Goal: Task Accomplishment & Management: Manage account settings

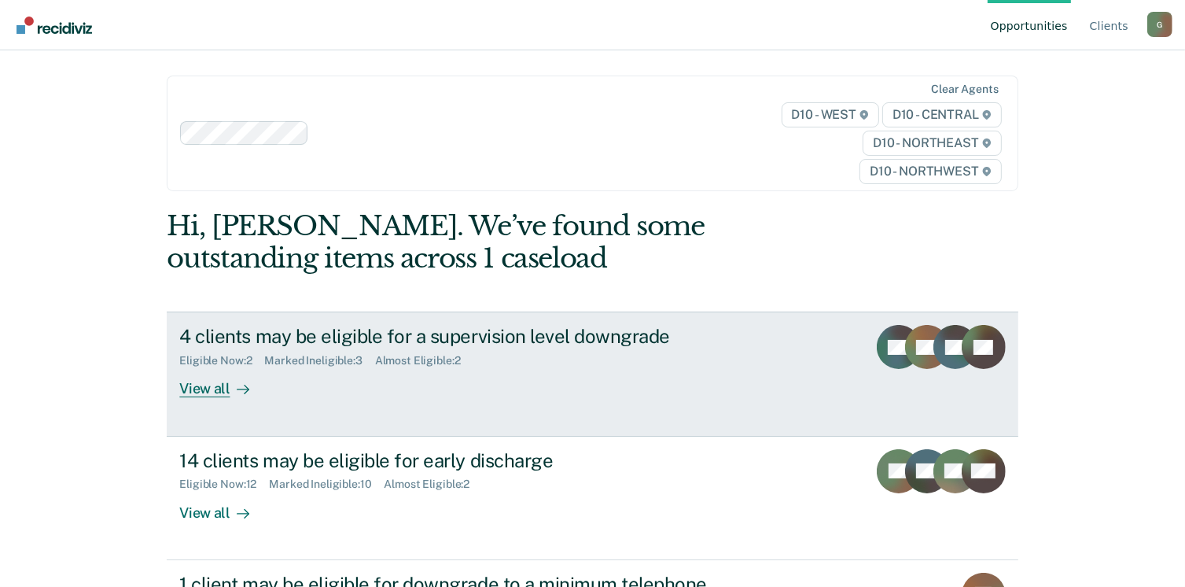
click at [215, 388] on div "View all" at bounding box center [223, 382] width 88 height 31
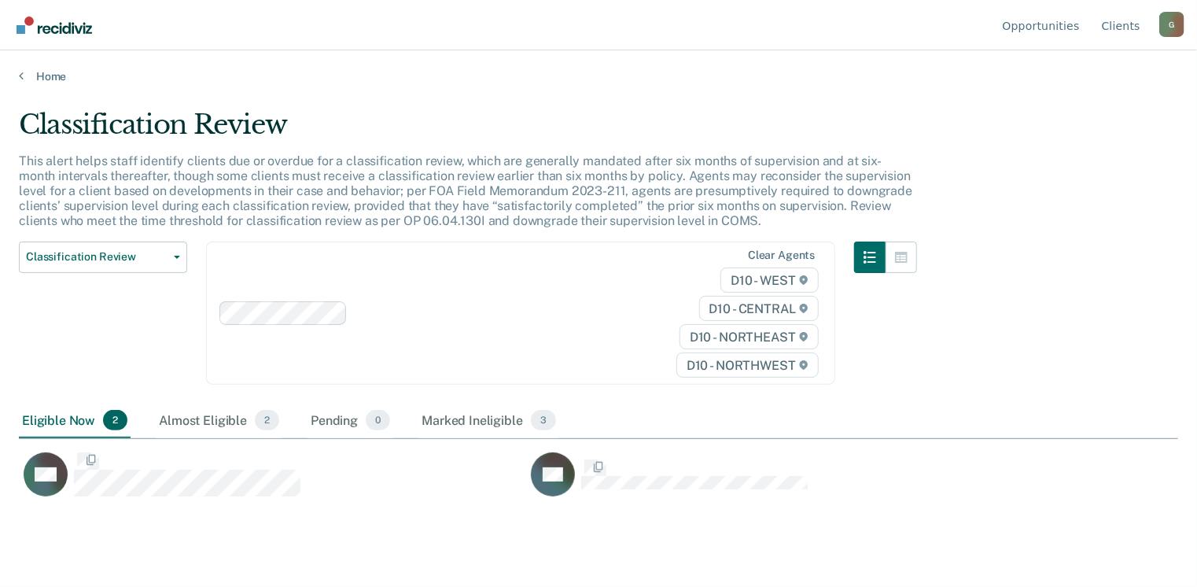
scroll to position [348, 1147]
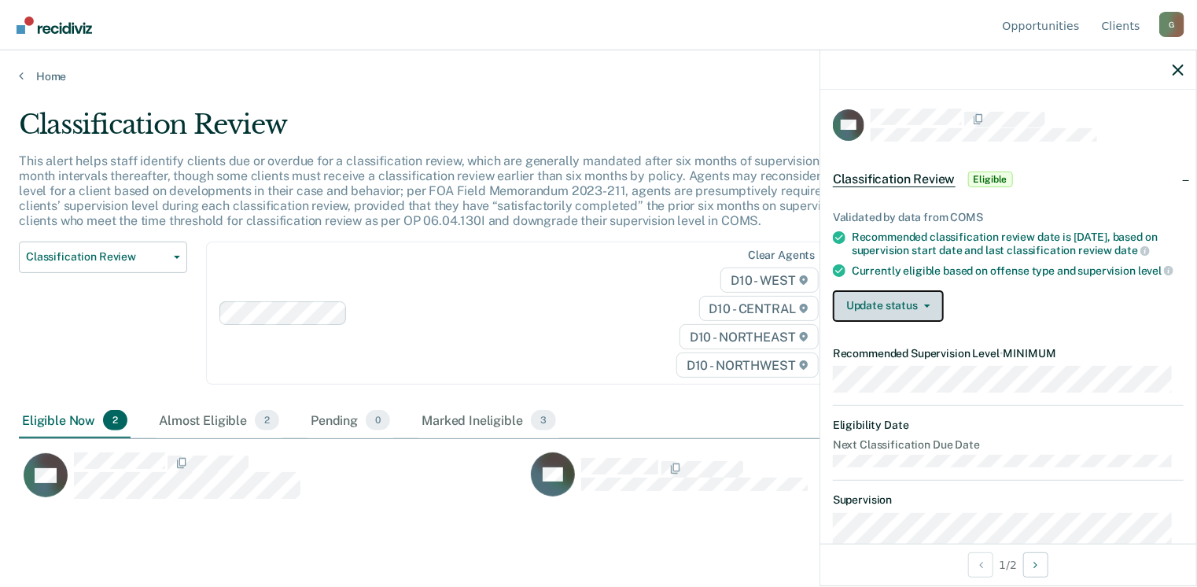
click at [920, 312] on button "Update status" at bounding box center [888, 305] width 111 height 31
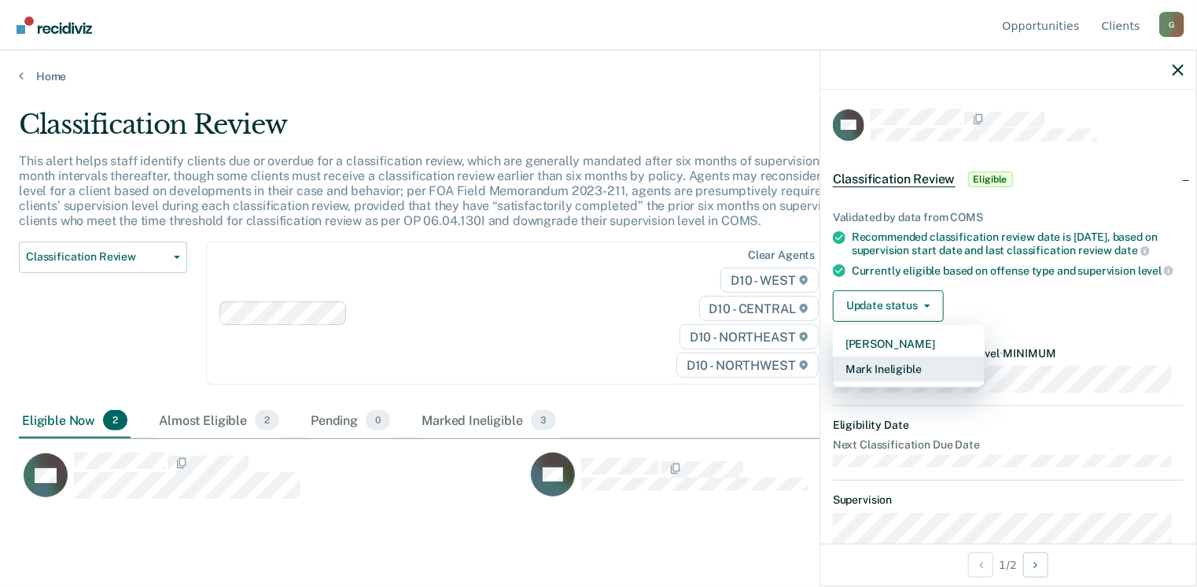
click at [890, 376] on button "Mark Ineligible" at bounding box center [909, 368] width 152 height 25
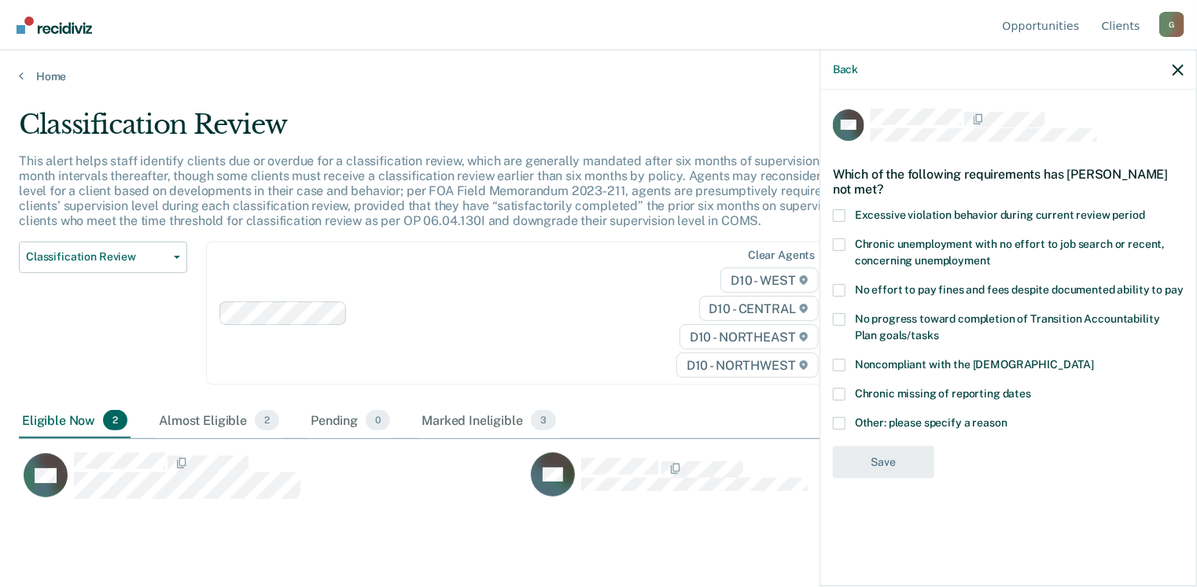
click at [843, 419] on span at bounding box center [839, 423] width 13 height 13
click at [1007, 417] on input "Other: please specify a reason" at bounding box center [1007, 417] width 0 height 0
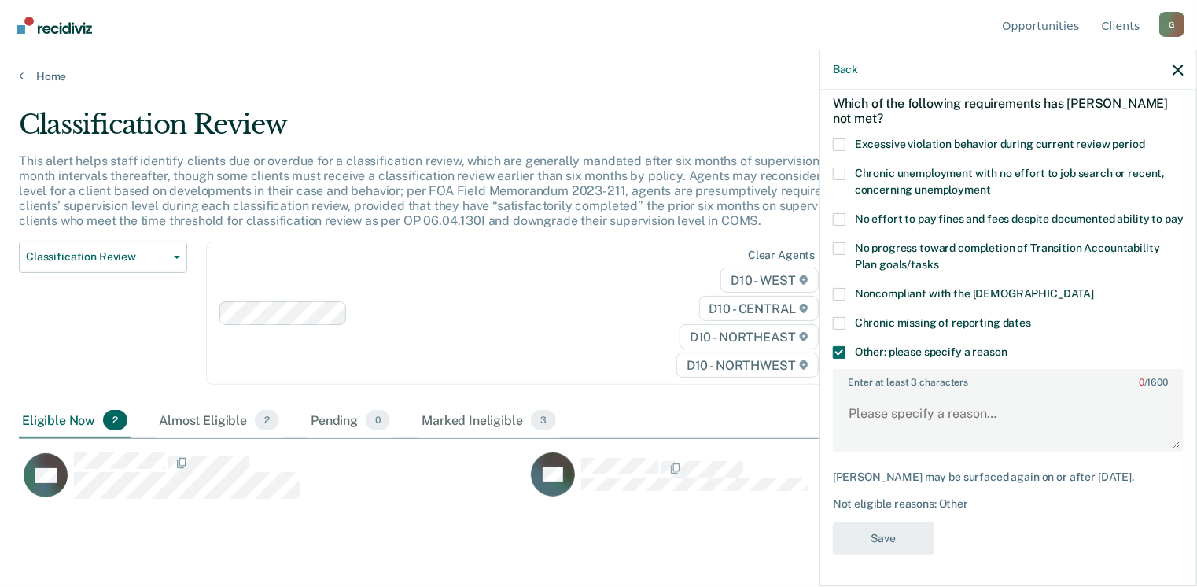
scroll to position [84, 0]
click at [880, 411] on textarea "Enter at least 3 characters 0 / 1600" at bounding box center [1008, 421] width 348 height 58
type textarea "Offender has pending VIOLATION."
click at [843, 293] on span at bounding box center [839, 294] width 13 height 13
click at [1094, 288] on input "Noncompliant with the [DEMOGRAPHIC_DATA]" at bounding box center [1094, 288] width 0 height 0
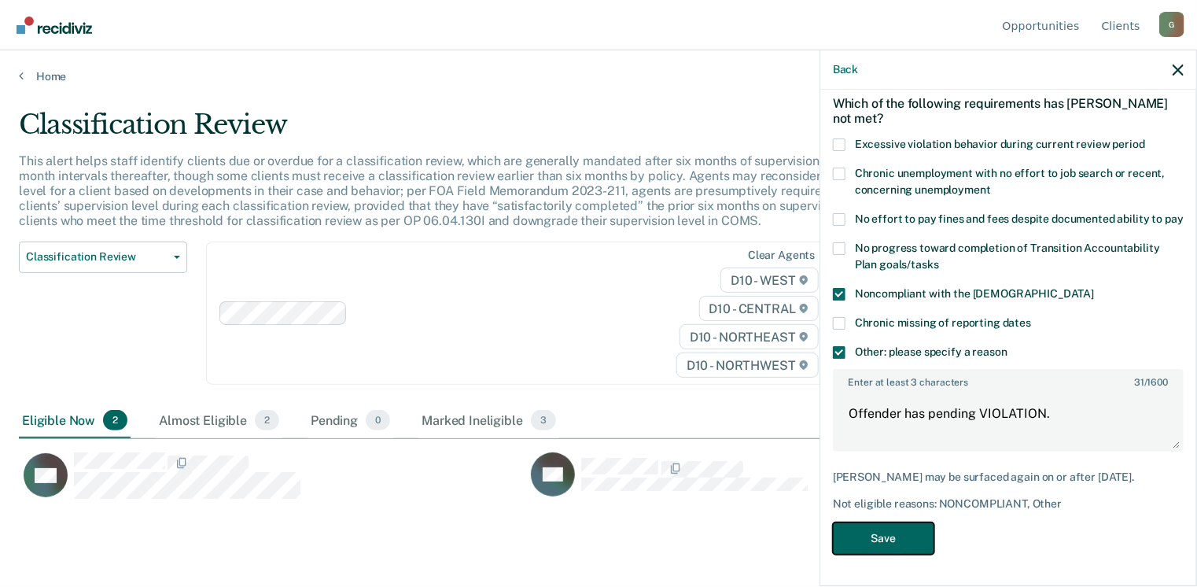
click at [874, 545] on button "Save" at bounding box center [883, 538] width 101 height 32
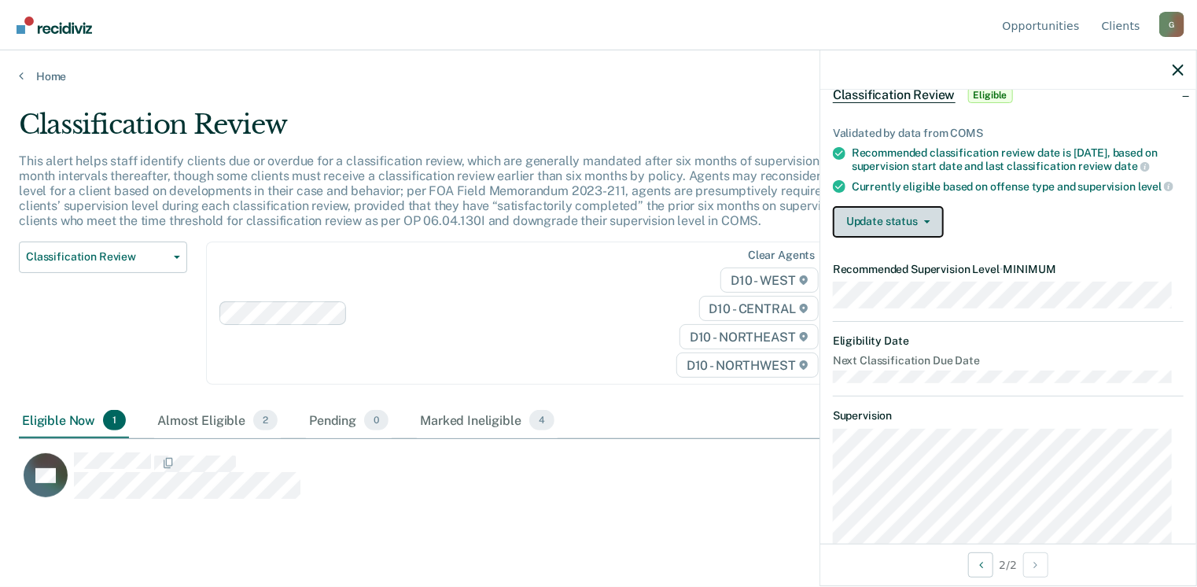
click at [879, 238] on button "Update status" at bounding box center [888, 221] width 111 height 31
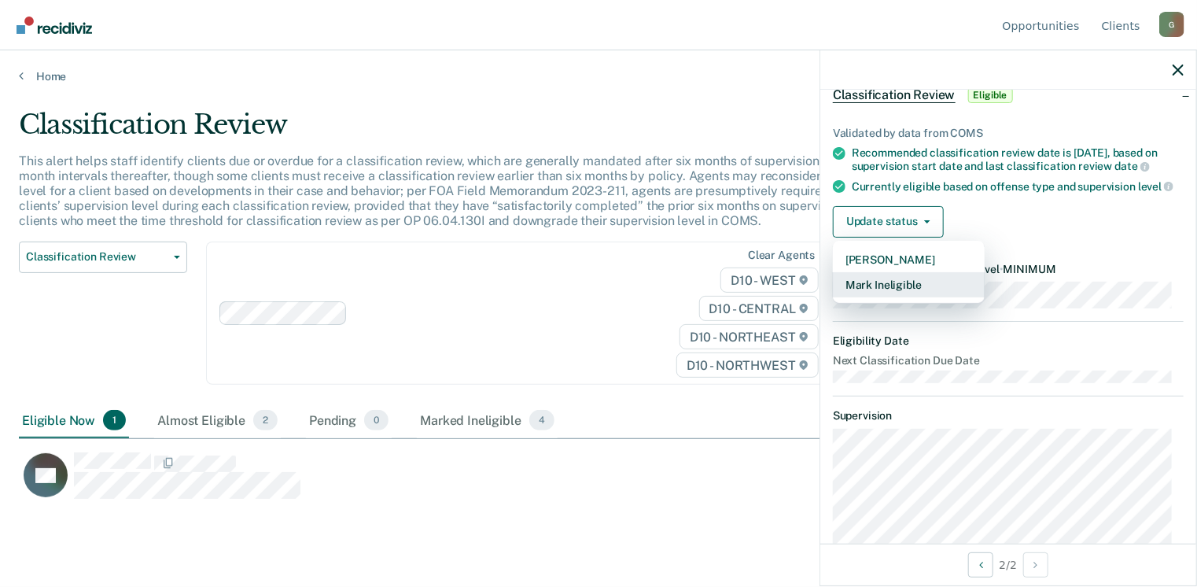
click at [892, 297] on button "Mark Ineligible" at bounding box center [909, 284] width 152 height 25
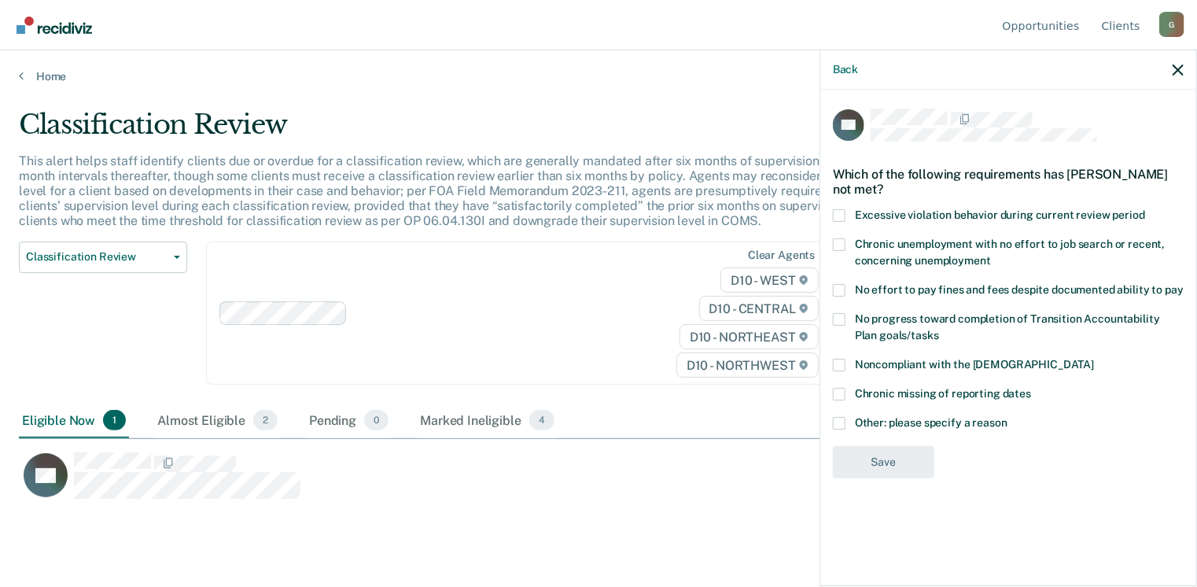
click at [841, 425] on span at bounding box center [839, 423] width 13 height 13
click at [1007, 417] on input "Other: please specify a reason" at bounding box center [1007, 417] width 0 height 0
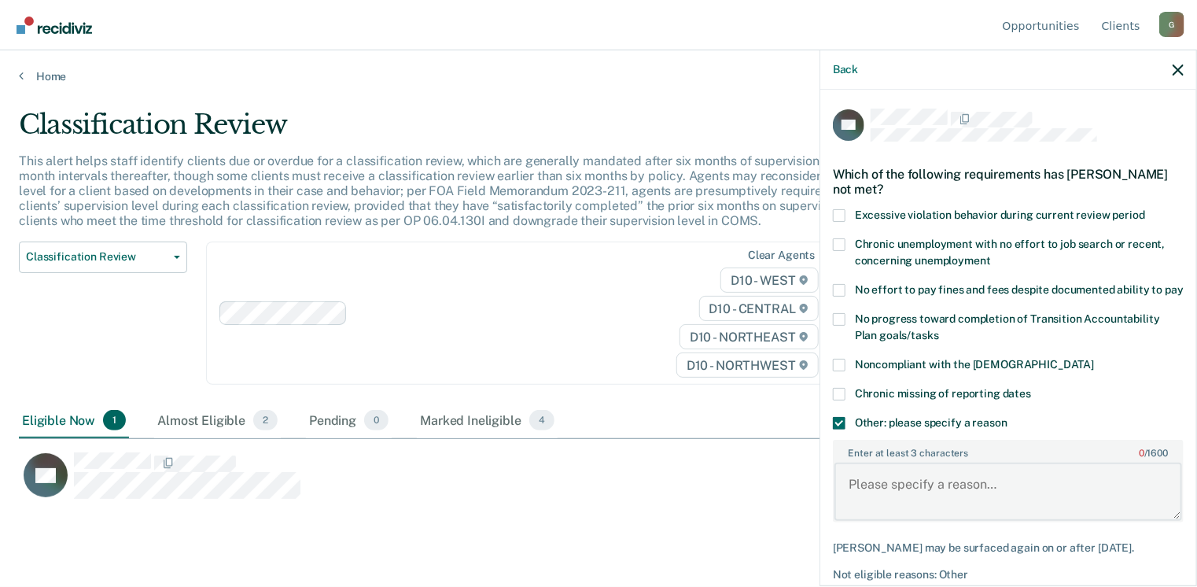
click at [877, 481] on textarea "Enter at least 3 characters 0 / 1600" at bounding box center [1008, 491] width 348 height 58
type textarea "Offender returning from VOP"
click at [836, 371] on span at bounding box center [839, 365] width 13 height 13
click at [1094, 359] on input "Noncompliant with the [DEMOGRAPHIC_DATA]" at bounding box center [1094, 359] width 0 height 0
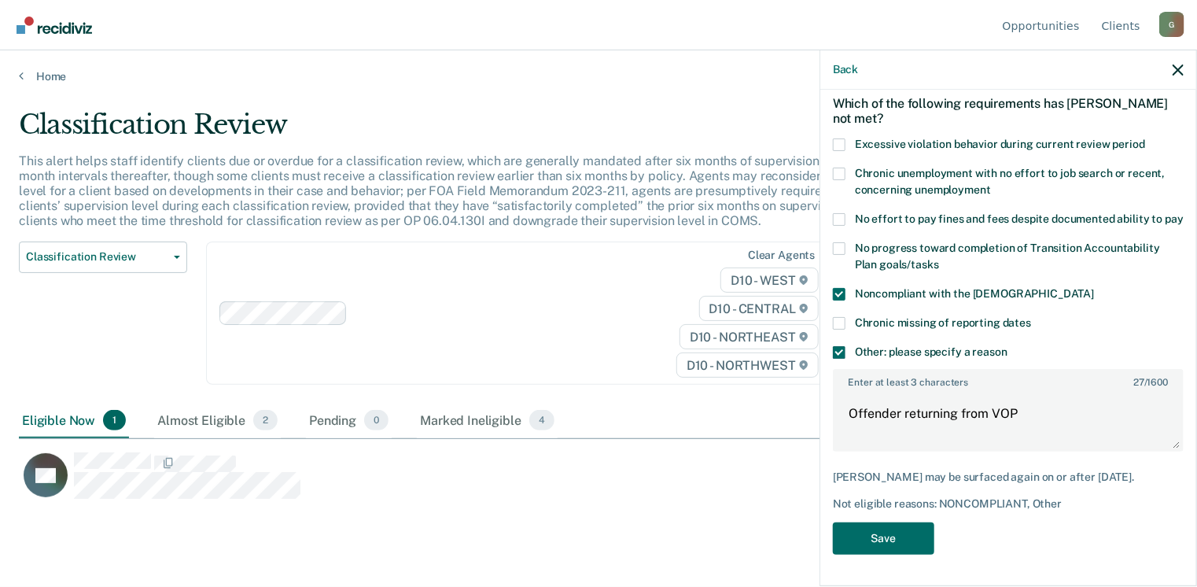
scroll to position [84, 0]
click at [878, 536] on button "Save" at bounding box center [883, 538] width 101 height 32
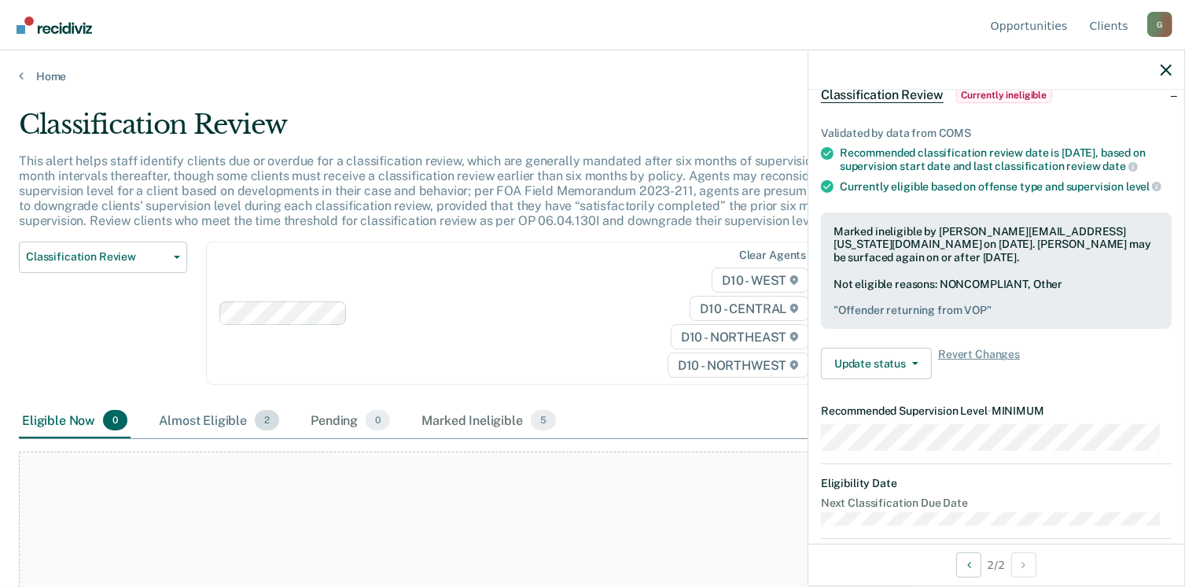
click at [170, 418] on div "Almost Eligible 2" at bounding box center [219, 420] width 127 height 35
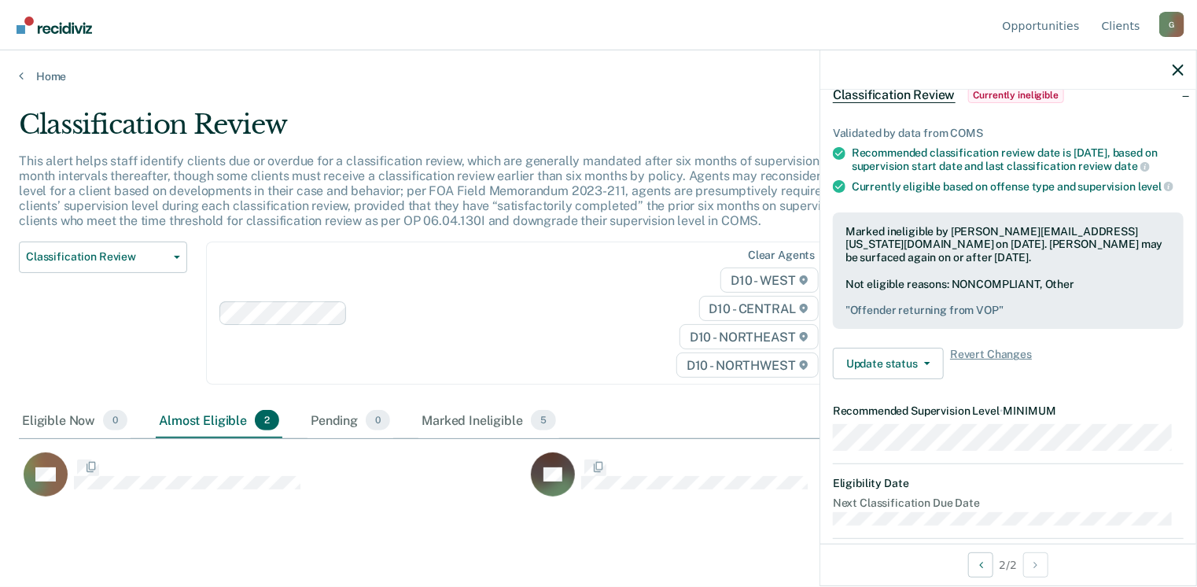
scroll to position [348, 1147]
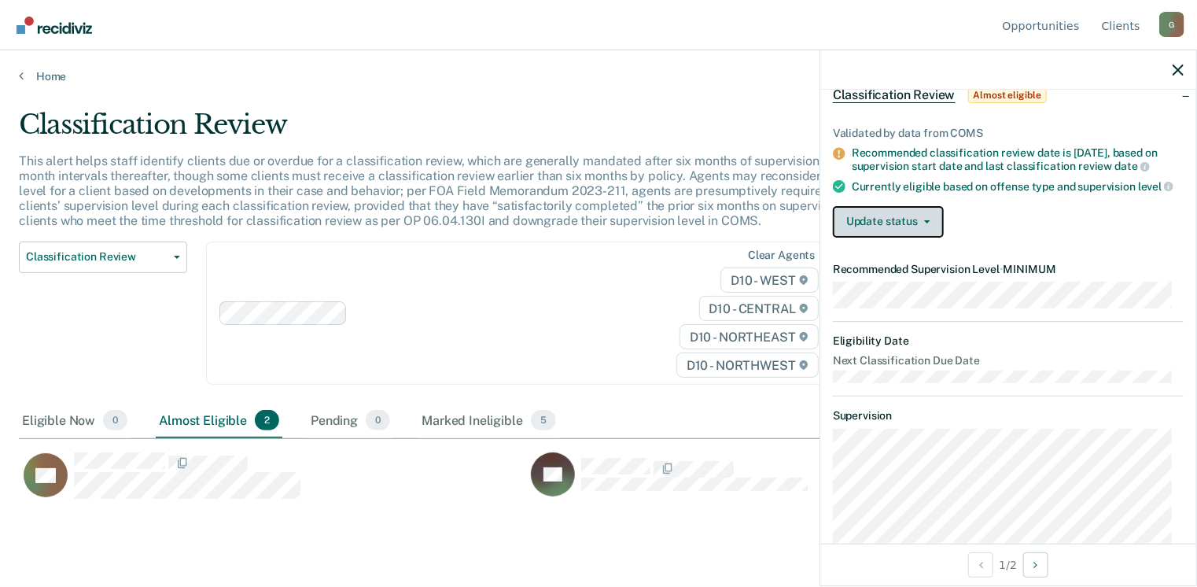
click at [865, 234] on button "Update status" at bounding box center [888, 221] width 111 height 31
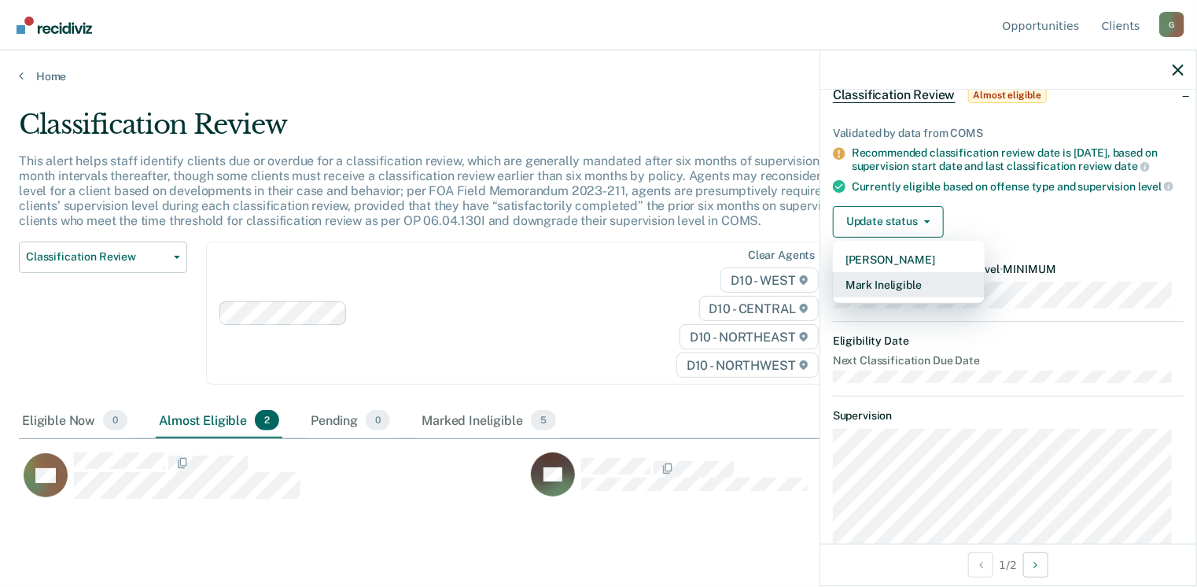
click at [878, 297] on button "Mark Ineligible" at bounding box center [909, 284] width 152 height 25
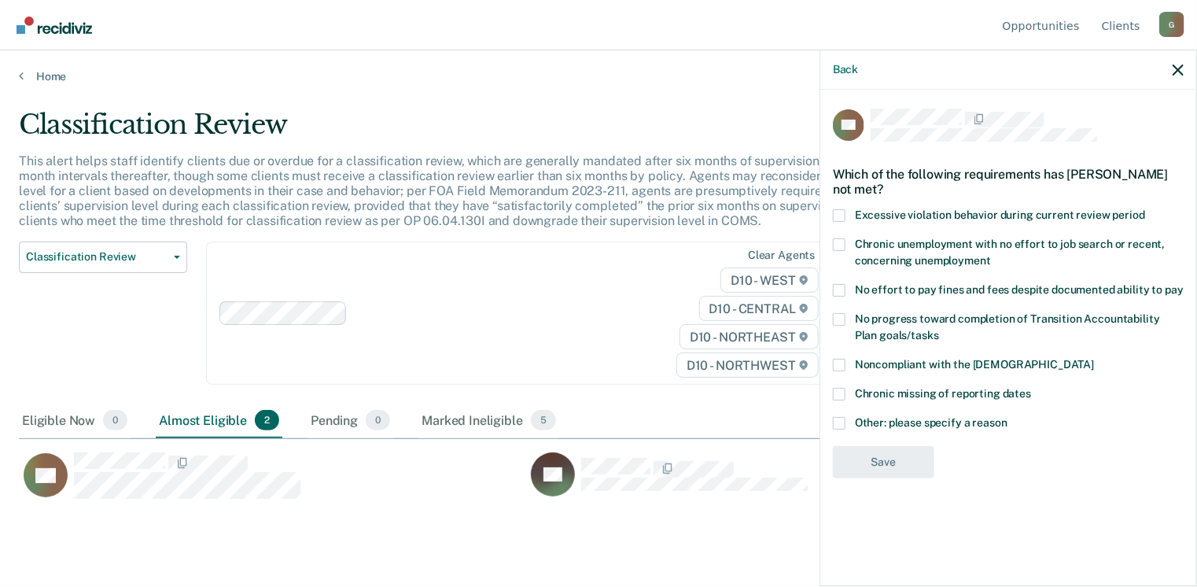
click at [845, 427] on label "Other: please specify a reason" at bounding box center [1008, 425] width 351 height 17
click at [1007, 417] on input "Other: please specify a reason" at bounding box center [1007, 417] width 0 height 0
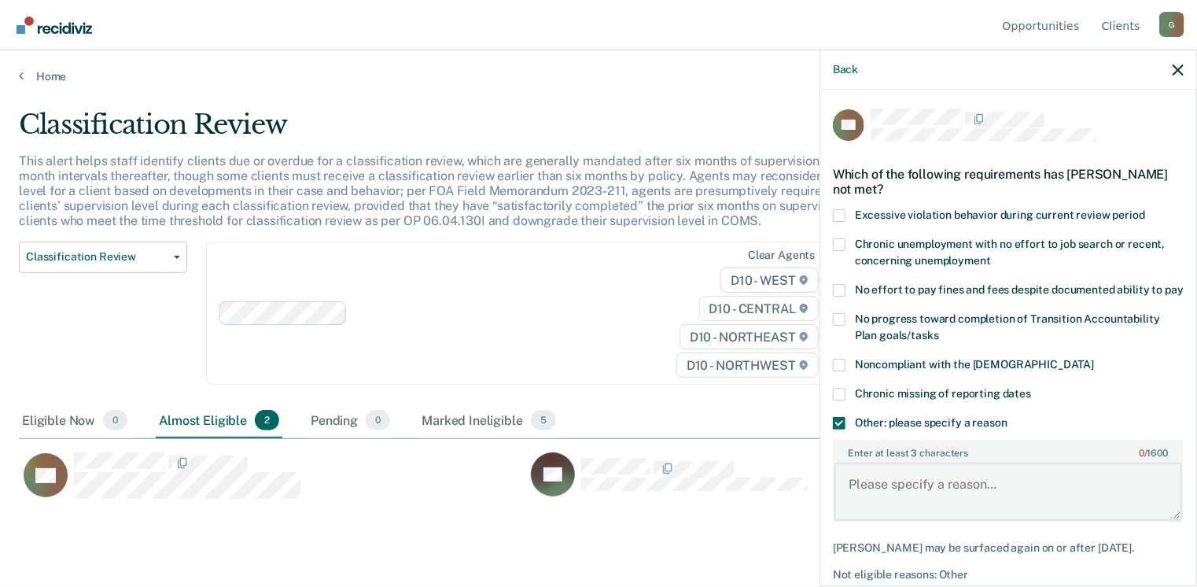
click at [871, 481] on textarea "Enter at least 3 characters 0 / 1600" at bounding box center [1008, 491] width 348 height 58
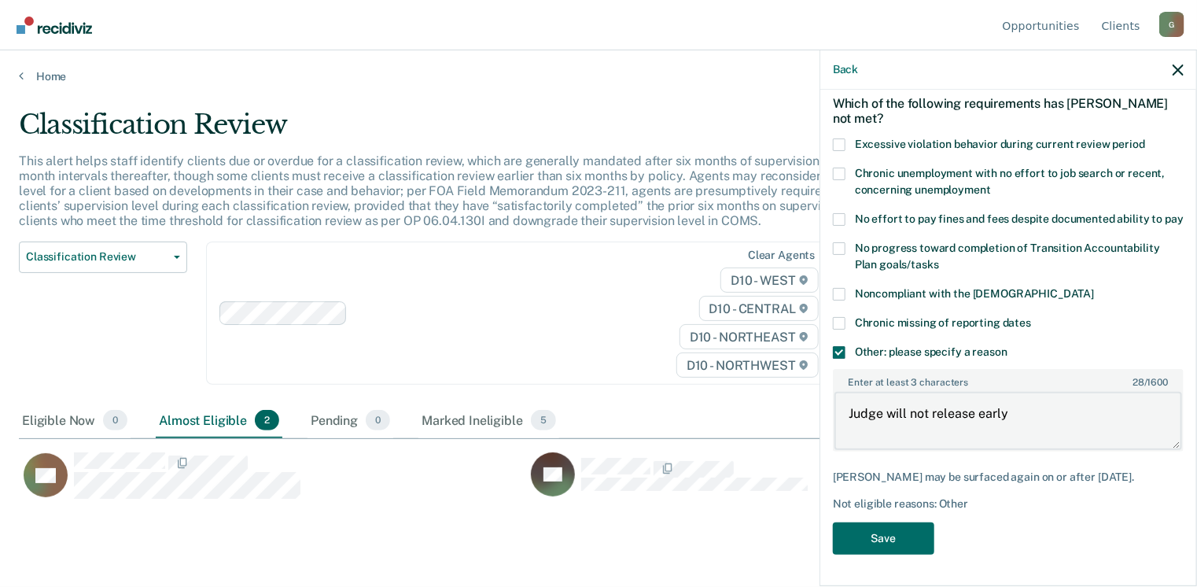
scroll to position [84, 0]
type textarea "Judge will not release early"
click at [896, 526] on button "Save" at bounding box center [883, 538] width 101 height 32
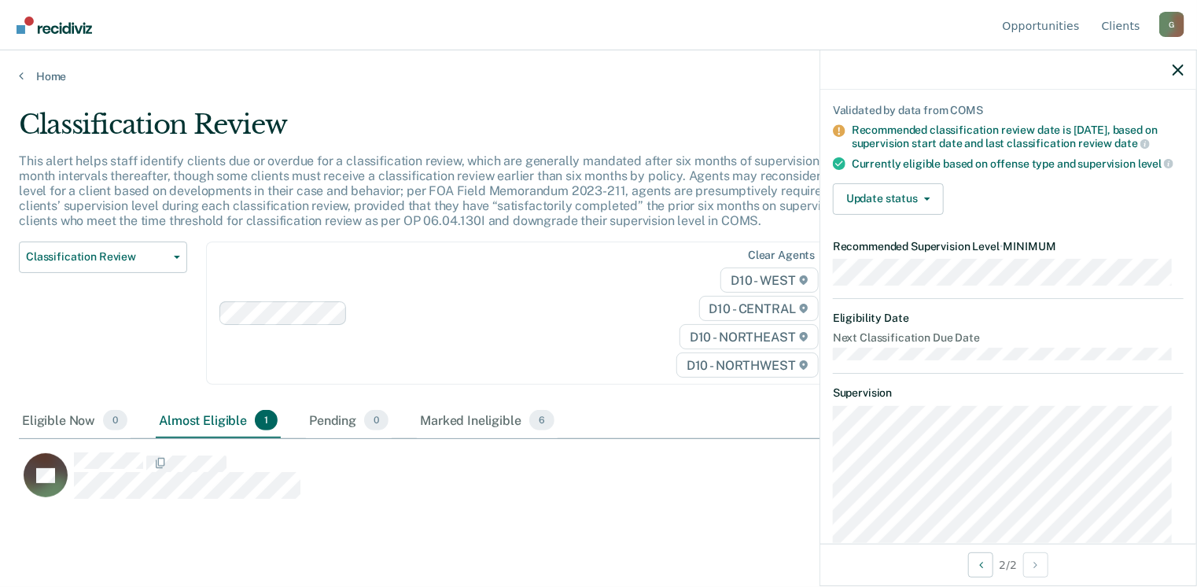
scroll to position [107, 0]
click at [881, 211] on button "Update status" at bounding box center [888, 198] width 111 height 31
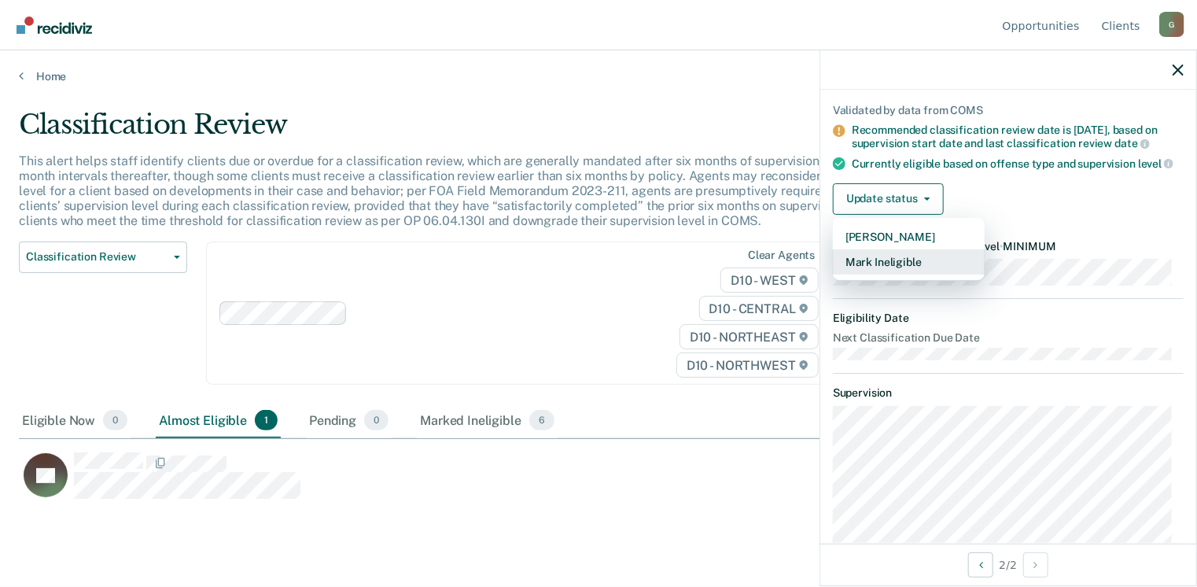
click at [905, 271] on button "Mark Ineligible" at bounding box center [909, 261] width 152 height 25
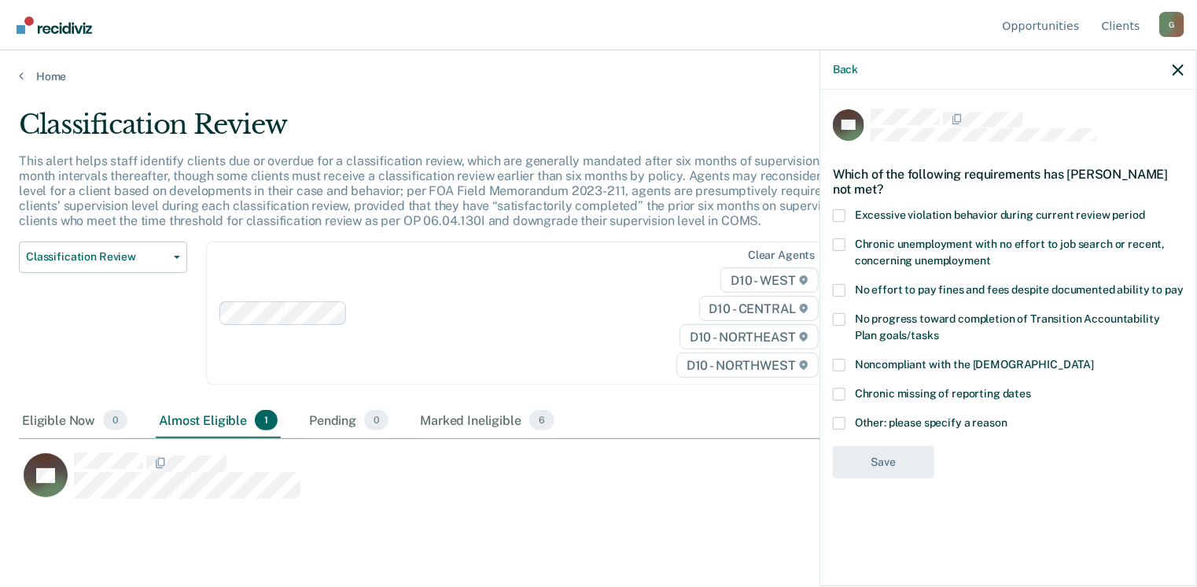
click at [843, 422] on span at bounding box center [839, 423] width 13 height 13
click at [1007, 417] on input "Other: please specify a reason" at bounding box center [1007, 417] width 0 height 0
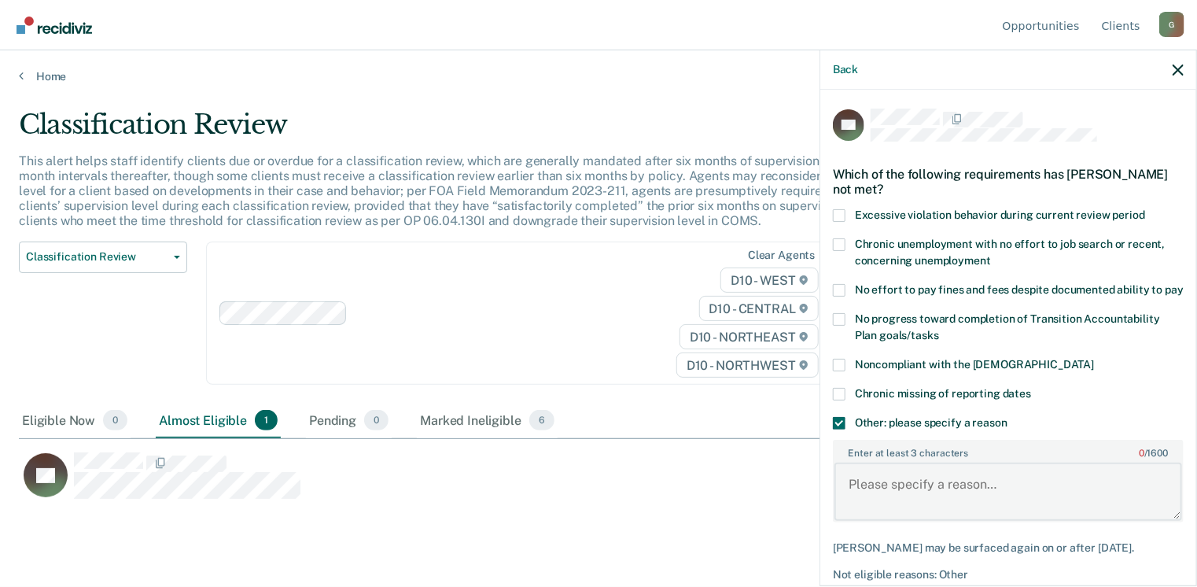
click at [869, 501] on textarea "Enter at least 3 characters 0 / 1600" at bounding box center [1008, 491] width 348 height 58
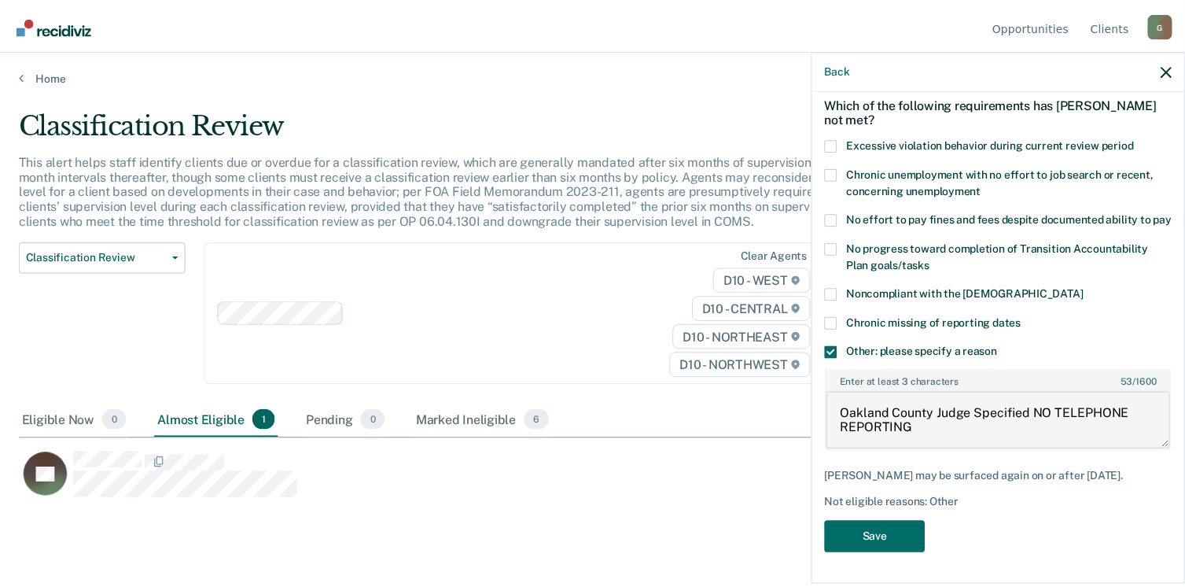
scroll to position [84, 0]
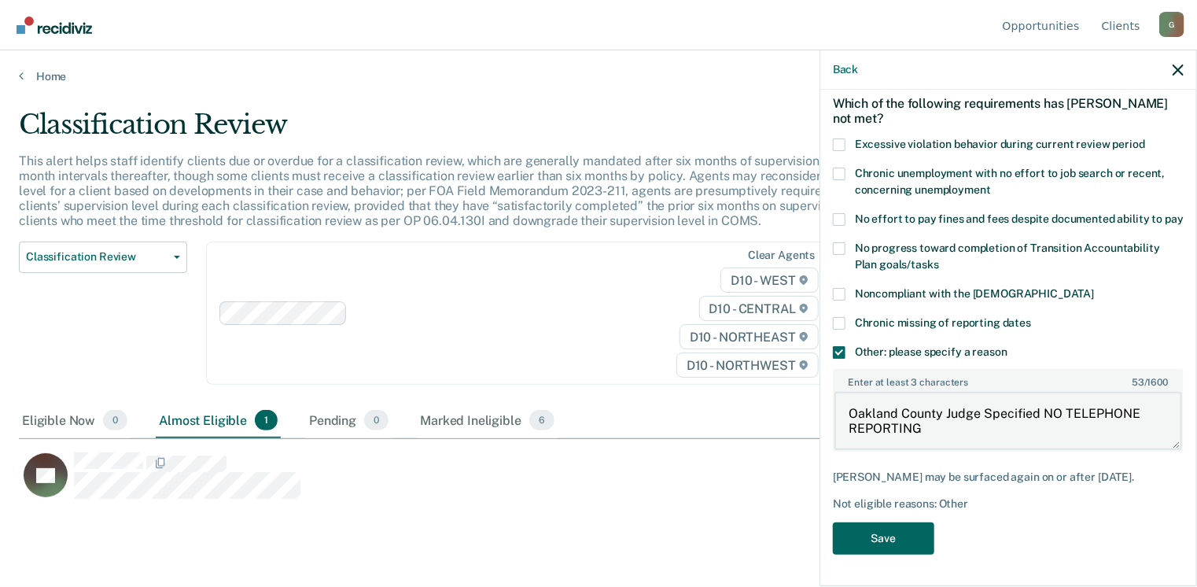
type textarea "Oakland County Judge Specified NO TELEPHONE REPORTING"
click at [878, 539] on button "Save" at bounding box center [883, 538] width 101 height 32
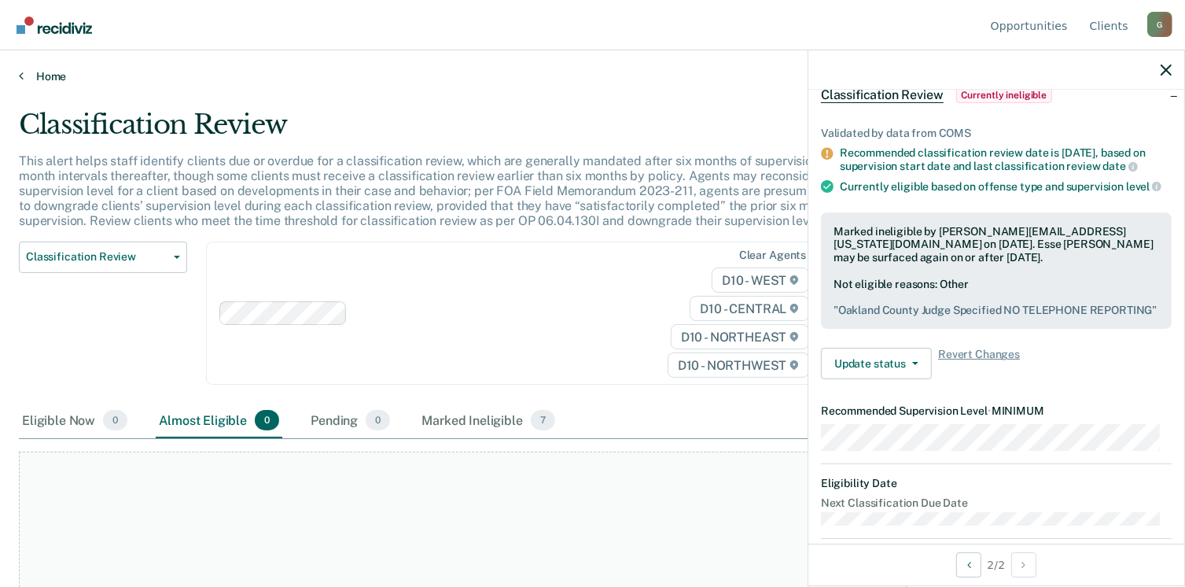
click at [21, 69] on icon at bounding box center [21, 75] width 5 height 13
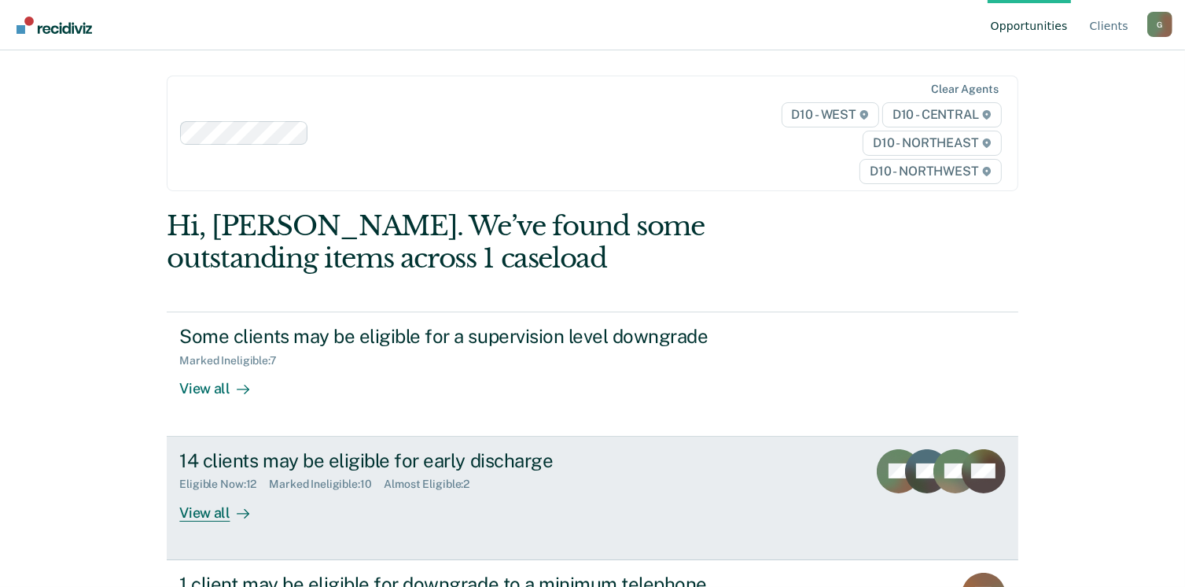
click at [204, 510] on div "View all" at bounding box center [223, 506] width 88 height 31
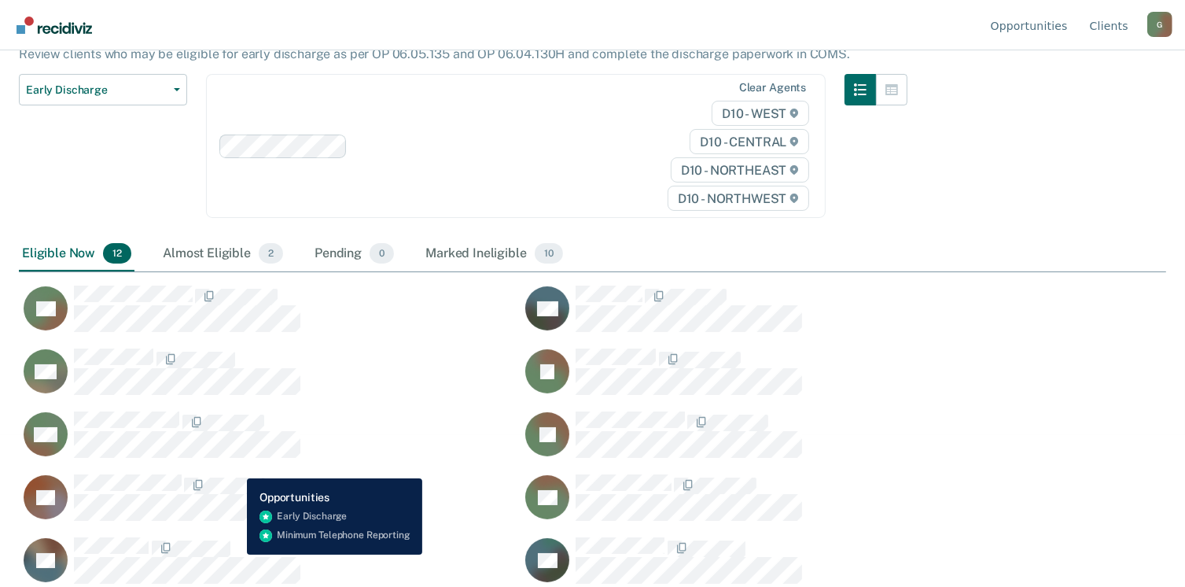
scroll to position [157, 0]
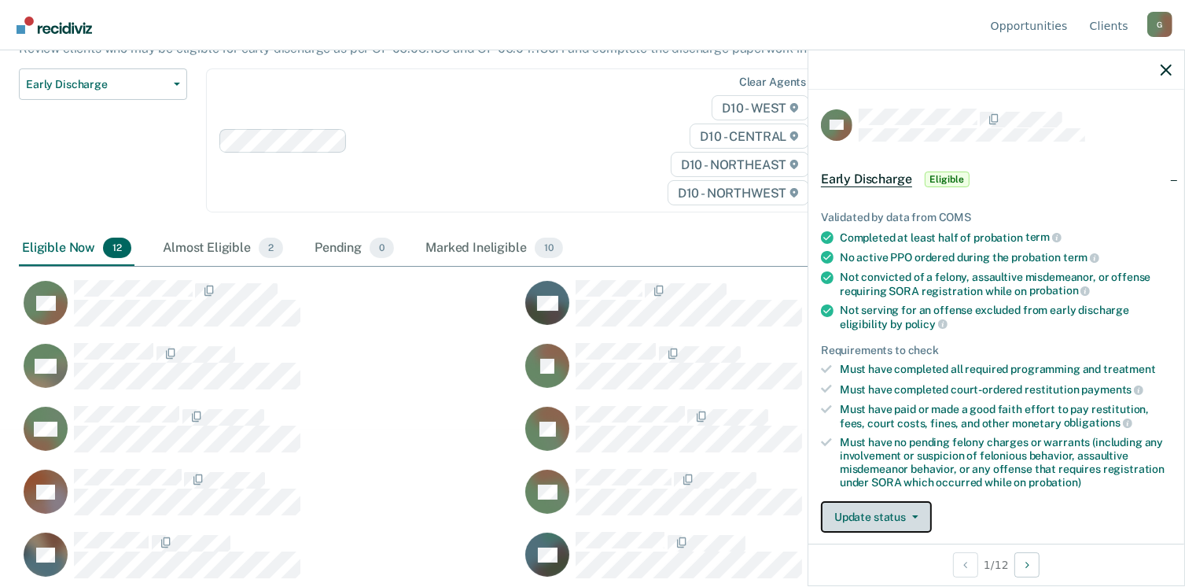
click at [846, 505] on button "Update status" at bounding box center [876, 516] width 111 height 31
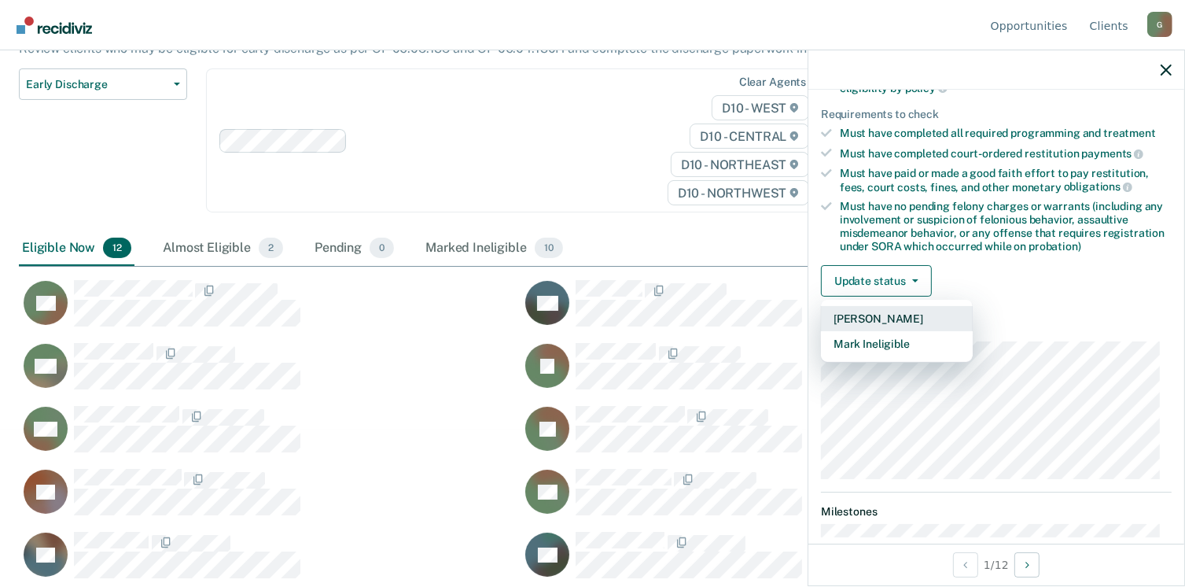
scroll to position [238, 0]
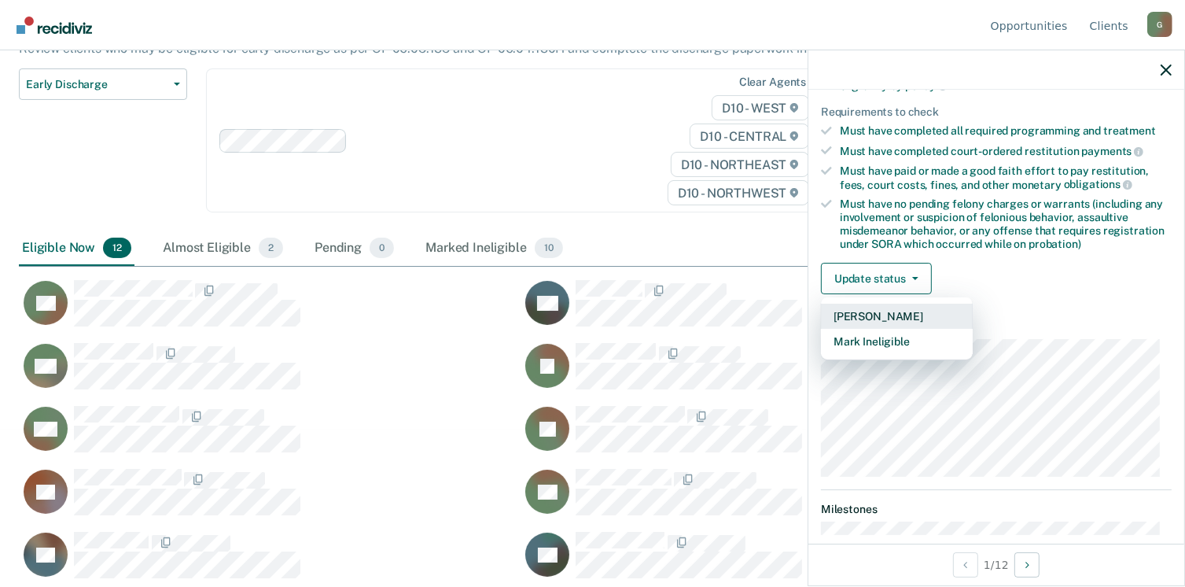
click at [878, 308] on button "[PERSON_NAME]" at bounding box center [897, 316] width 152 height 25
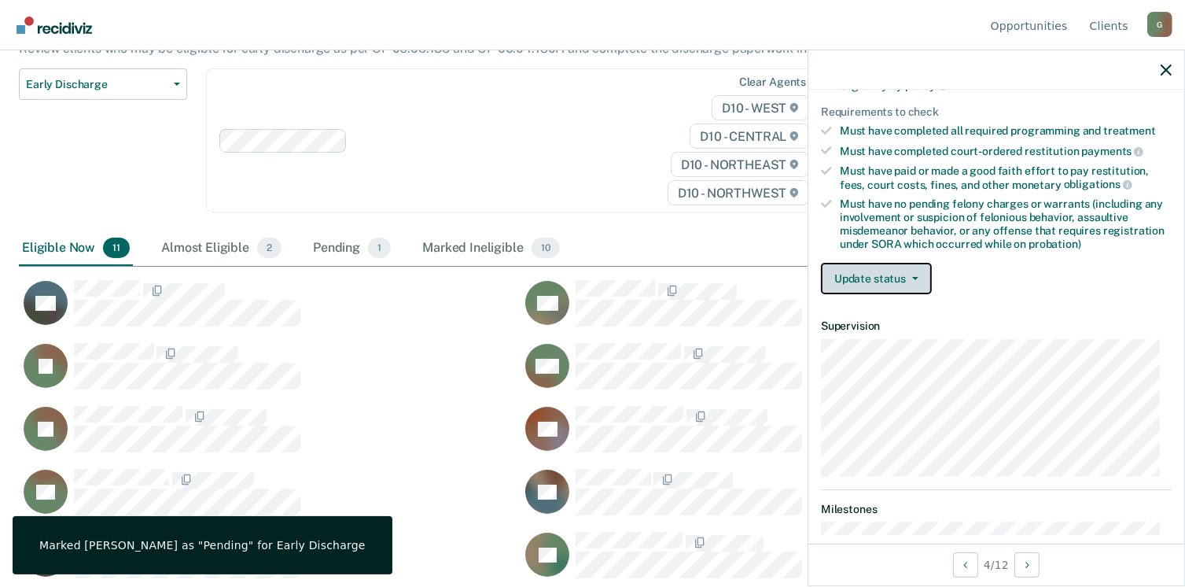
click at [881, 265] on button "Update status" at bounding box center [876, 278] width 111 height 31
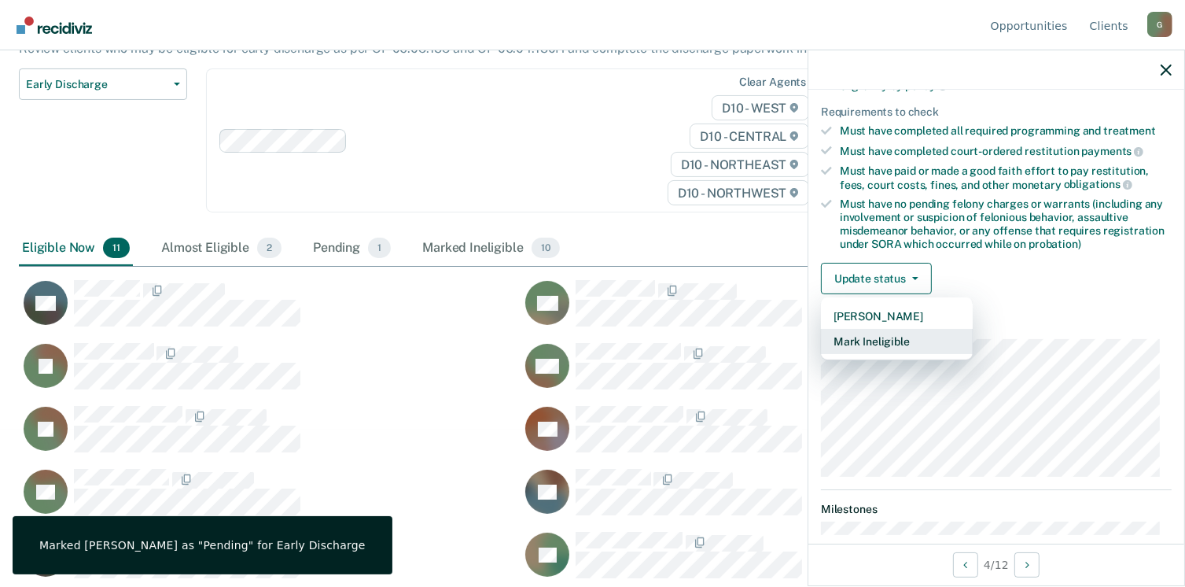
click at [873, 333] on button "Mark Ineligible" at bounding box center [897, 341] width 152 height 25
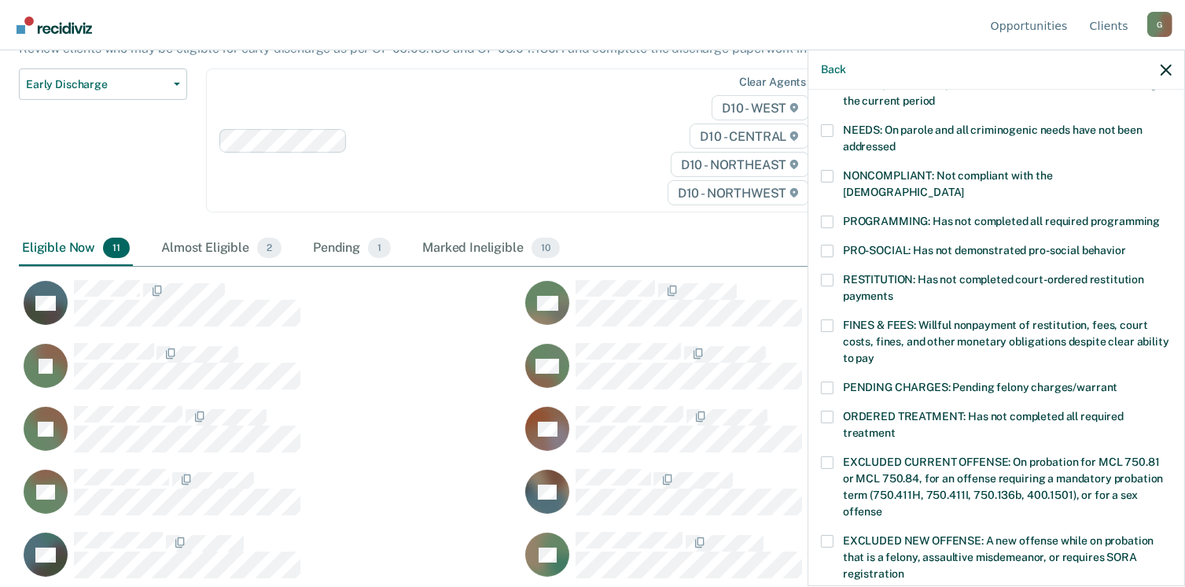
click at [822, 319] on span at bounding box center [827, 325] width 13 height 13
click at [875, 352] on input "FINES & FEES: Willful nonpayment of restitution, fees, court costs, fines, and …" at bounding box center [875, 352] width 0 height 0
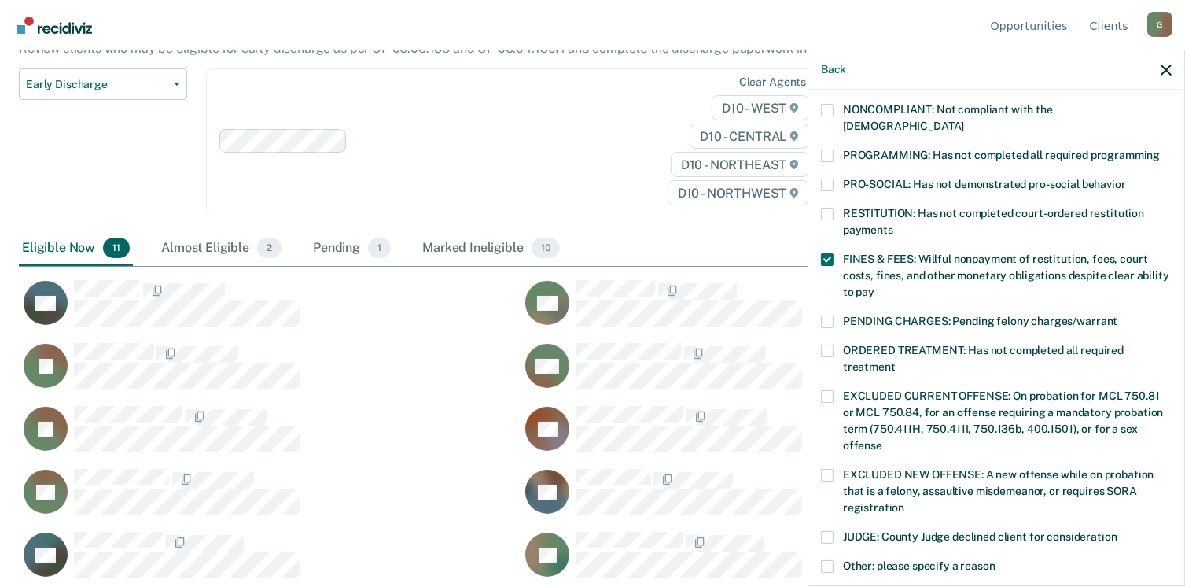
scroll to position [474, 0]
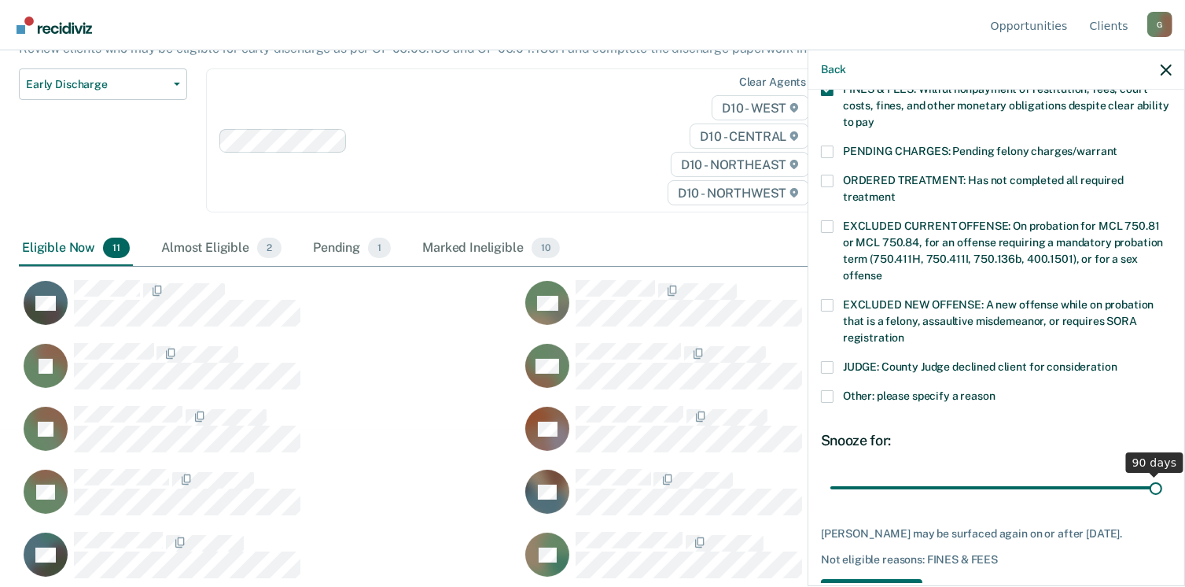
drag, startPoint x: 936, startPoint y: 470, endPoint x: 1184, endPoint y: 451, distance: 249.2
type input "90"
click at [1162, 474] on input "range" at bounding box center [997, 488] width 332 height 28
click at [864, 579] on button "Save" at bounding box center [871, 595] width 101 height 32
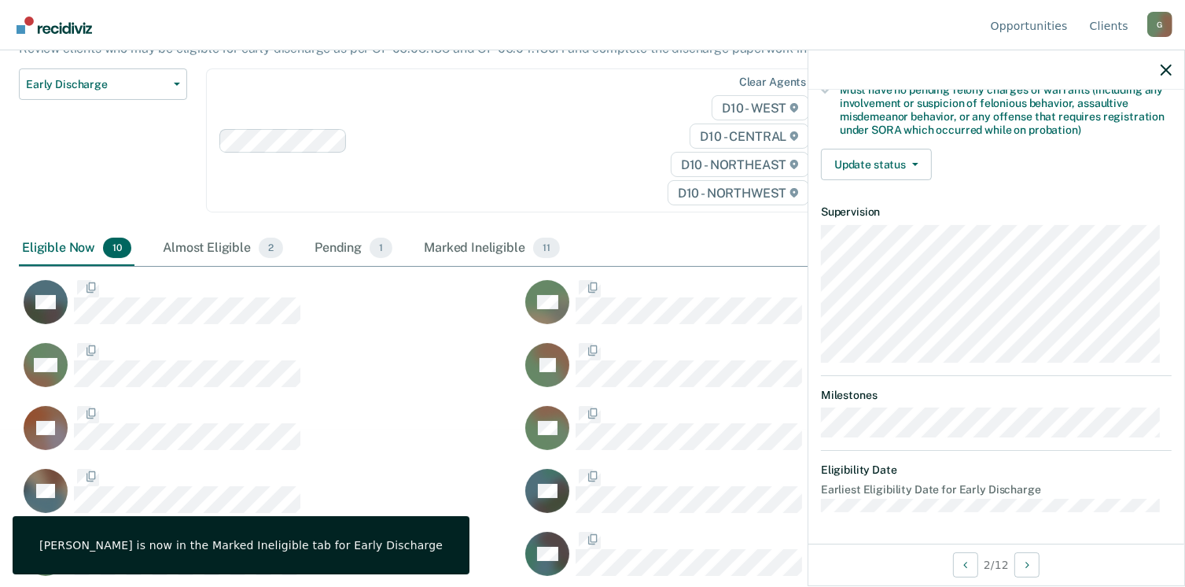
scroll to position [330, 0]
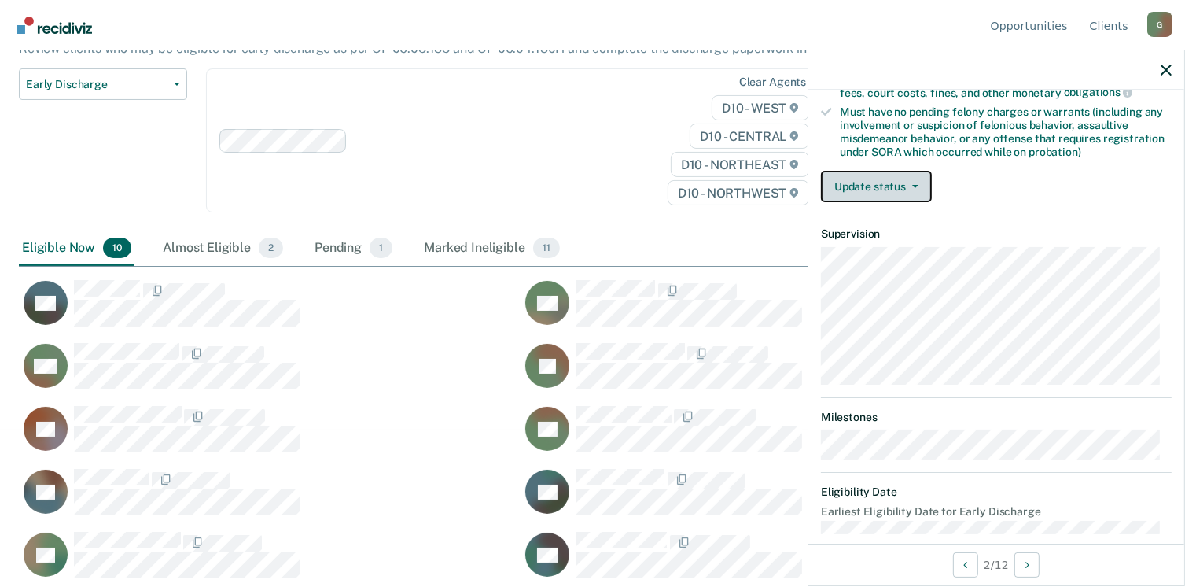
click at [884, 181] on button "Update status" at bounding box center [876, 186] width 111 height 31
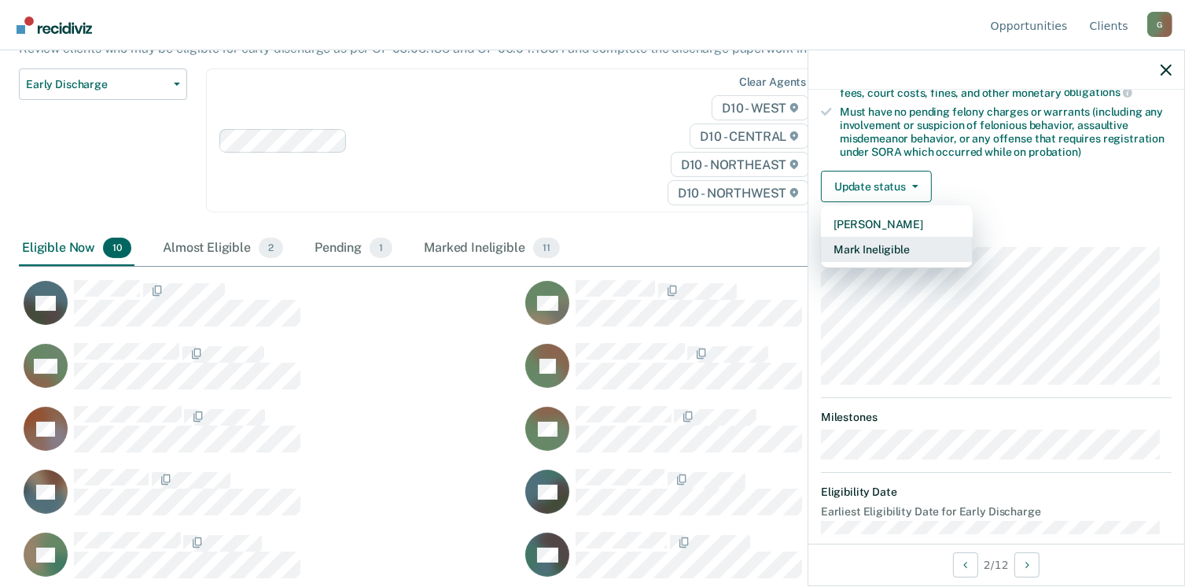
click at [882, 240] on button "Mark Ineligible" at bounding box center [897, 249] width 152 height 25
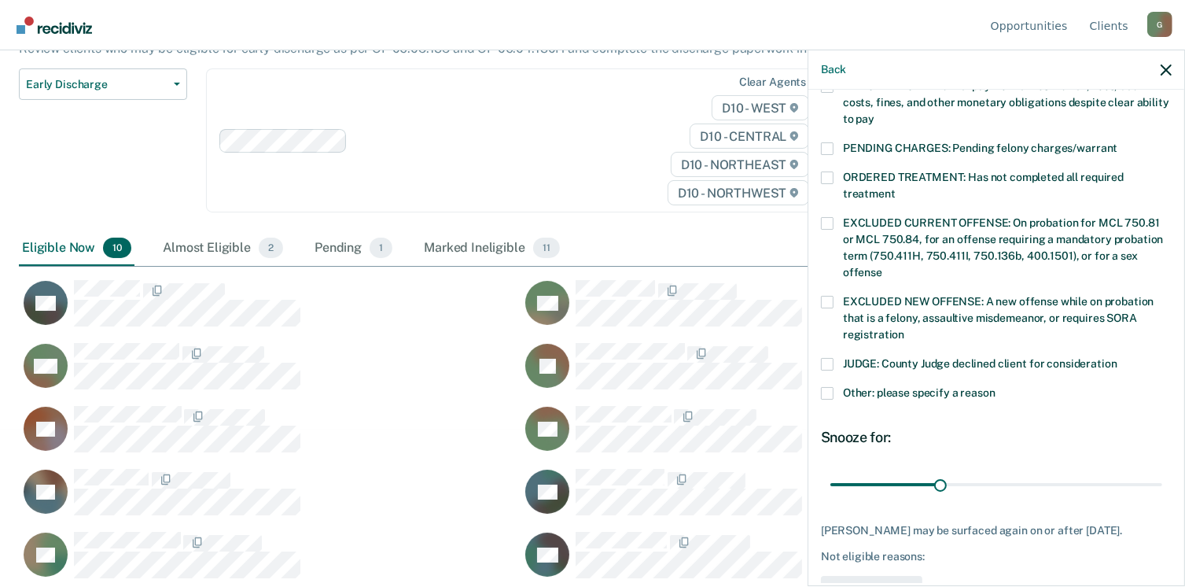
scroll to position [488, 0]
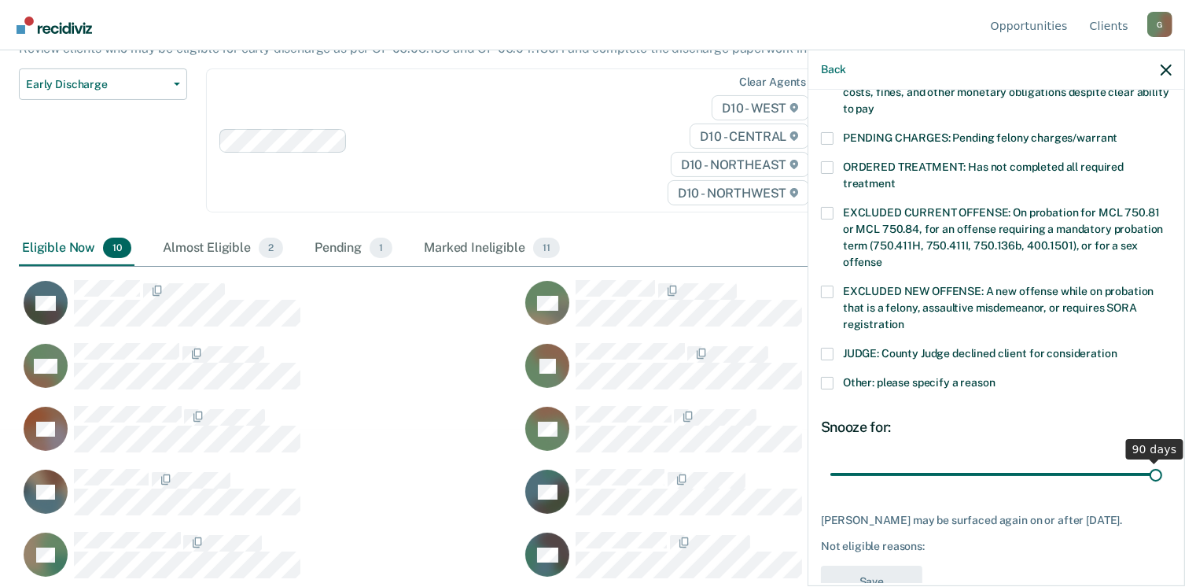
drag, startPoint x: 932, startPoint y: 459, endPoint x: 1167, endPoint y: 430, distance: 236.9
type input "90"
click at [1162, 461] on input "range" at bounding box center [997, 475] width 332 height 28
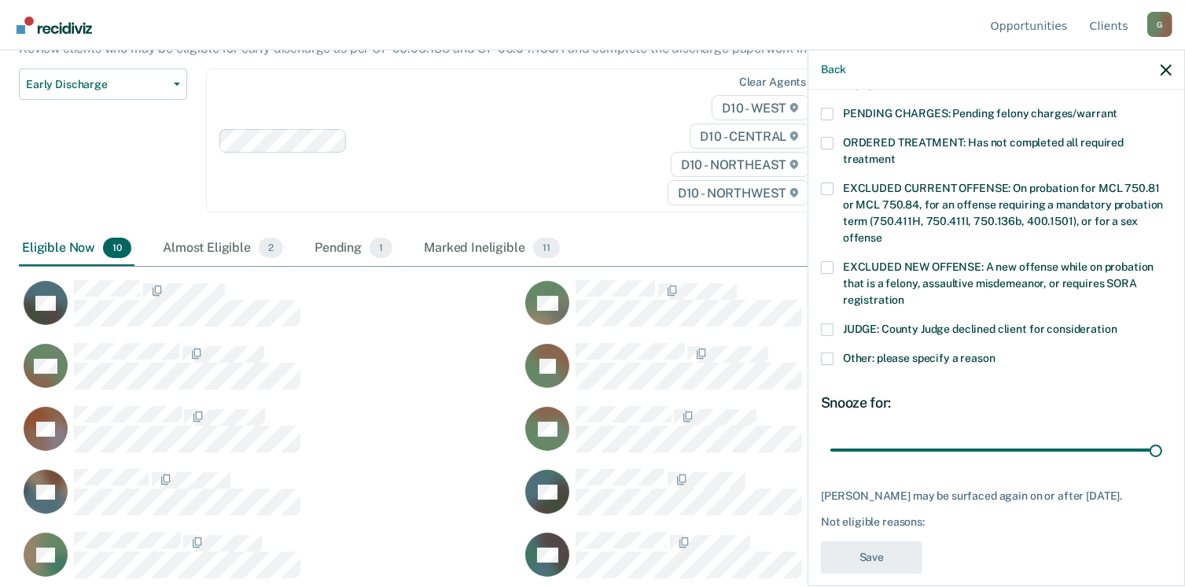
click at [830, 352] on span at bounding box center [827, 358] width 13 height 13
click at [996, 352] on input "Other: please specify a reason" at bounding box center [996, 352] width 0 height 0
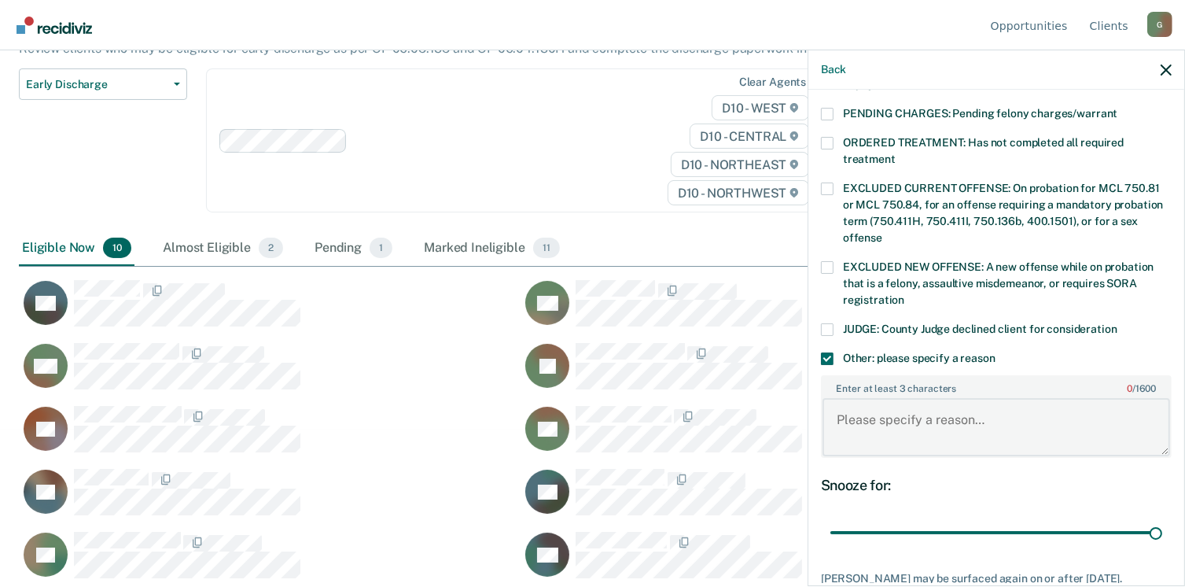
click at [843, 425] on textarea "Enter at least 3 characters 0 / 1600" at bounding box center [997, 427] width 348 height 58
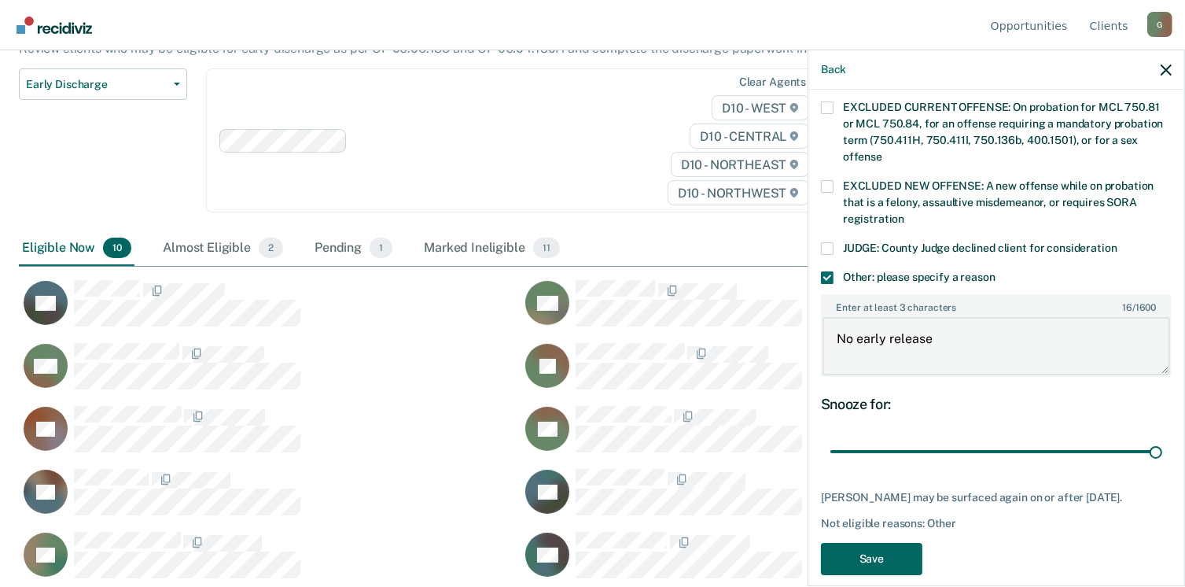
type textarea "No early release"
click at [886, 543] on button "Save" at bounding box center [871, 559] width 101 height 32
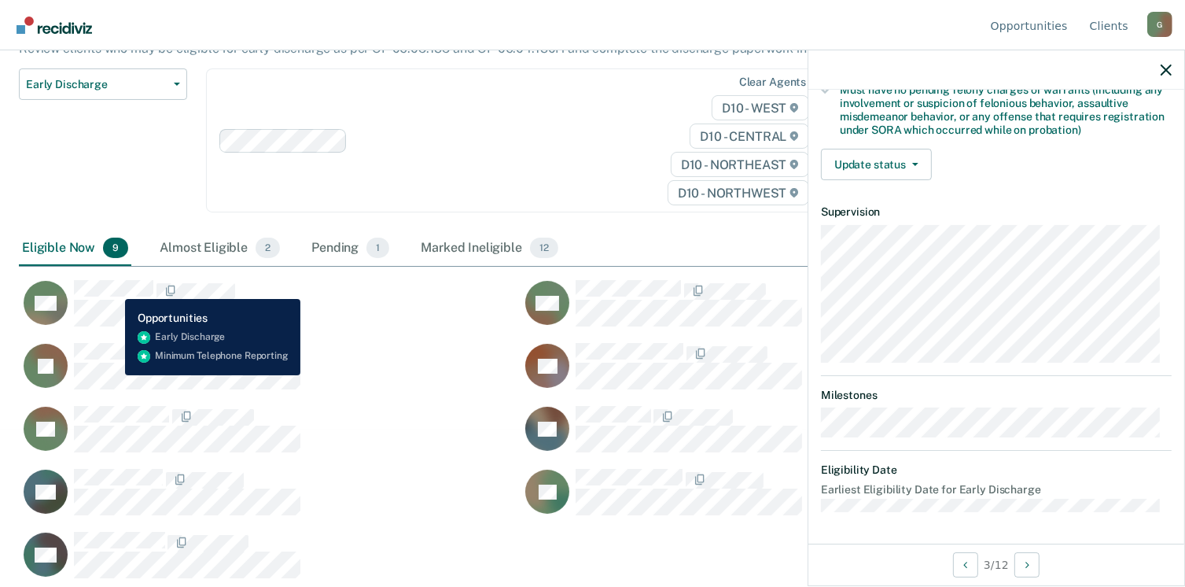
scroll to position [346, 0]
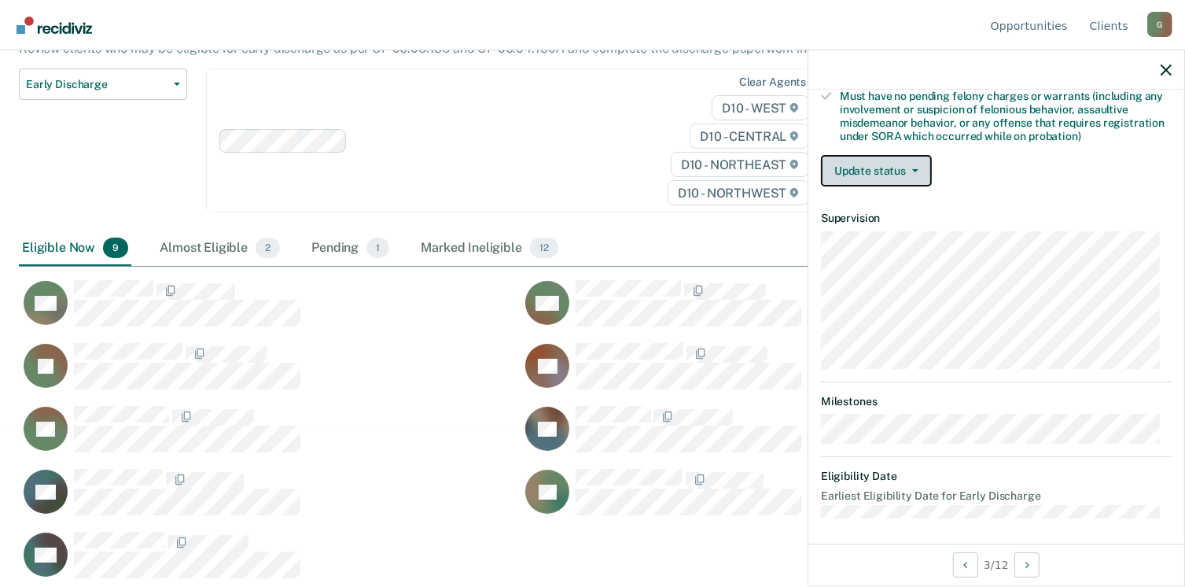
click at [874, 163] on button "Update status" at bounding box center [876, 170] width 111 height 31
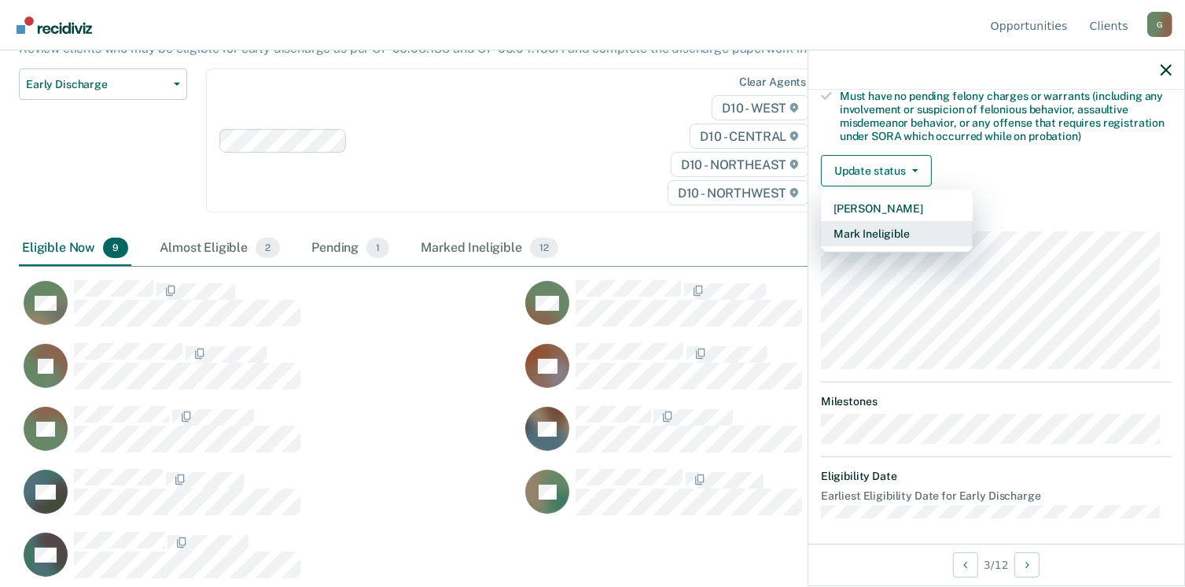
click at [878, 229] on button "Mark Ineligible" at bounding box center [897, 233] width 152 height 25
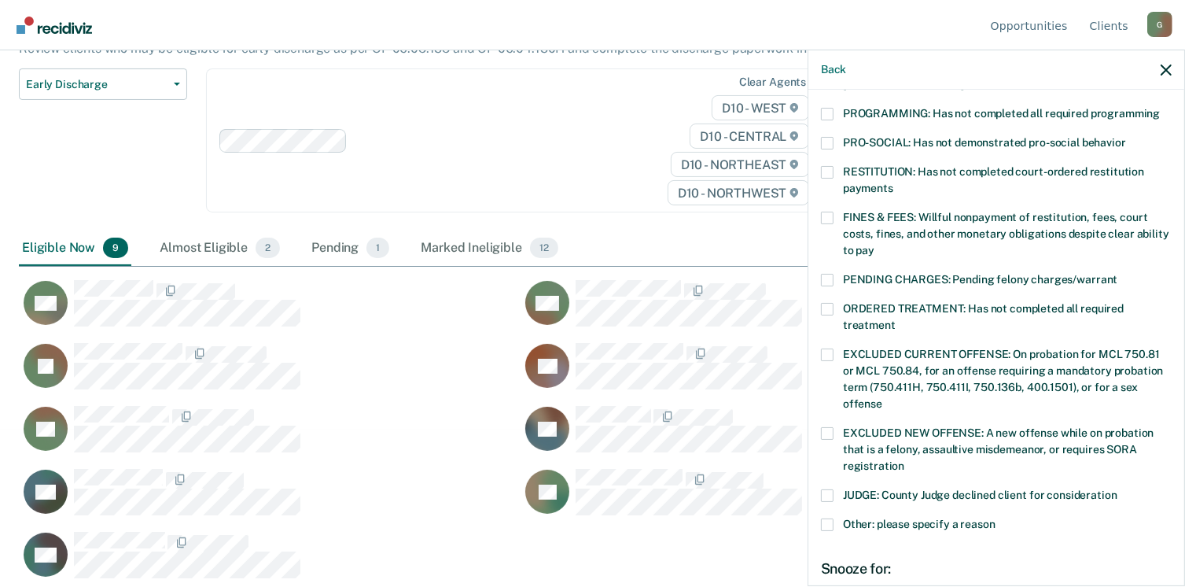
click at [831, 108] on span at bounding box center [827, 114] width 13 height 13
click at [1160, 108] on input "PROGRAMMING: Has not completed all required programming" at bounding box center [1160, 108] width 0 height 0
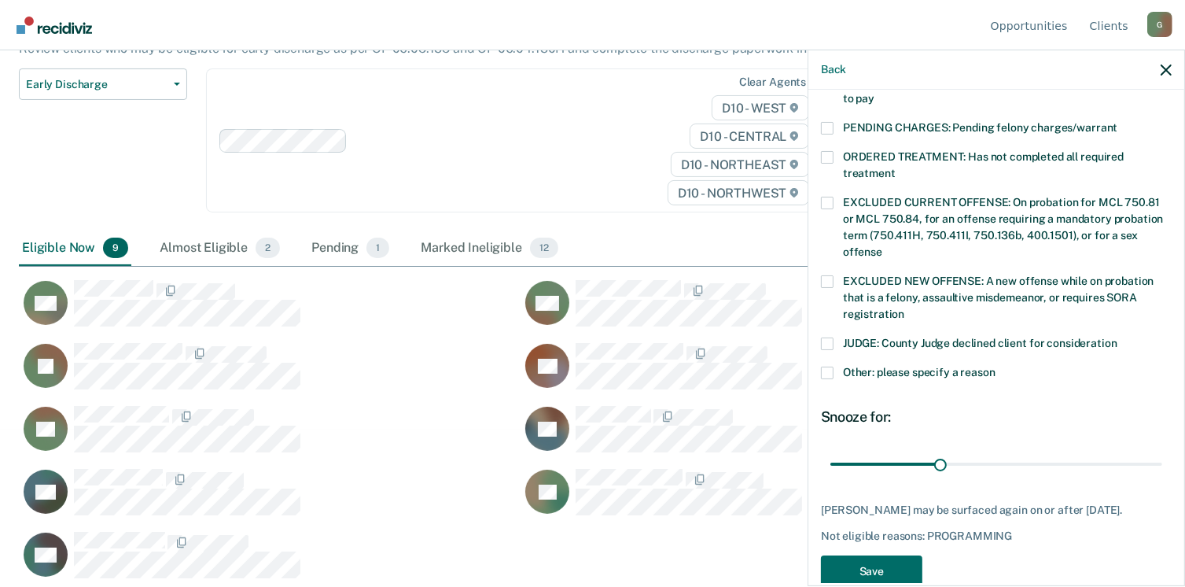
scroll to position [503, 0]
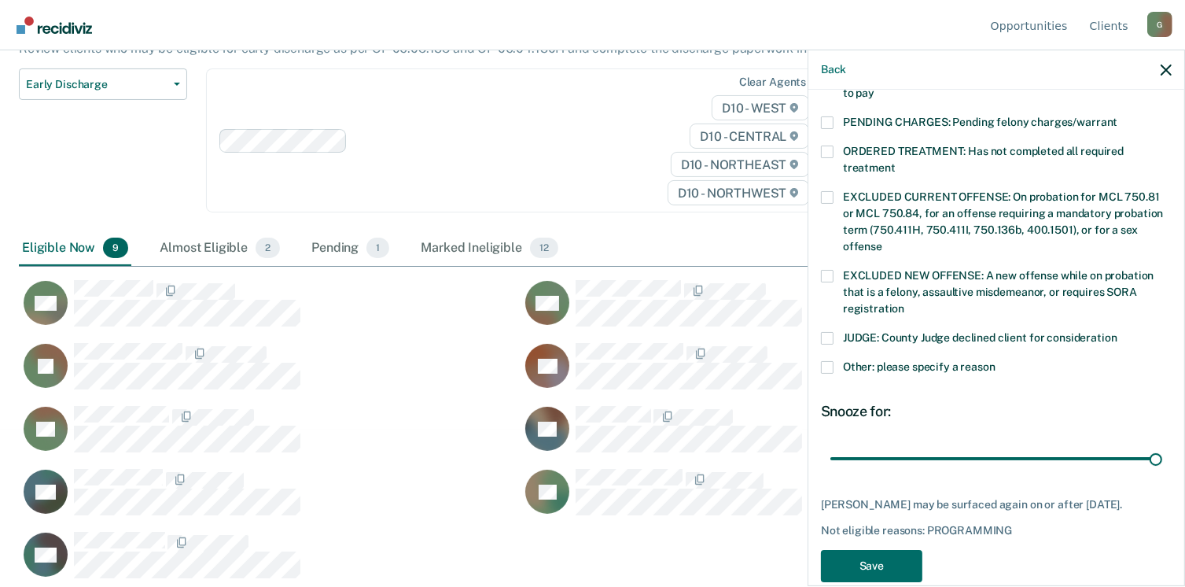
drag, startPoint x: 938, startPoint y: 441, endPoint x: 1161, endPoint y: 438, distance: 222.6
type input "90"
click at [1162, 445] on input "range" at bounding box center [997, 459] width 332 height 28
click at [869, 550] on button "Save" at bounding box center [871, 566] width 101 height 32
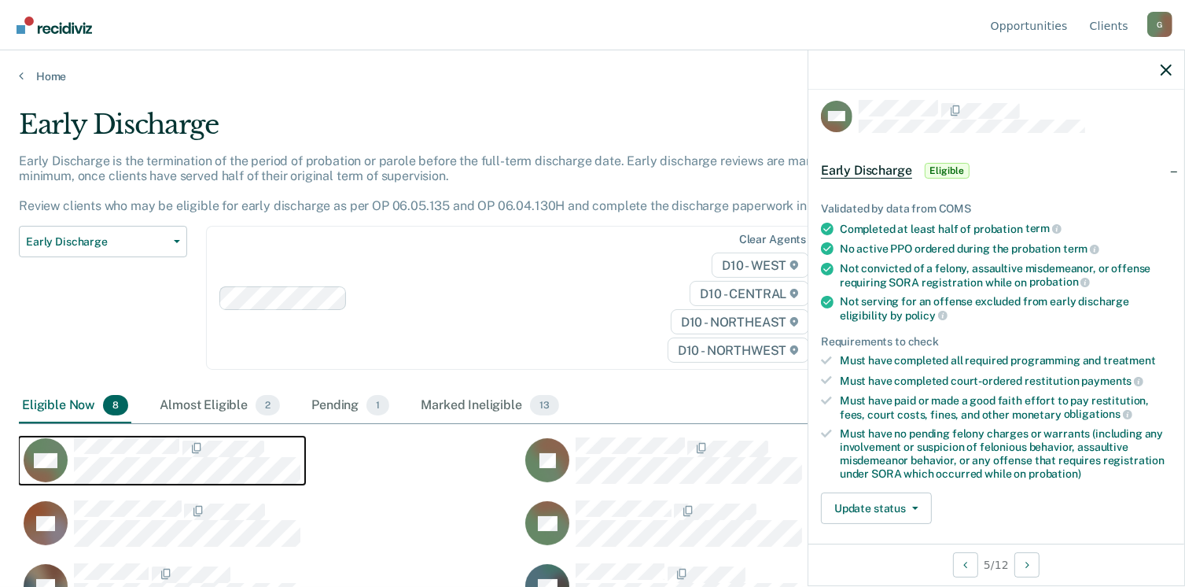
scroll to position [0, 0]
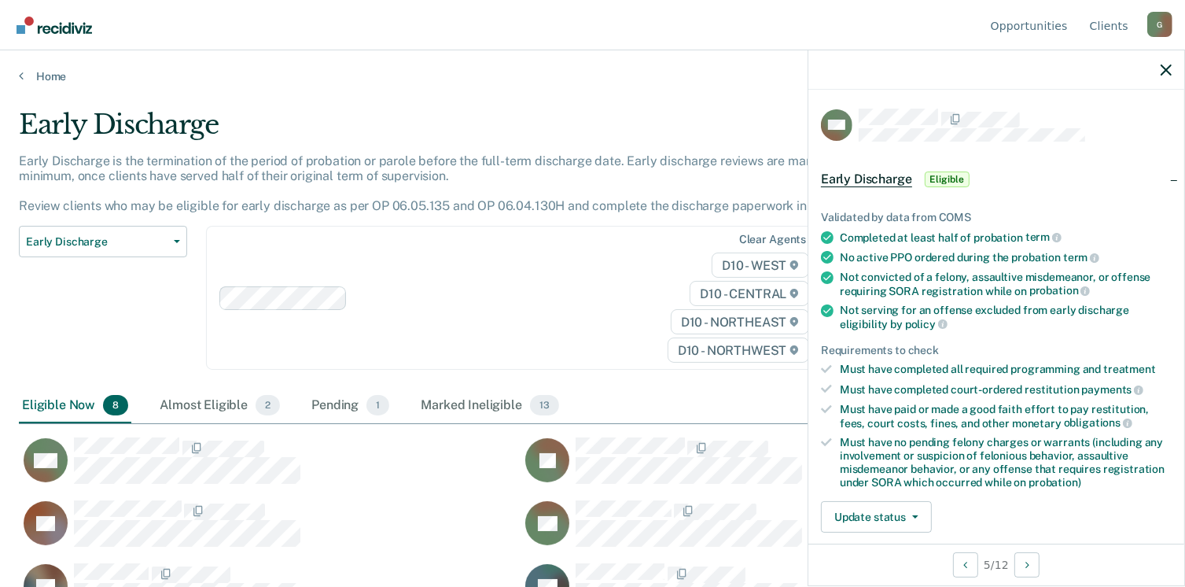
click at [862, 178] on span "Early Discharge" at bounding box center [866, 179] width 91 height 16
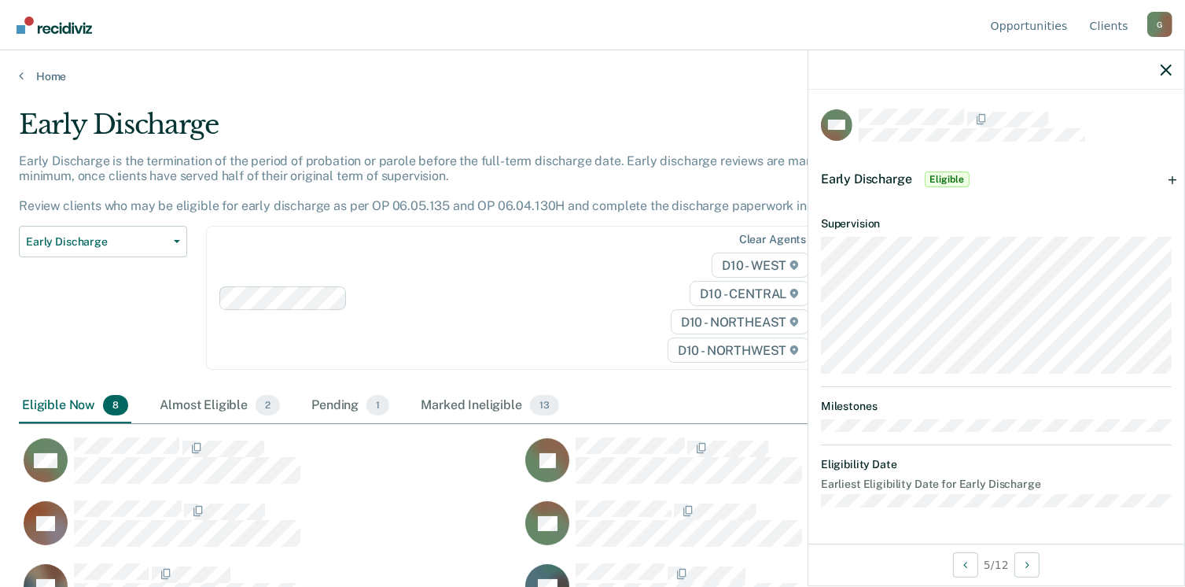
click at [862, 178] on span "Early Discharge" at bounding box center [866, 178] width 91 height 15
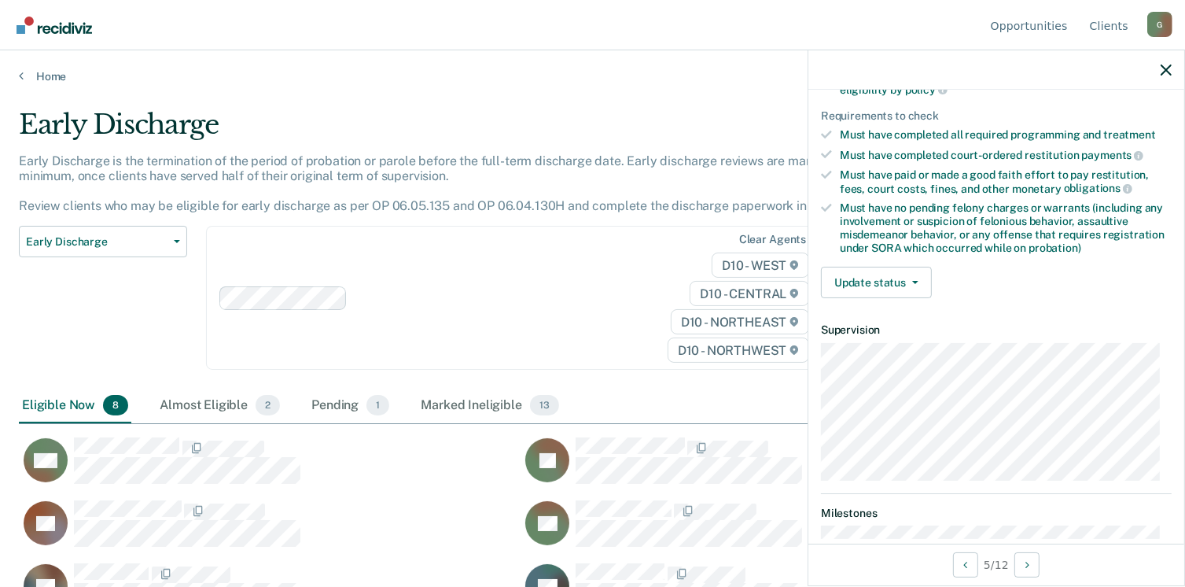
scroll to position [236, 0]
click at [909, 269] on button "Update status" at bounding box center [876, 280] width 111 height 31
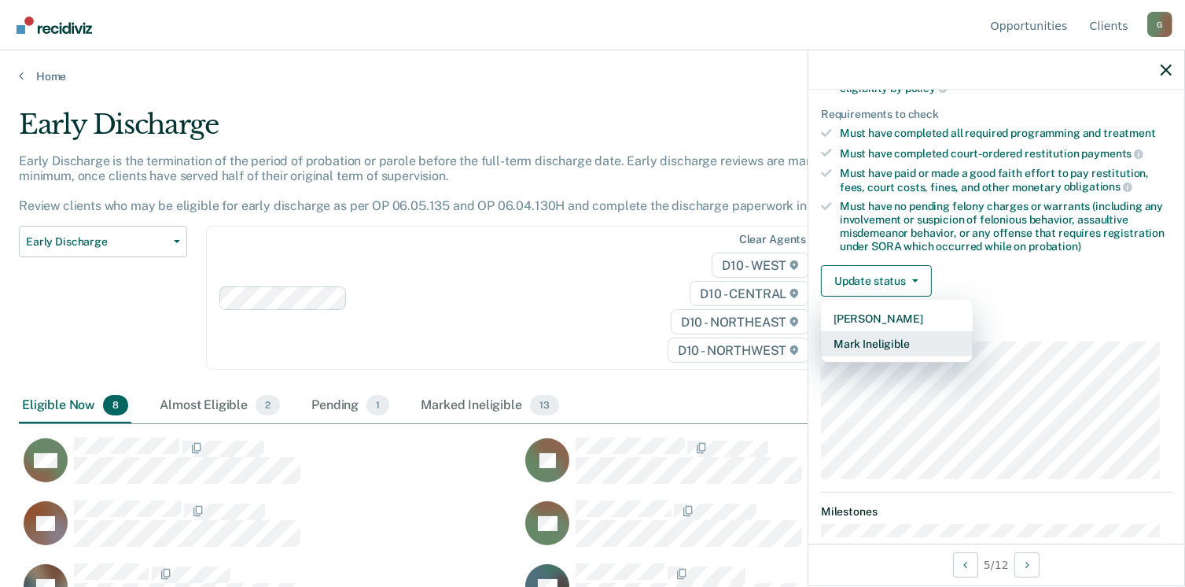
click at [923, 332] on button "Mark Ineligible" at bounding box center [897, 343] width 152 height 25
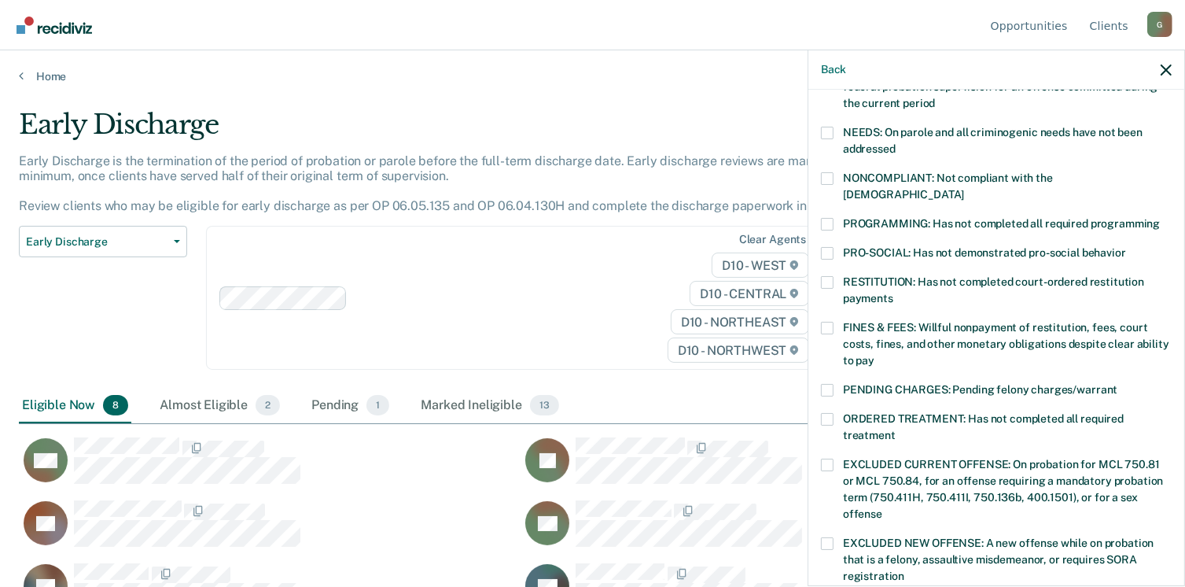
click at [834, 276] on label "RESTITUTION: Has not completed court-ordered restitution payments" at bounding box center [996, 292] width 351 height 33
click at [893, 293] on input "RESTITUTION: Has not completed court-ordered restitution payments" at bounding box center [893, 293] width 0 height 0
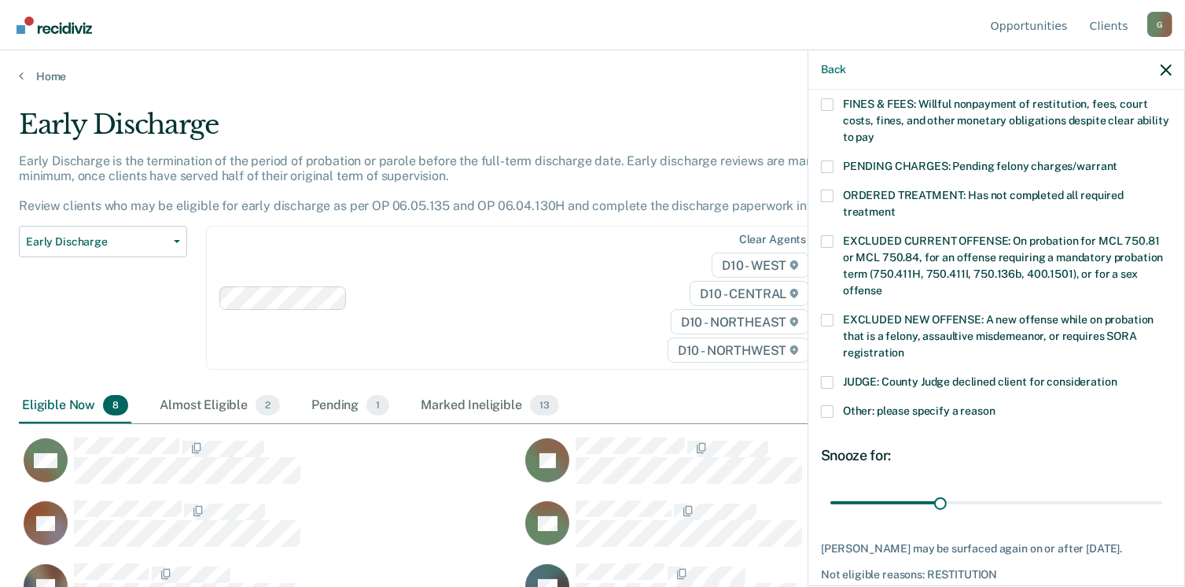
scroll to position [472, 0]
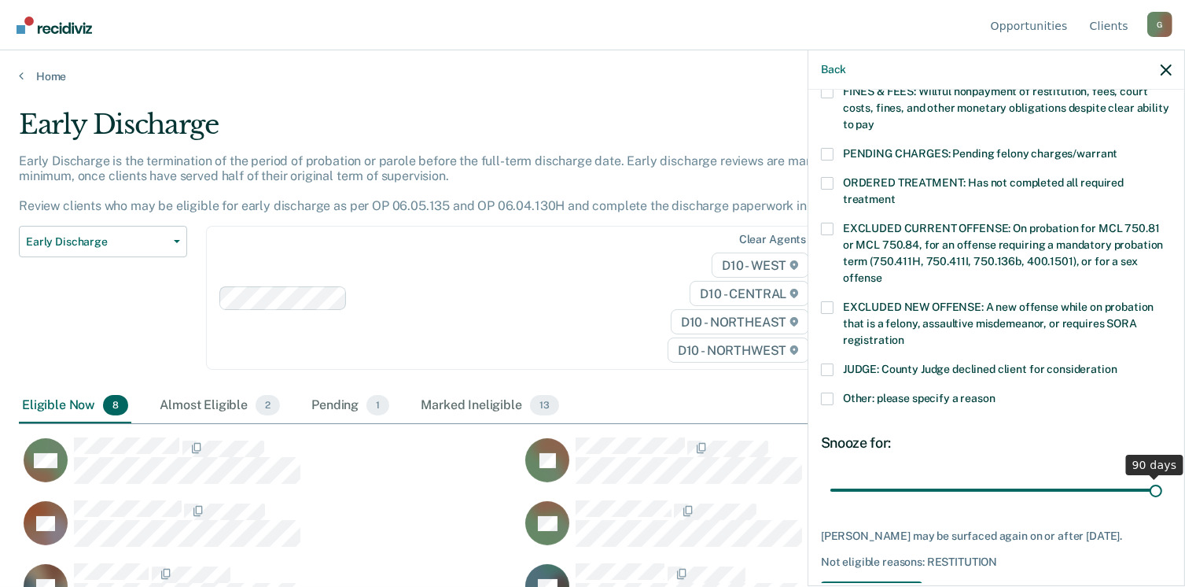
drag, startPoint x: 936, startPoint y: 469, endPoint x: 1173, endPoint y: 473, distance: 236.8
type input "90"
click at [1162, 477] on input "range" at bounding box center [997, 491] width 332 height 28
click at [877, 581] on button "Save" at bounding box center [871, 597] width 101 height 32
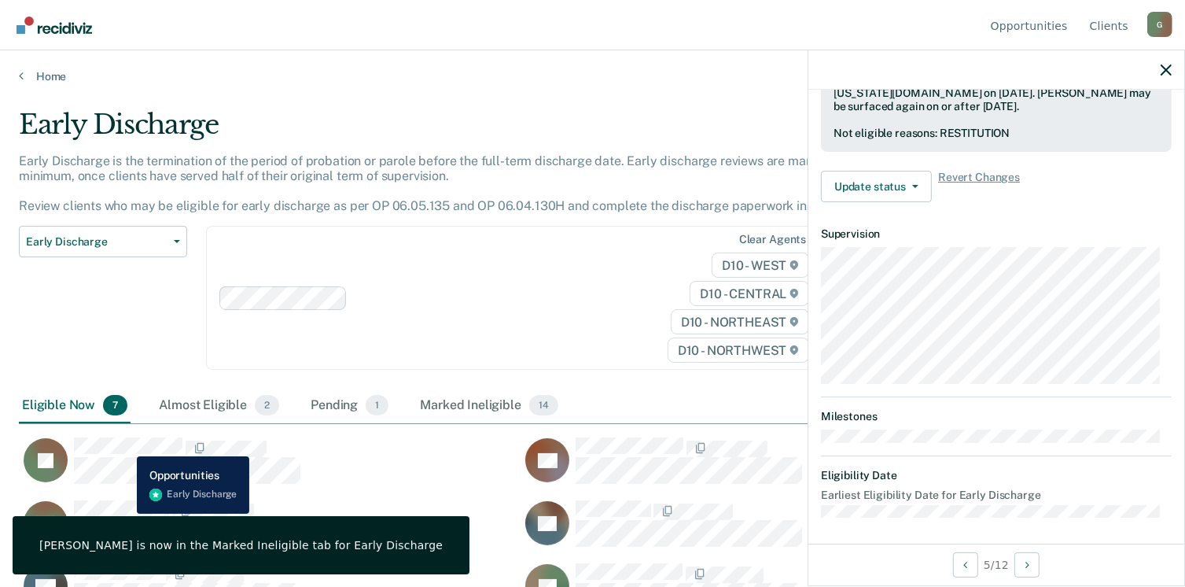
scroll to position [330, 0]
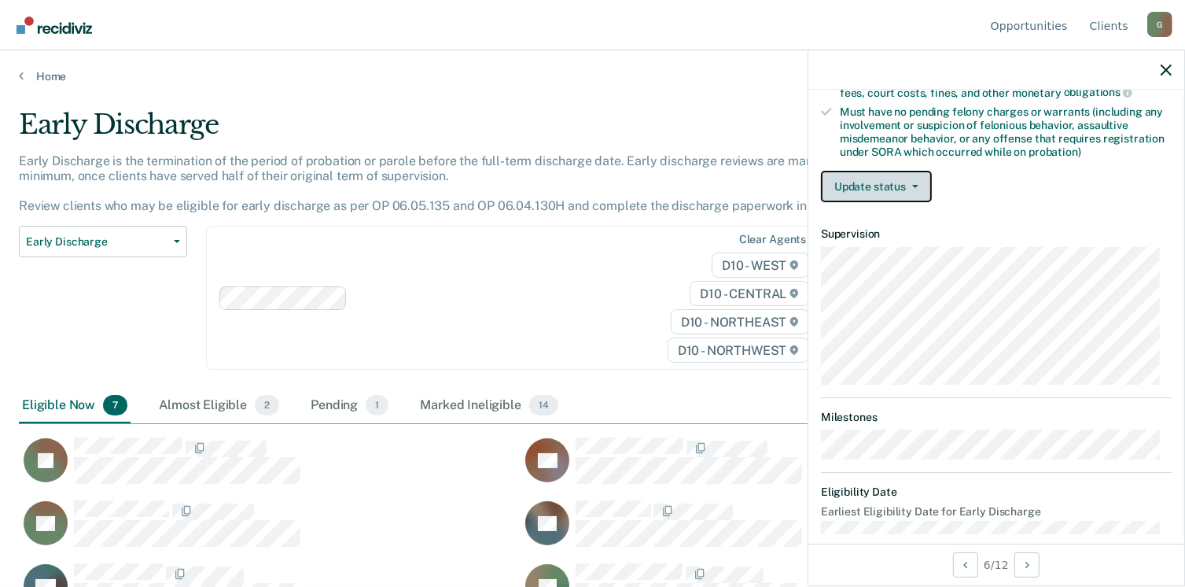
click at [903, 180] on button "Update status" at bounding box center [876, 186] width 111 height 31
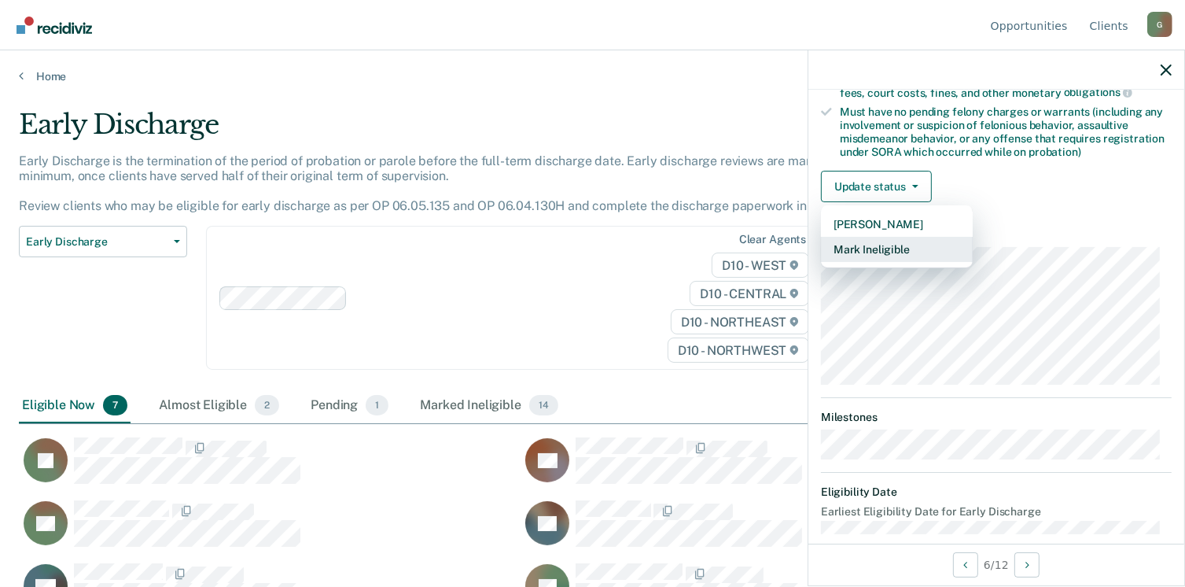
click at [901, 241] on button "Mark Ineligible" at bounding box center [897, 249] width 152 height 25
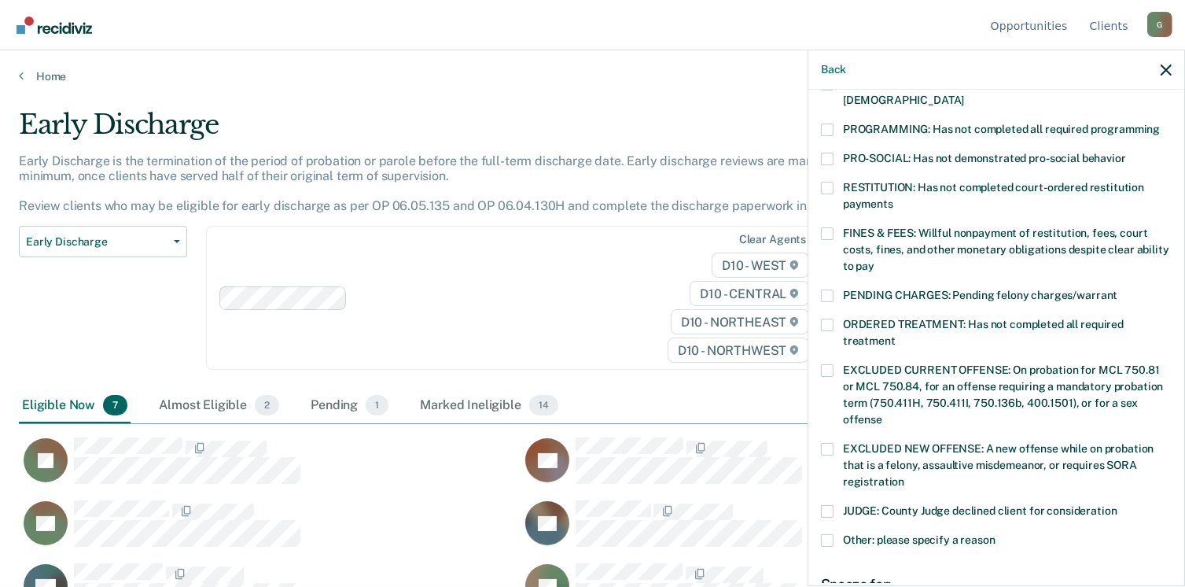
click at [830, 123] on span at bounding box center [827, 129] width 13 height 13
click at [1160, 123] on input "PROGRAMMING: Has not completed all required programming" at bounding box center [1160, 123] width 0 height 0
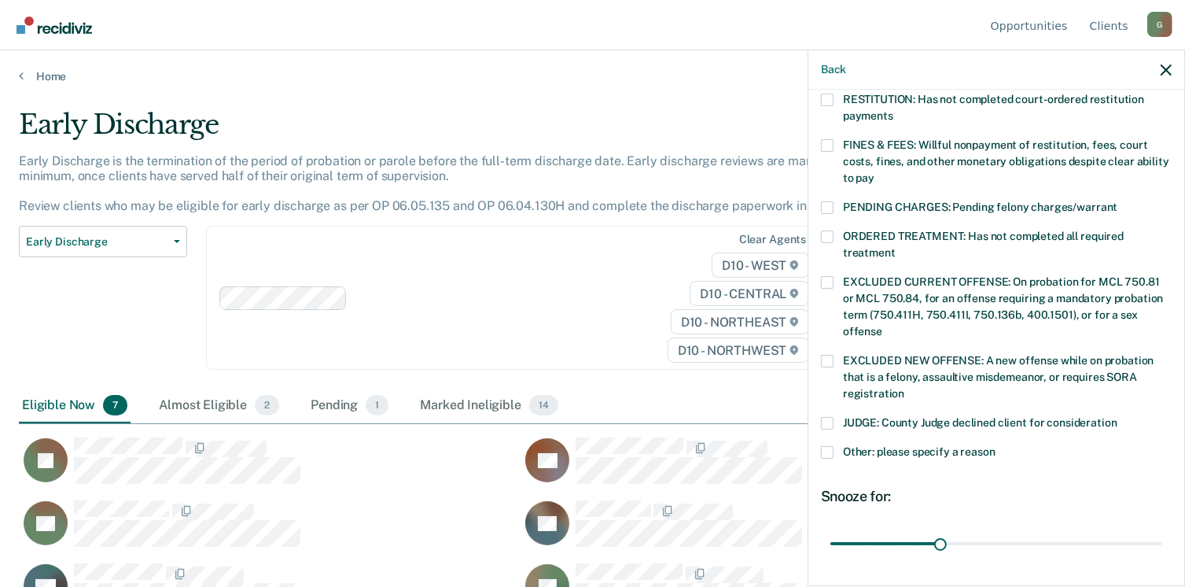
scroll to position [525, 0]
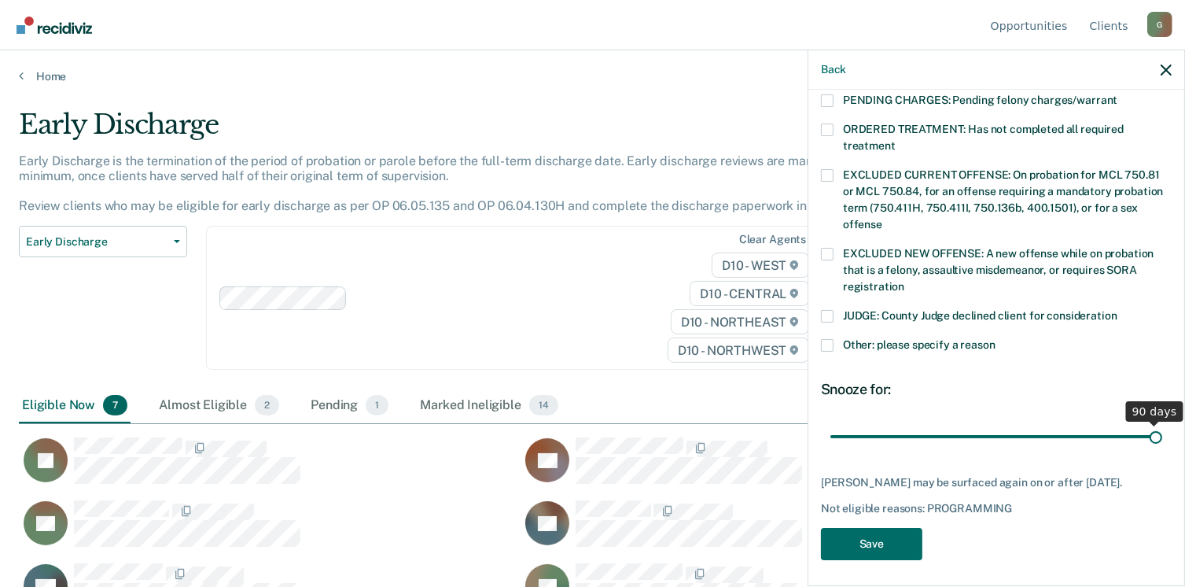
drag, startPoint x: 935, startPoint y: 418, endPoint x: 1170, endPoint y: 406, distance: 235.5
type input "90"
click at [1162, 423] on input "range" at bounding box center [997, 437] width 332 height 28
click at [871, 536] on button "Save" at bounding box center [871, 544] width 101 height 32
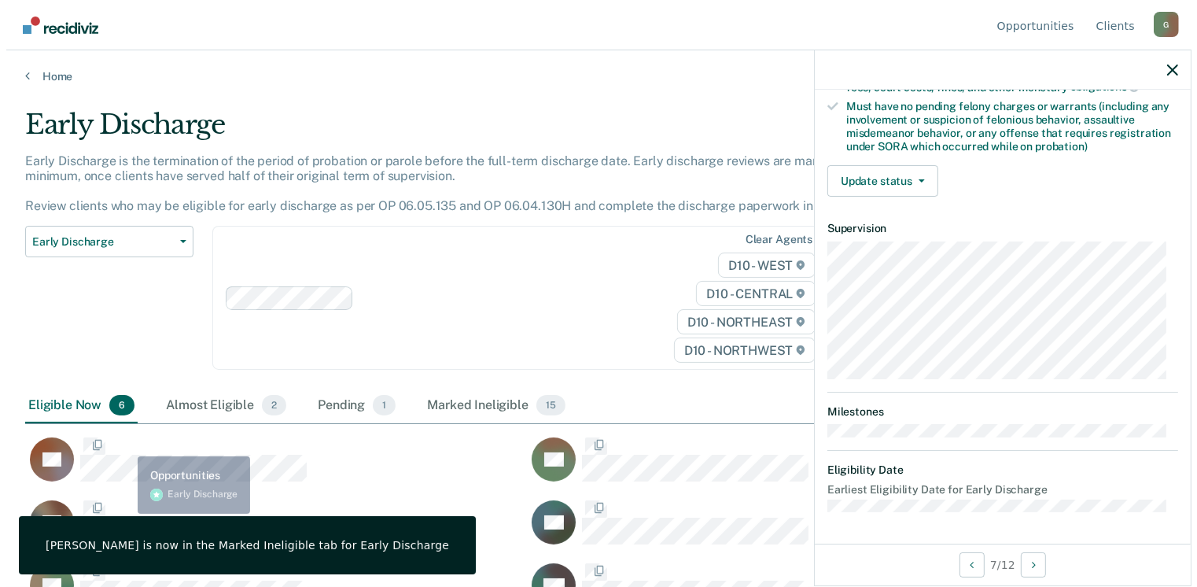
scroll to position [330, 0]
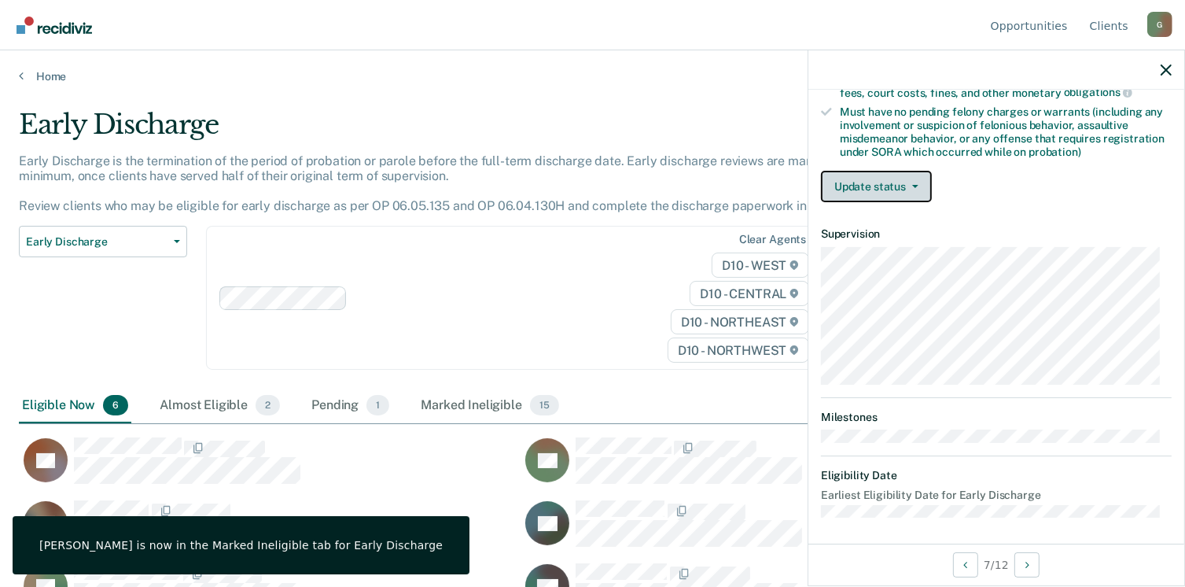
click at [853, 183] on button "Update status" at bounding box center [876, 186] width 111 height 31
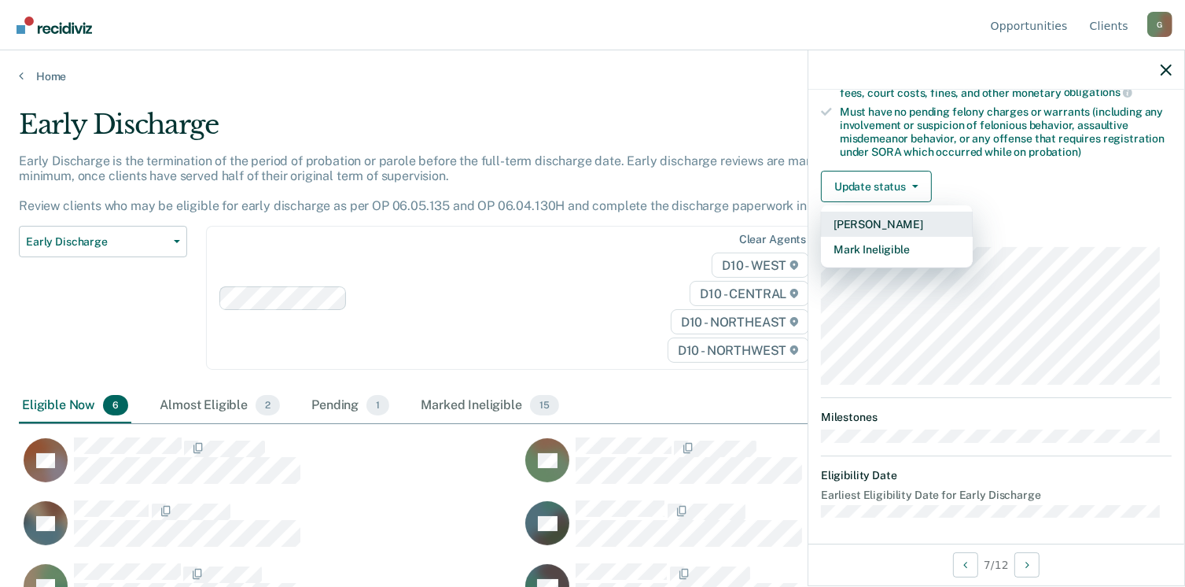
click at [890, 215] on button "[PERSON_NAME]" at bounding box center [897, 224] width 152 height 25
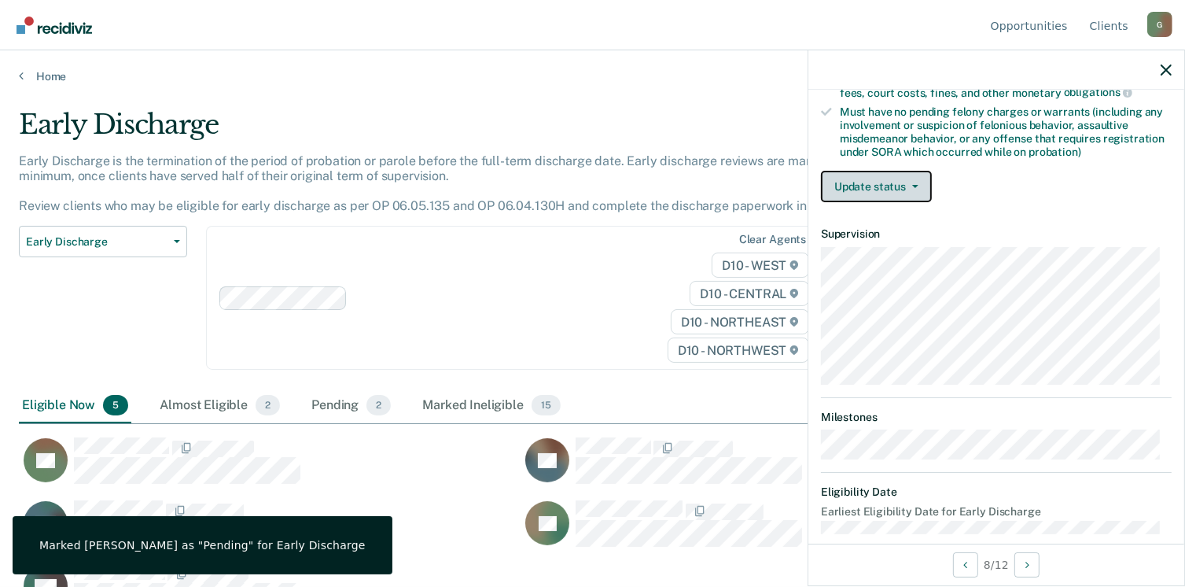
click at [878, 186] on button "Update status" at bounding box center [876, 186] width 111 height 31
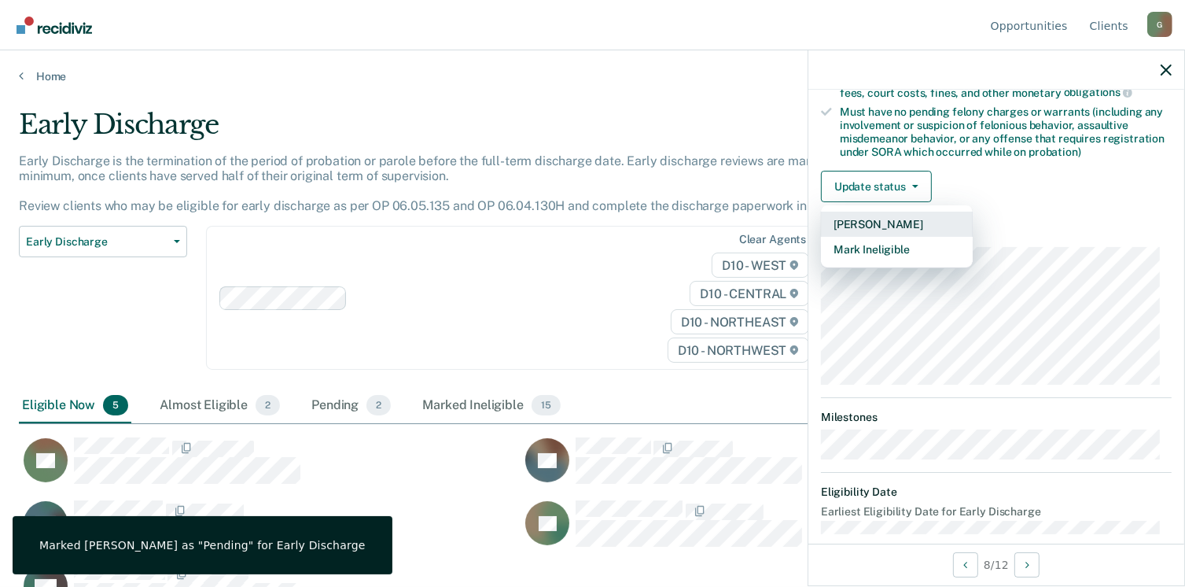
click at [887, 218] on button "[PERSON_NAME]" at bounding box center [897, 224] width 152 height 25
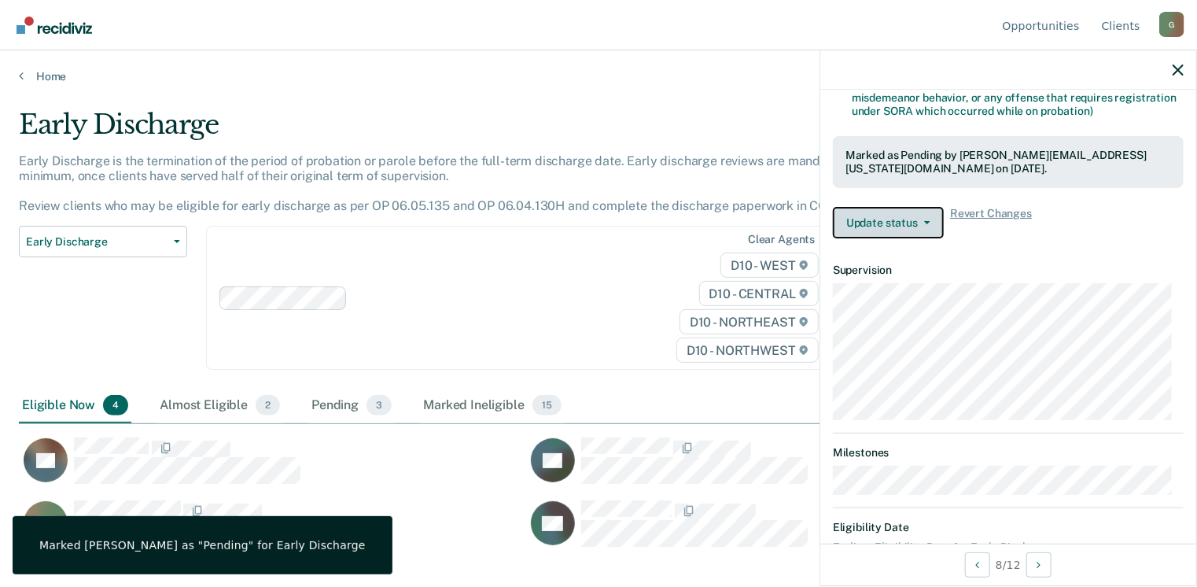
scroll to position [344, 0]
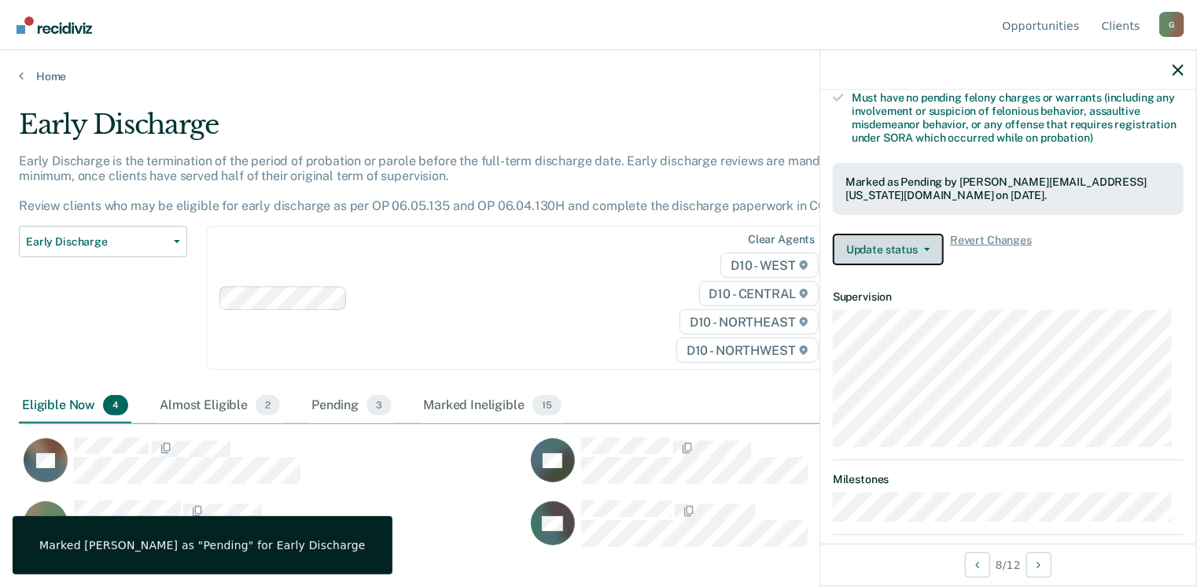
click at [906, 239] on button "Update status" at bounding box center [888, 249] width 111 height 31
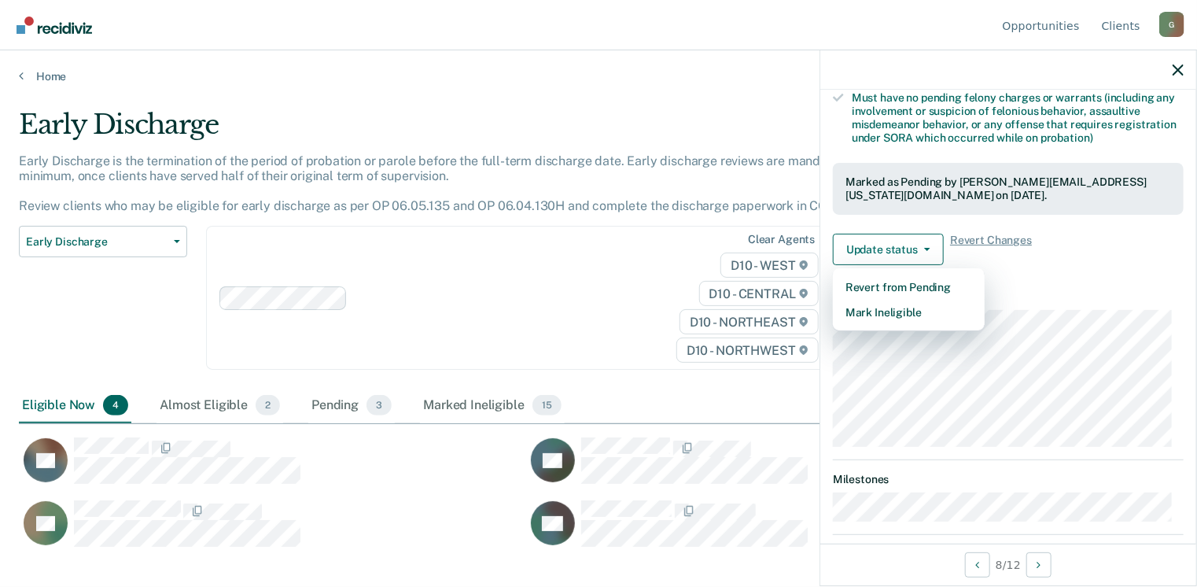
click at [1053, 303] on dl "Supervision" at bounding box center [1008, 368] width 351 height 157
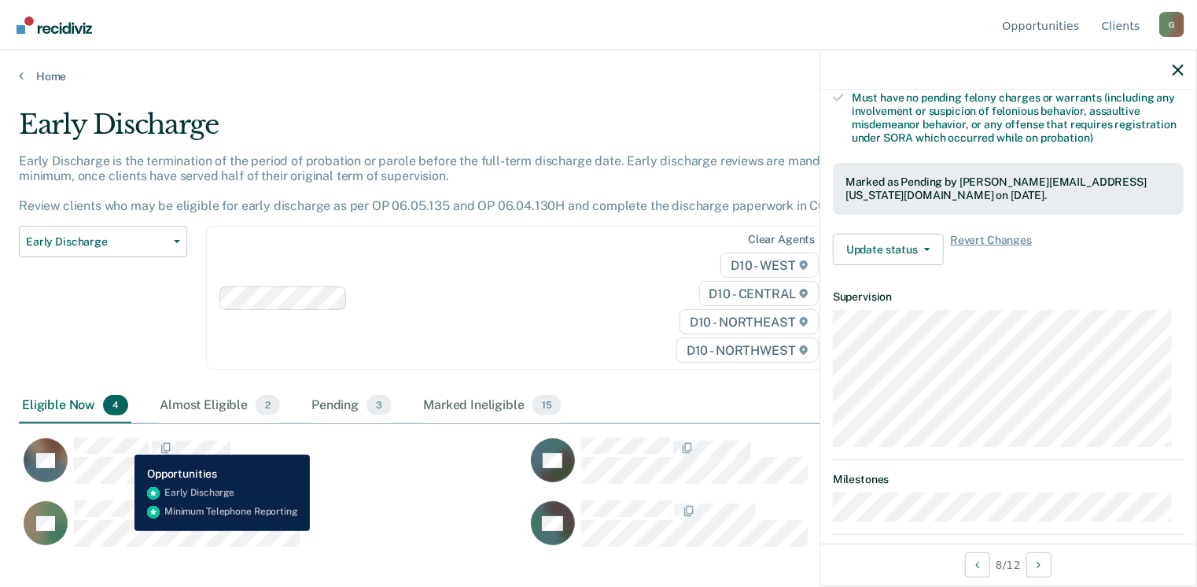
scroll to position [330, 0]
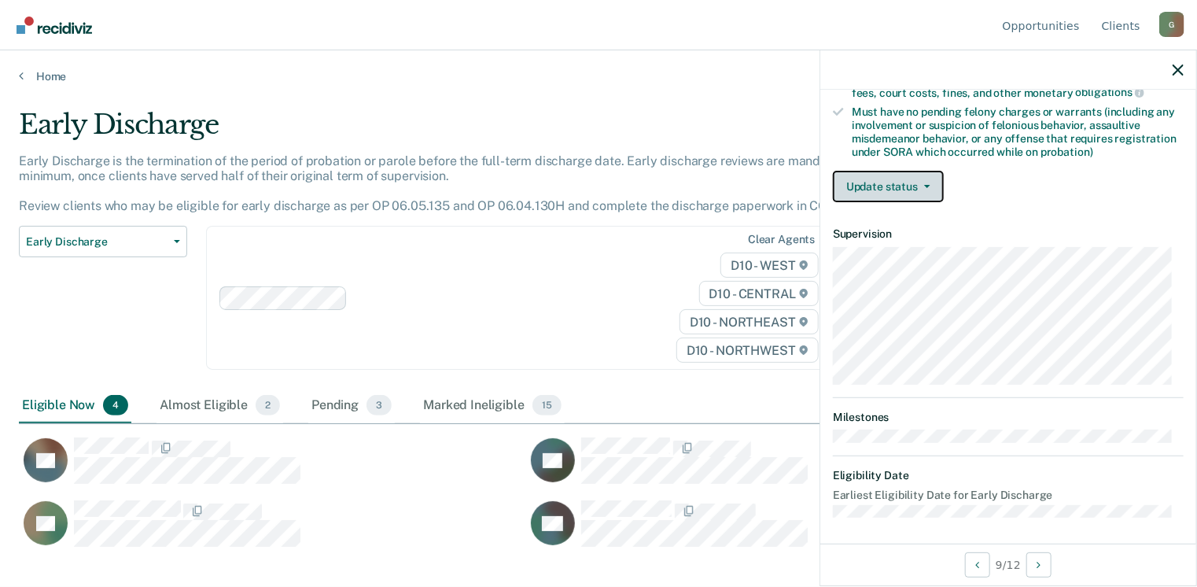
click at [889, 190] on button "Update status" at bounding box center [888, 186] width 111 height 31
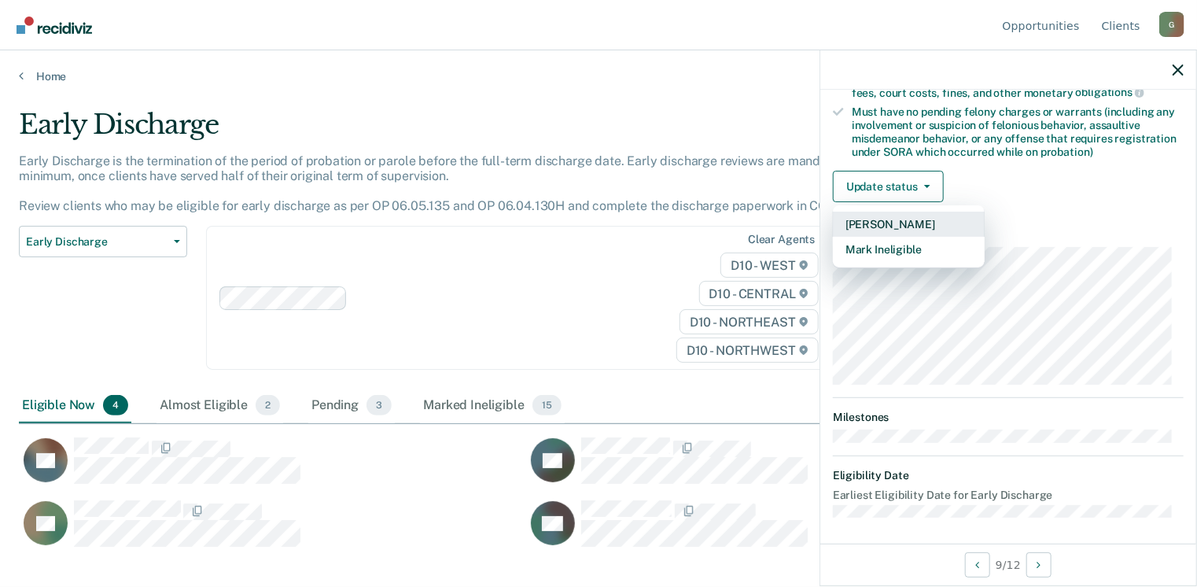
click at [888, 218] on button "[PERSON_NAME]" at bounding box center [909, 224] width 152 height 25
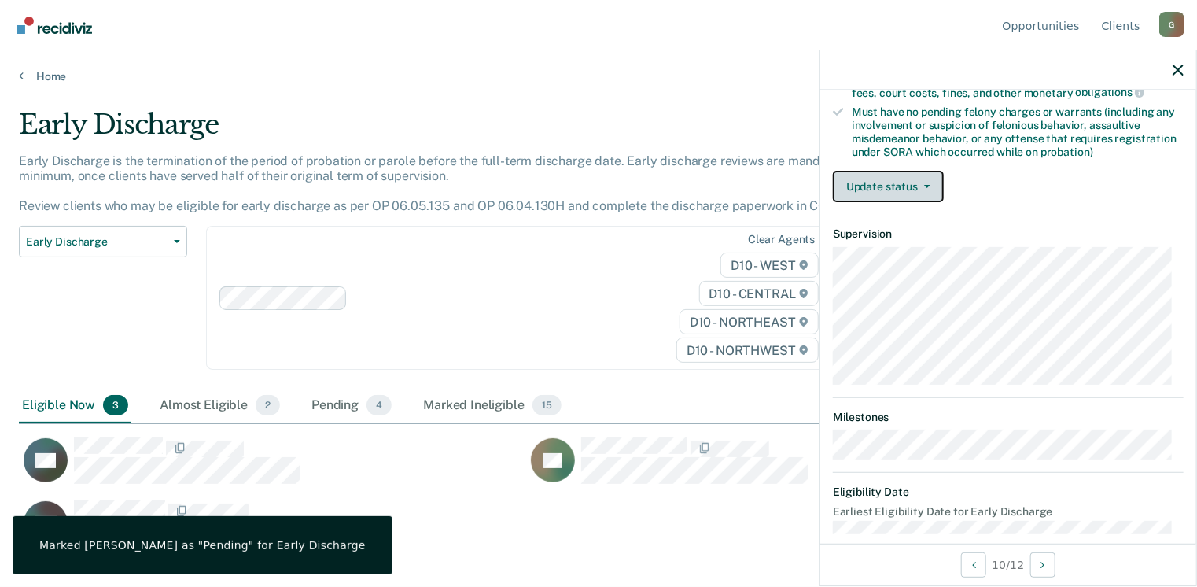
click at [901, 185] on button "Update status" at bounding box center [888, 186] width 111 height 31
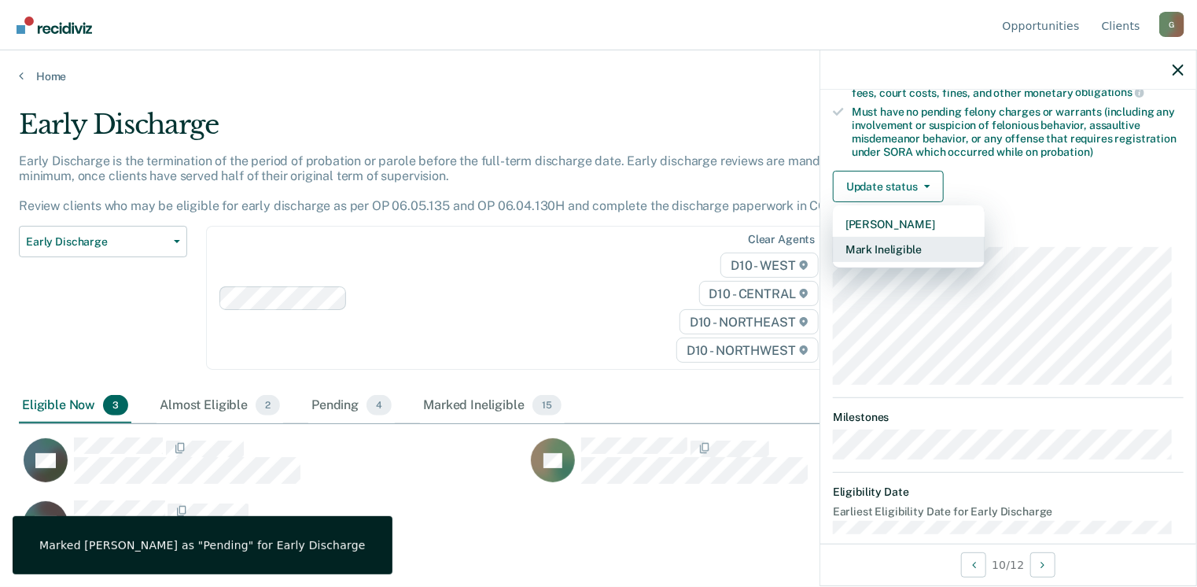
click at [886, 250] on button "Mark Ineligible" at bounding box center [909, 249] width 152 height 25
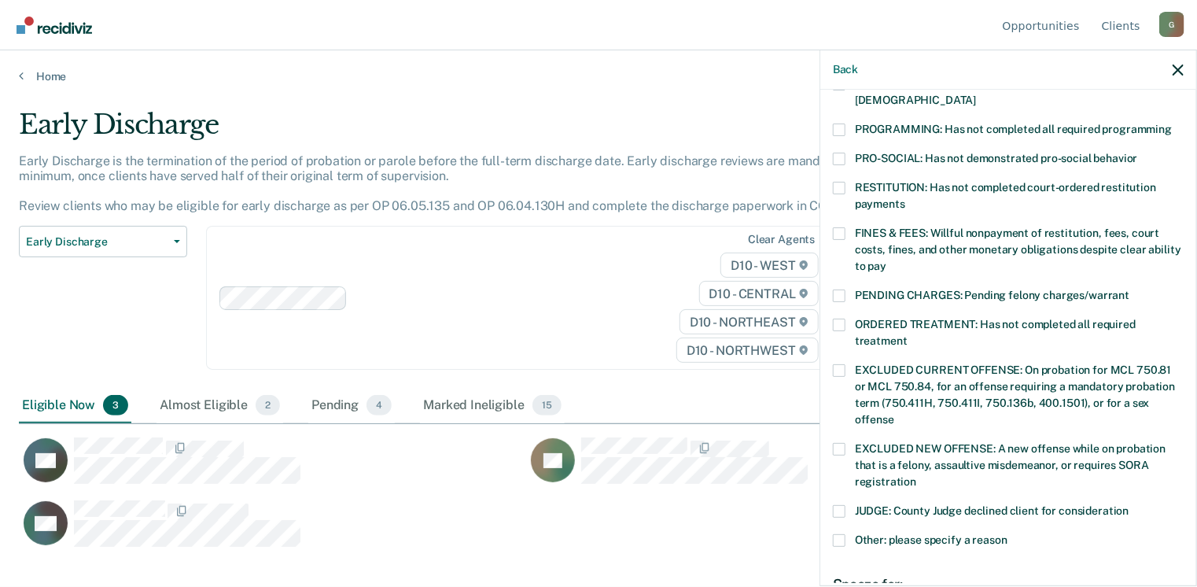
click at [843, 123] on span at bounding box center [839, 129] width 13 height 13
click at [1172, 123] on input "PROGRAMMING: Has not completed all required programming" at bounding box center [1172, 123] width 0 height 0
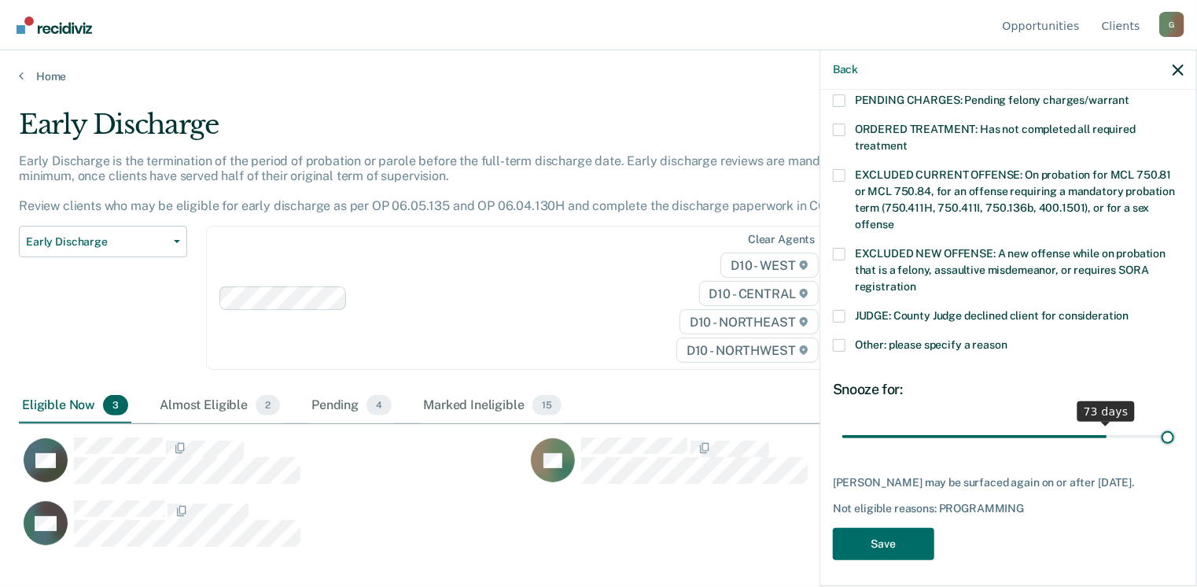
scroll to position [512, 0]
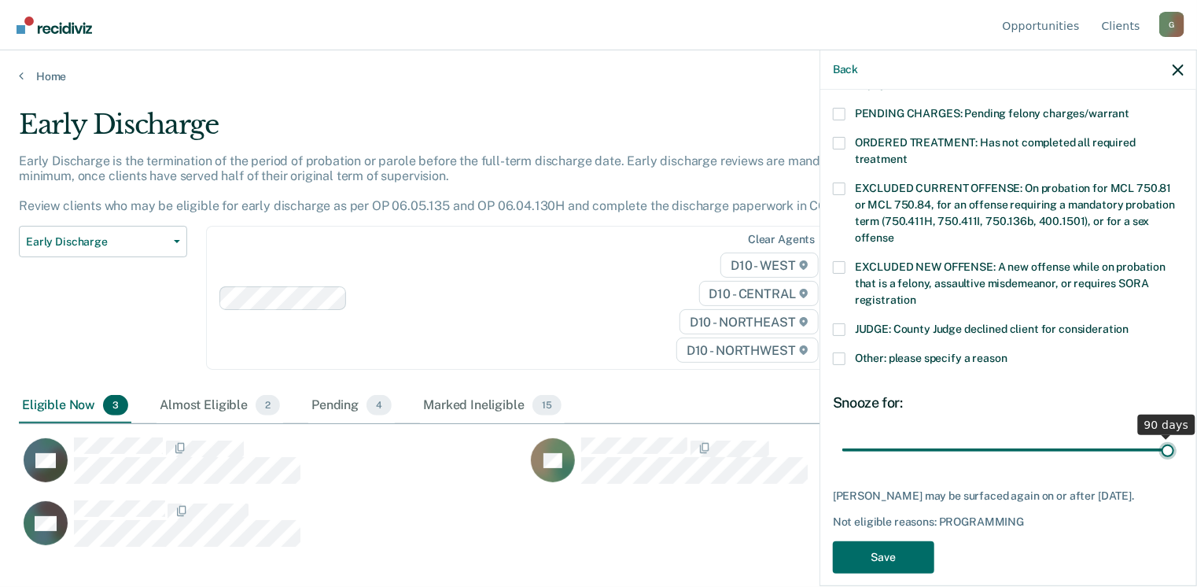
drag, startPoint x: 947, startPoint y: 419, endPoint x: 1192, endPoint y: 403, distance: 245.9
type input "90"
click at [1174, 436] on input "range" at bounding box center [1008, 450] width 332 height 28
click at [890, 541] on button "Save" at bounding box center [883, 557] width 101 height 32
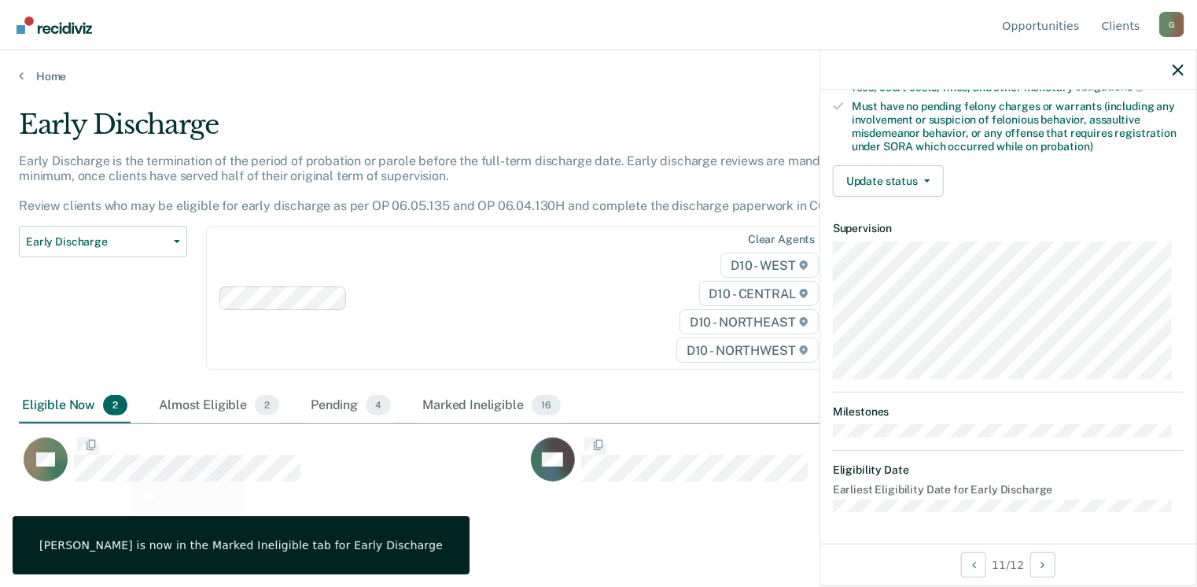
scroll to position [330, 0]
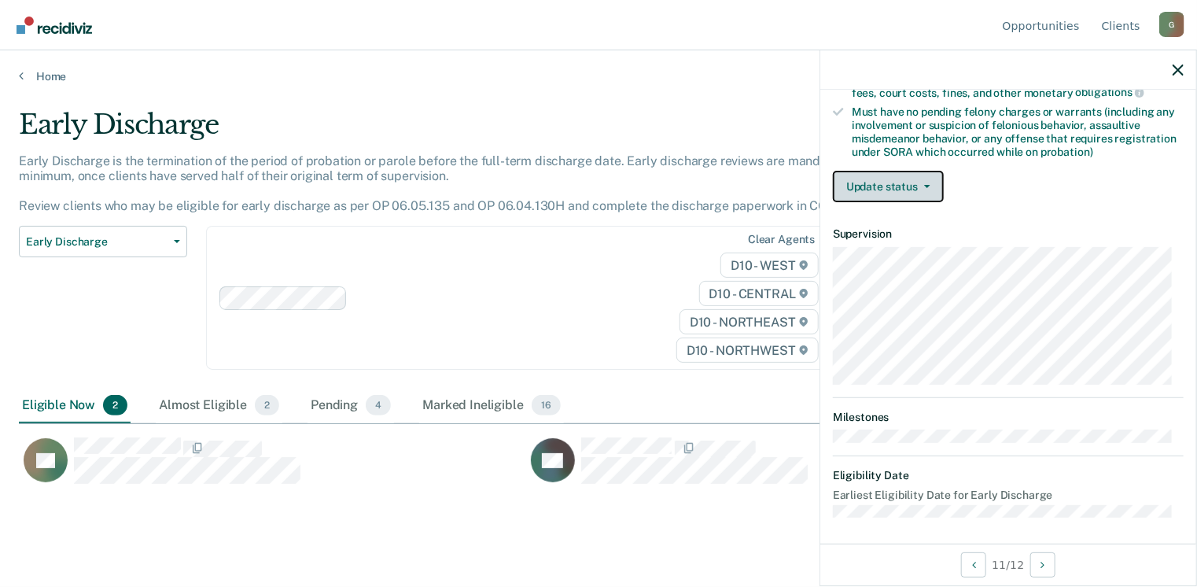
click at [882, 176] on button "Update status" at bounding box center [888, 186] width 111 height 31
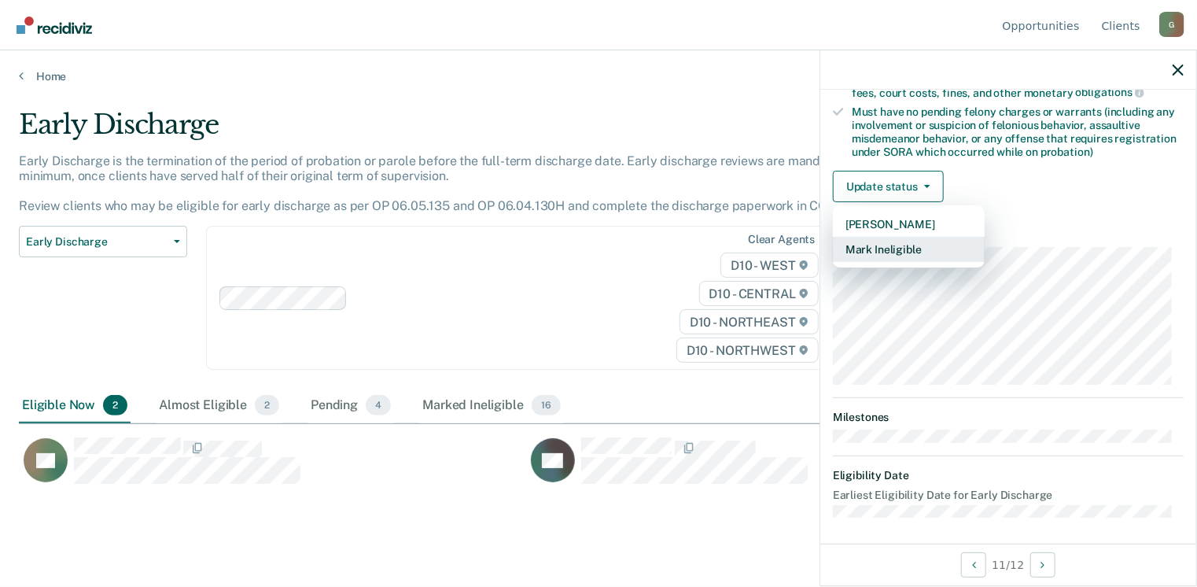
click at [901, 242] on button "Mark Ineligible" at bounding box center [909, 249] width 152 height 25
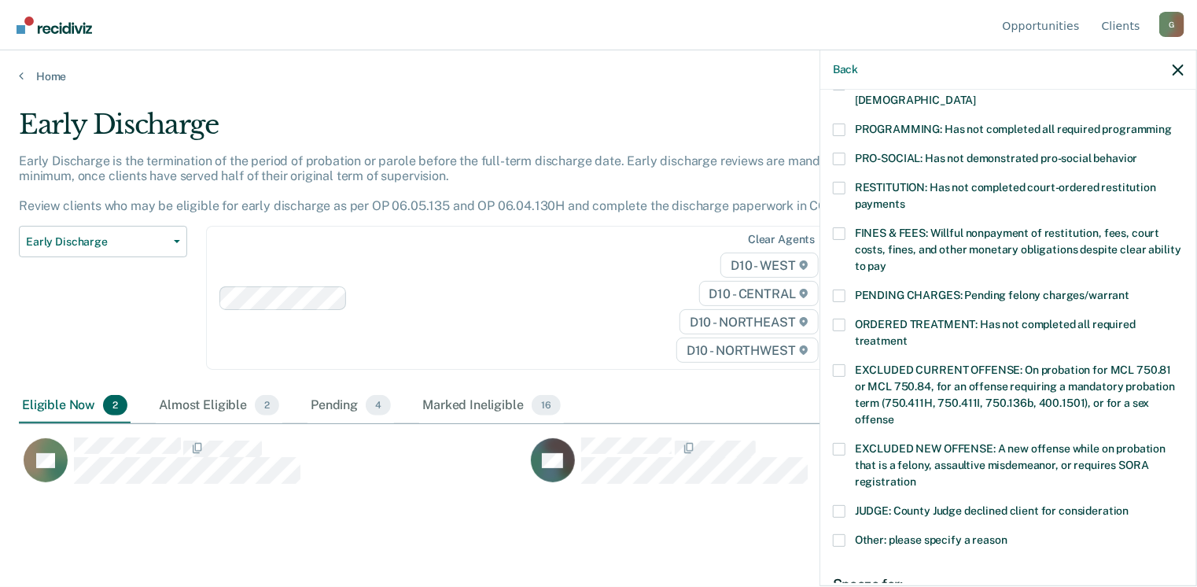
click at [842, 123] on span at bounding box center [839, 129] width 13 height 13
click at [1172, 123] on input "PROGRAMMING: Has not completed all required programming" at bounding box center [1172, 123] width 0 height 0
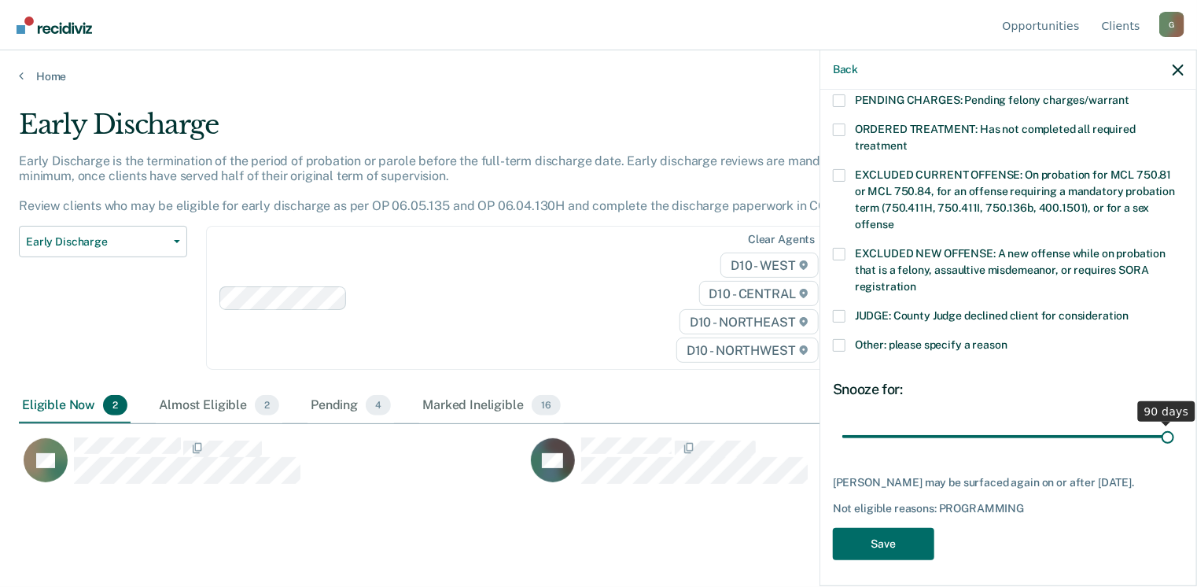
scroll to position [512, 0]
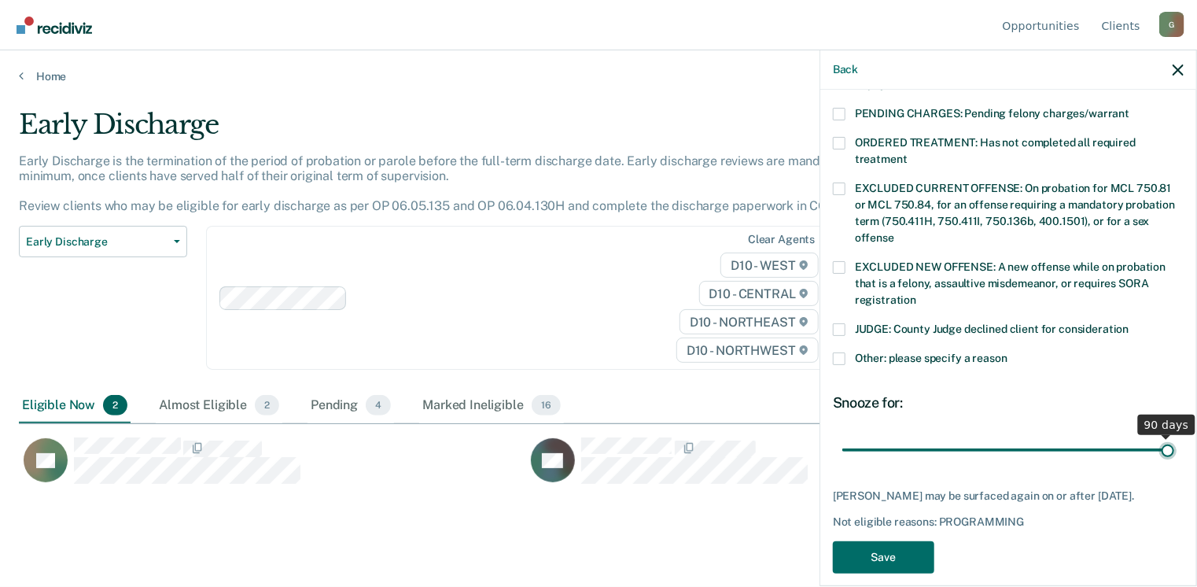
drag, startPoint x: 952, startPoint y: 416, endPoint x: 1175, endPoint y: 417, distance: 222.6
type input "90"
click at [1174, 436] on input "range" at bounding box center [1008, 450] width 332 height 28
click at [878, 541] on button "Save" at bounding box center [883, 557] width 101 height 32
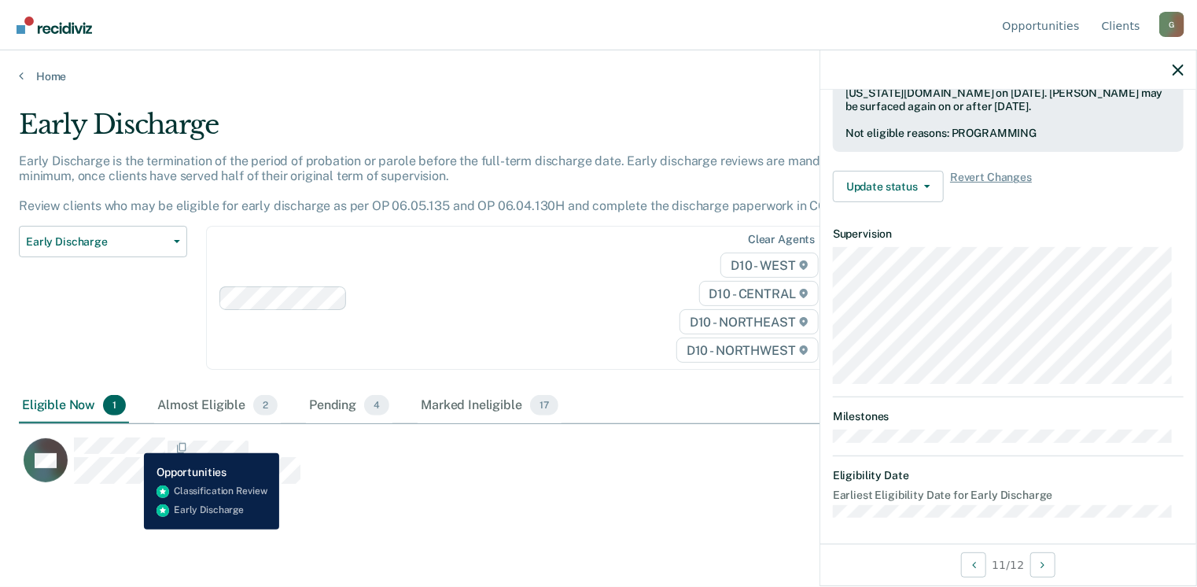
scroll to position [330, 0]
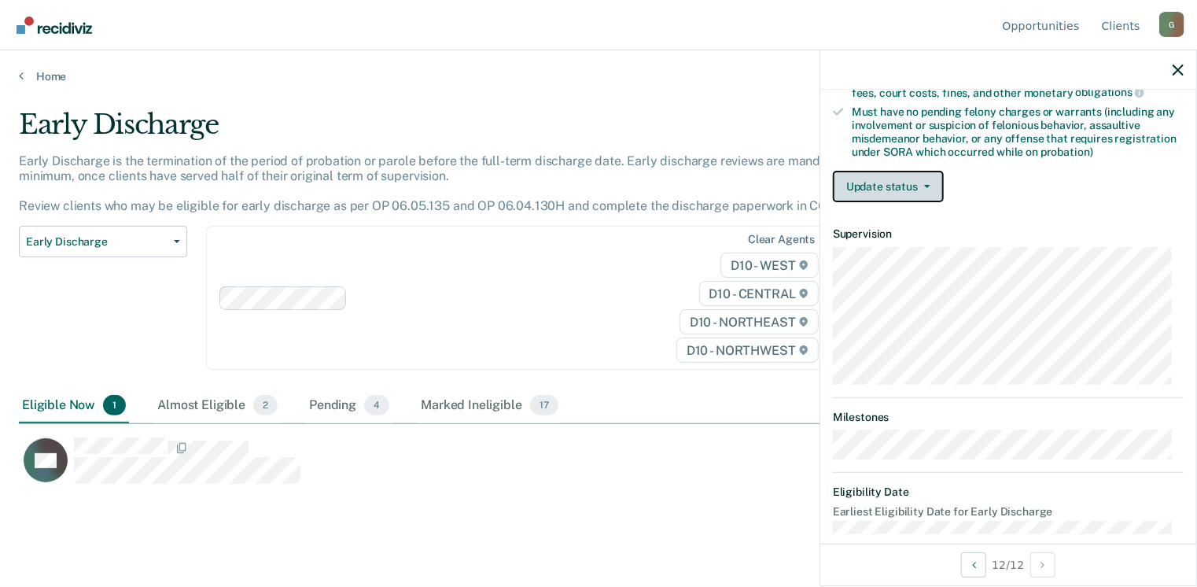
click at [871, 179] on button "Update status" at bounding box center [888, 186] width 111 height 31
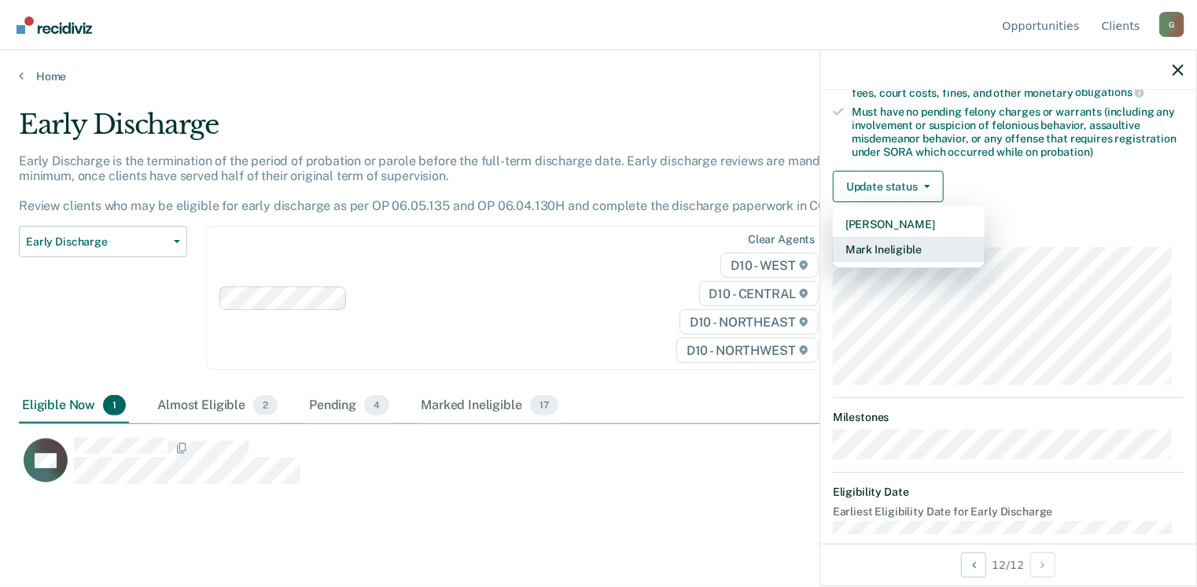
click at [903, 243] on button "Mark Ineligible" at bounding box center [909, 249] width 152 height 25
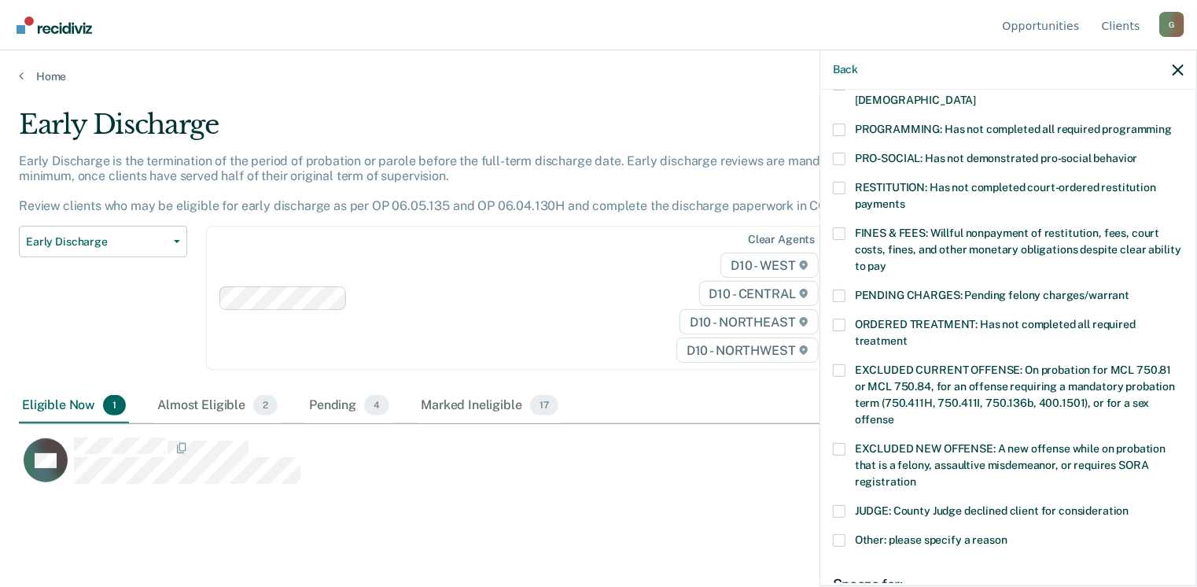
click at [834, 123] on span at bounding box center [839, 129] width 13 height 13
click at [1172, 123] on input "PROGRAMMING: Has not completed all required programming" at bounding box center [1172, 123] width 0 height 0
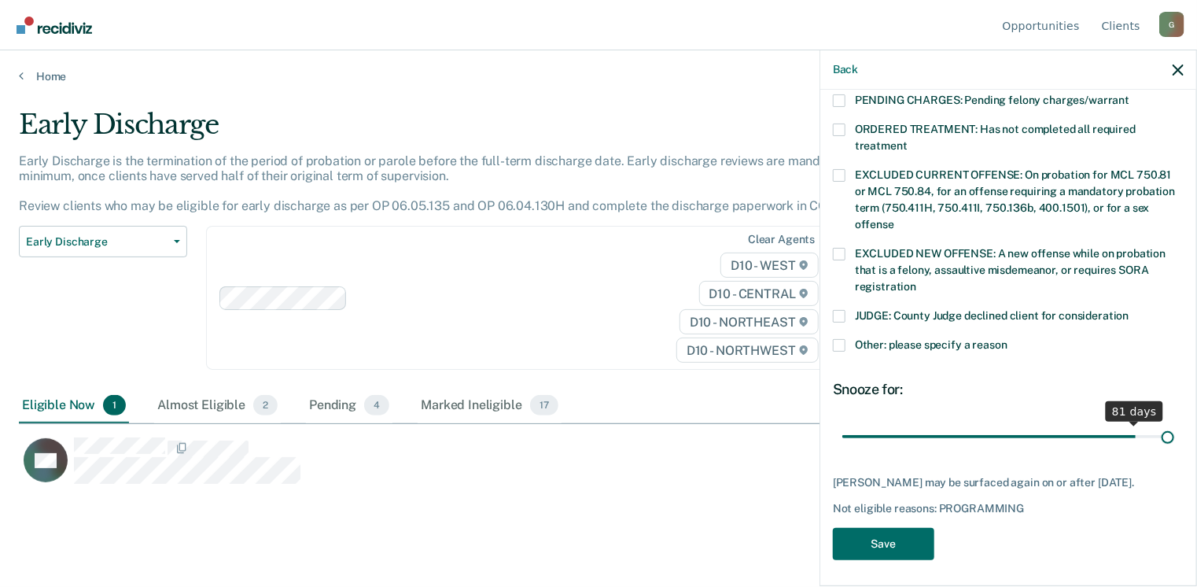
scroll to position [512, 0]
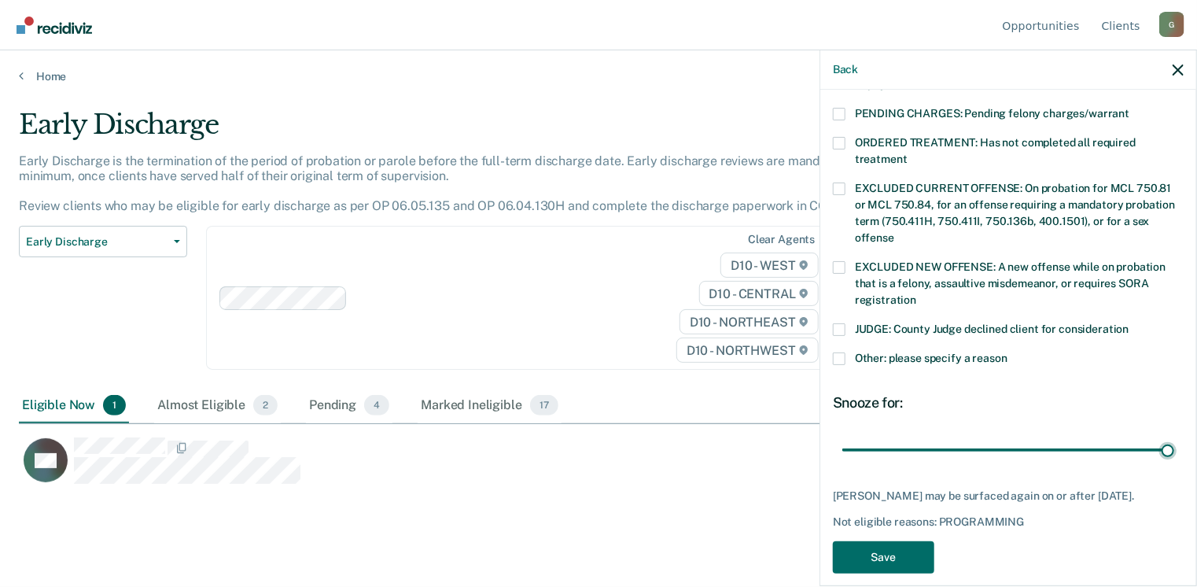
drag, startPoint x: 948, startPoint y: 416, endPoint x: 1079, endPoint y: 390, distance: 133.1
type input "90"
click at [1163, 436] on input "range" at bounding box center [1008, 450] width 332 height 28
click at [842, 352] on span at bounding box center [839, 358] width 13 height 13
click at [1007, 352] on input "Other: please specify a reason" at bounding box center [1007, 352] width 0 height 0
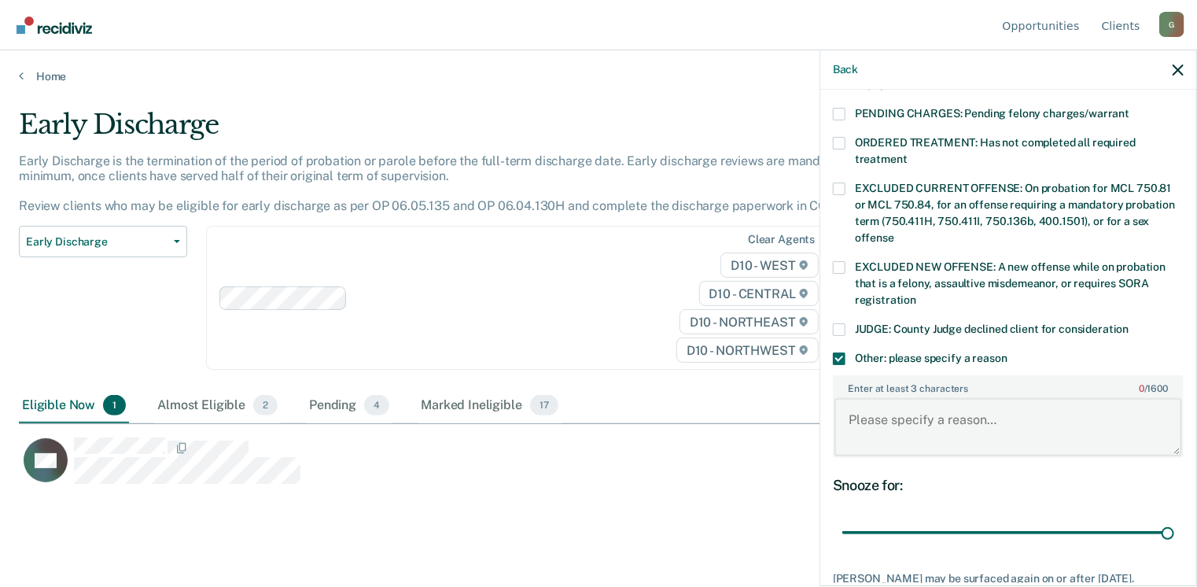
click at [865, 398] on textarea "Enter at least 3 characters 0 / 1600" at bounding box center [1008, 427] width 348 height 58
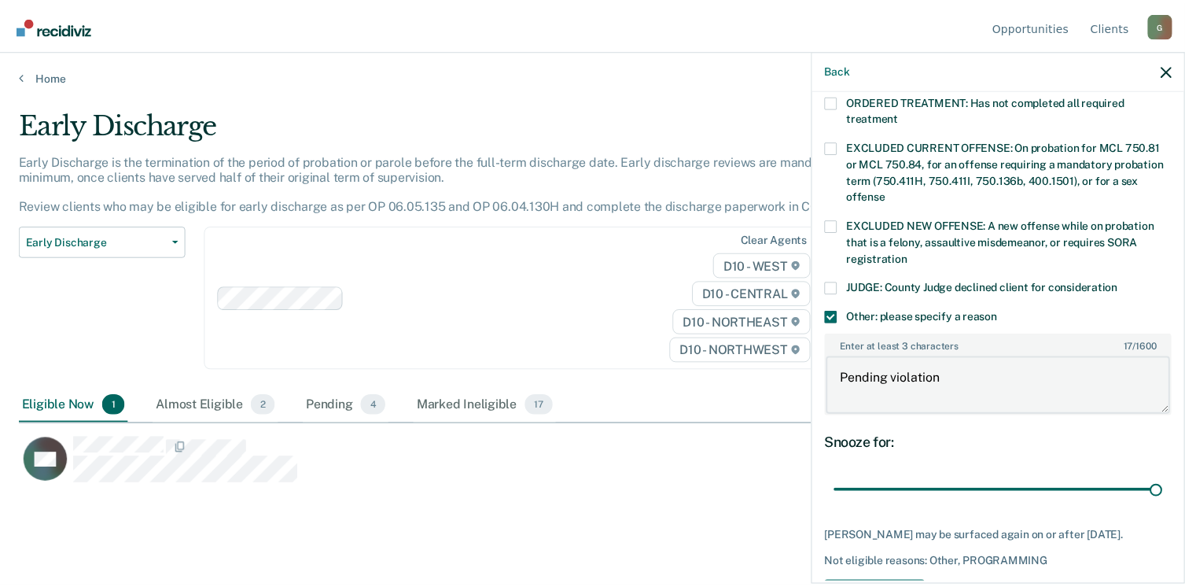
scroll to position [593, 0]
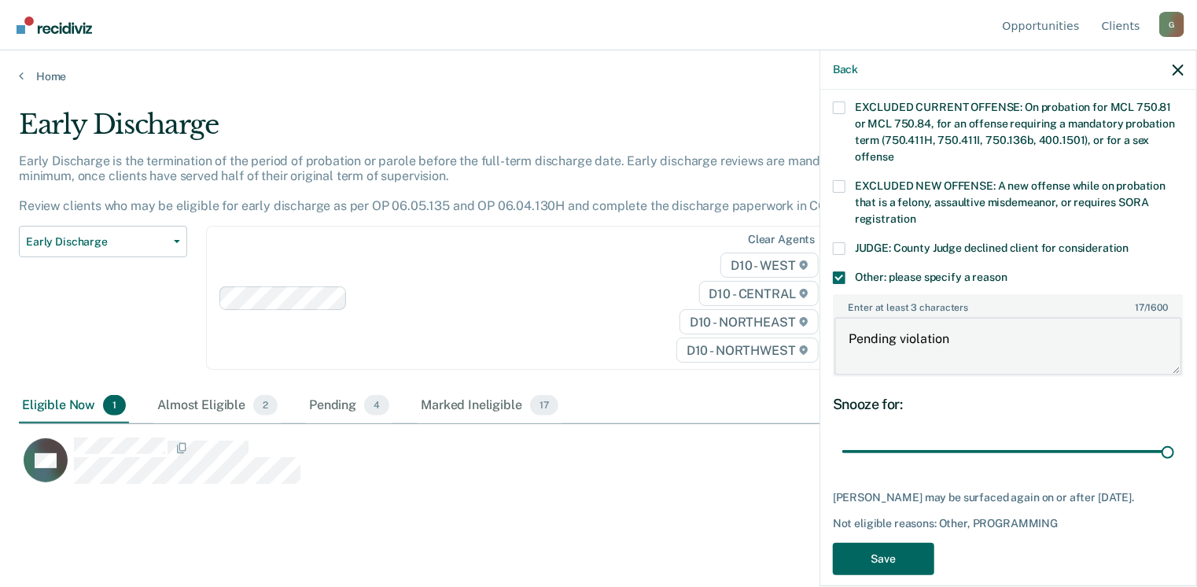
type textarea "Pending violation"
click at [871, 543] on button "Save" at bounding box center [883, 559] width 101 height 32
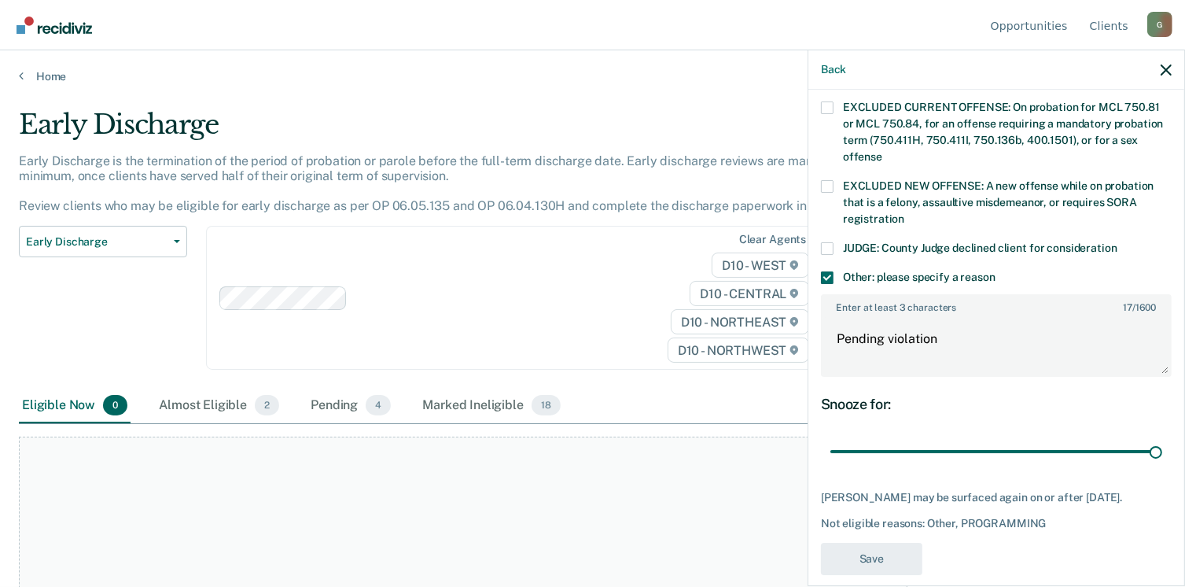
scroll to position [488, 0]
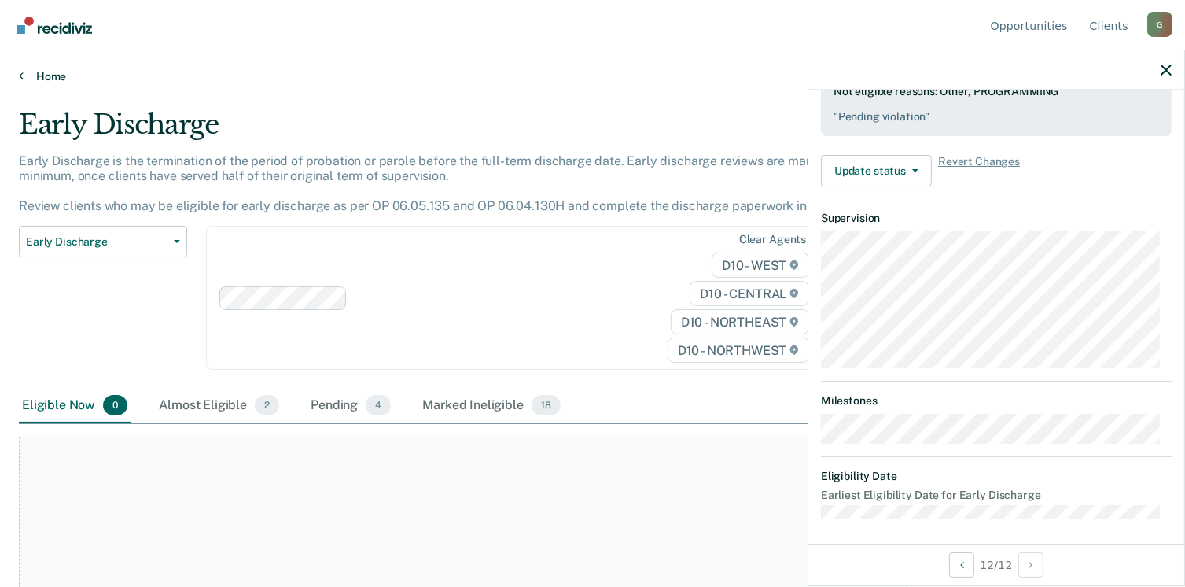
click at [25, 72] on link "Home" at bounding box center [592, 76] width 1147 height 14
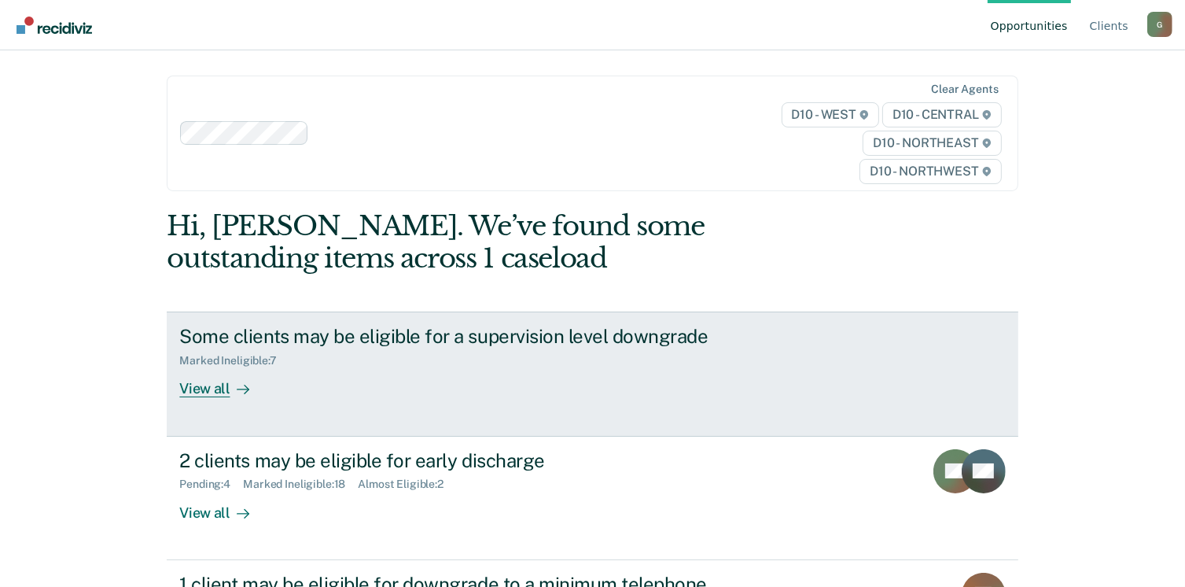
click at [202, 385] on div "View all" at bounding box center [223, 382] width 88 height 31
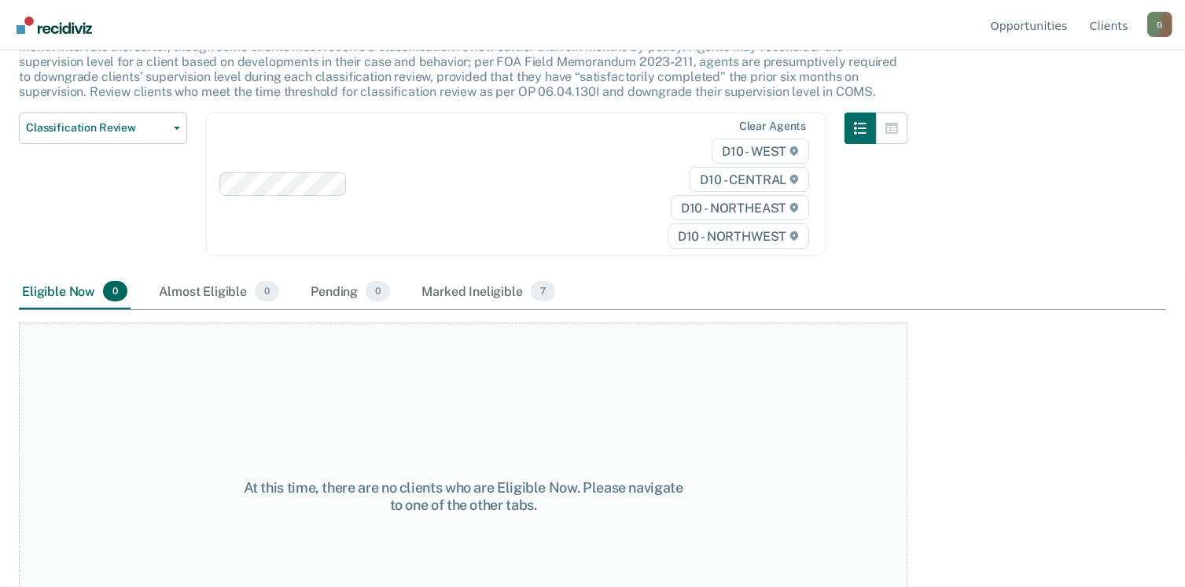
scroll to position [157, 0]
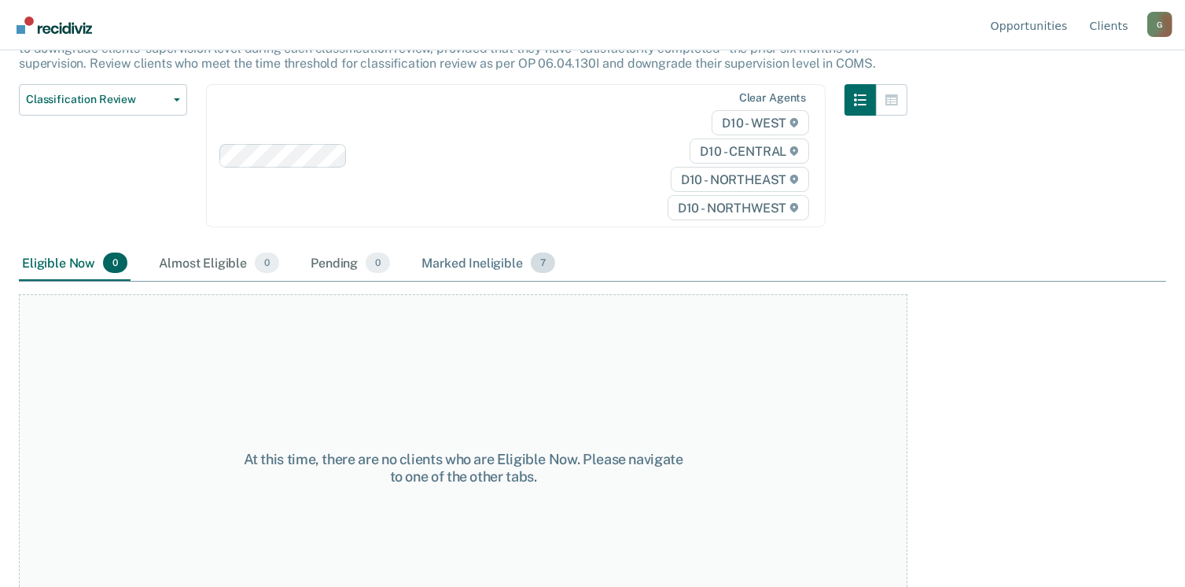
click at [501, 262] on div "Marked Ineligible 7" at bounding box center [488, 263] width 140 height 35
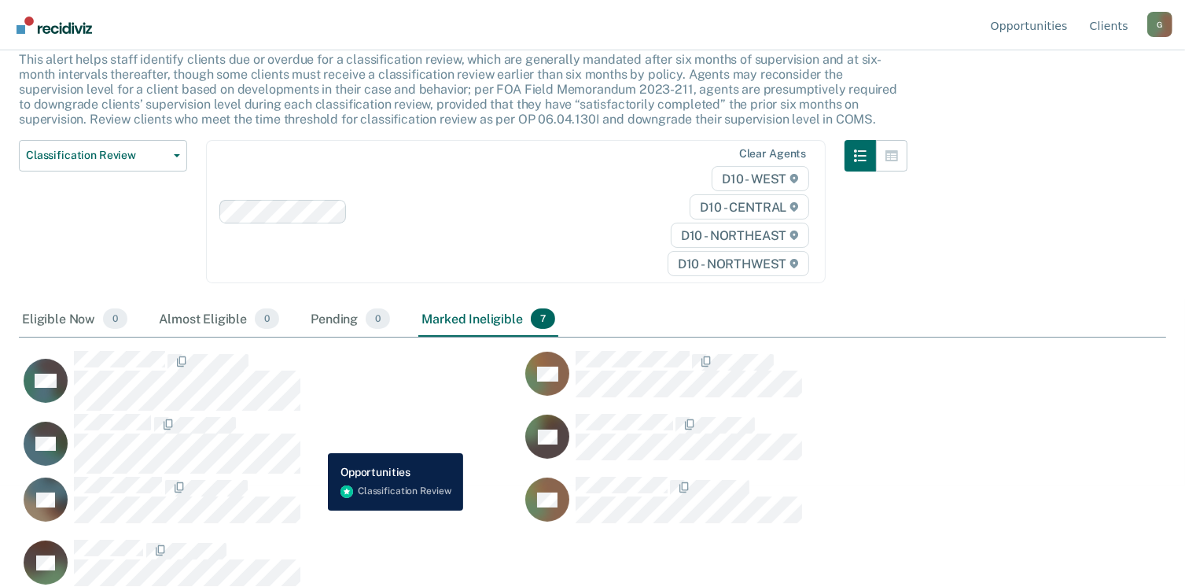
scroll to position [114, 0]
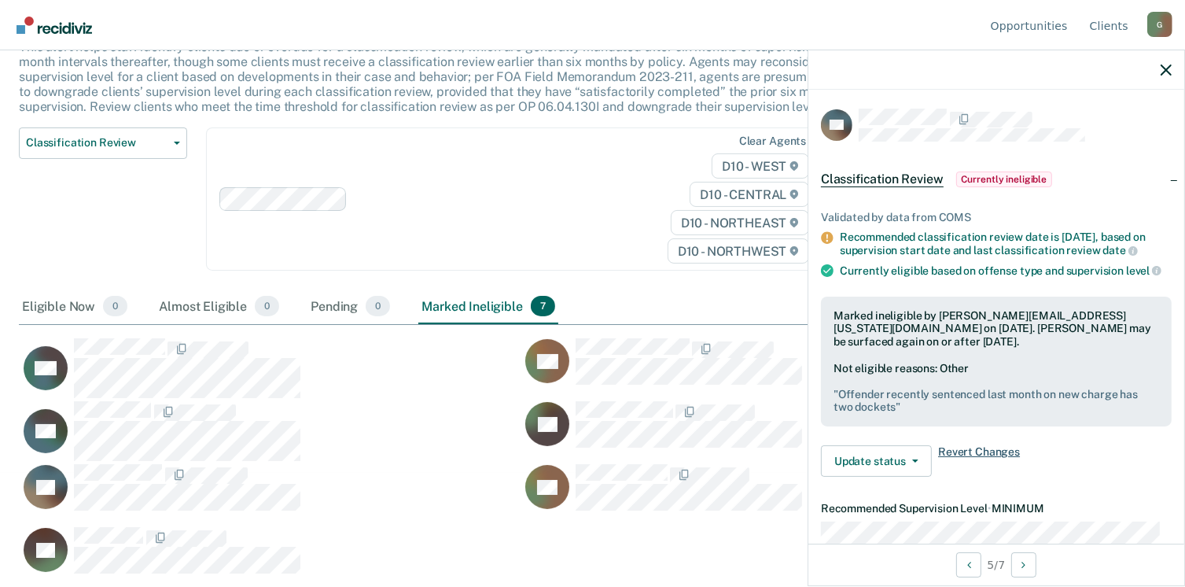
click at [973, 460] on span "Revert Changes" at bounding box center [979, 460] width 82 height 31
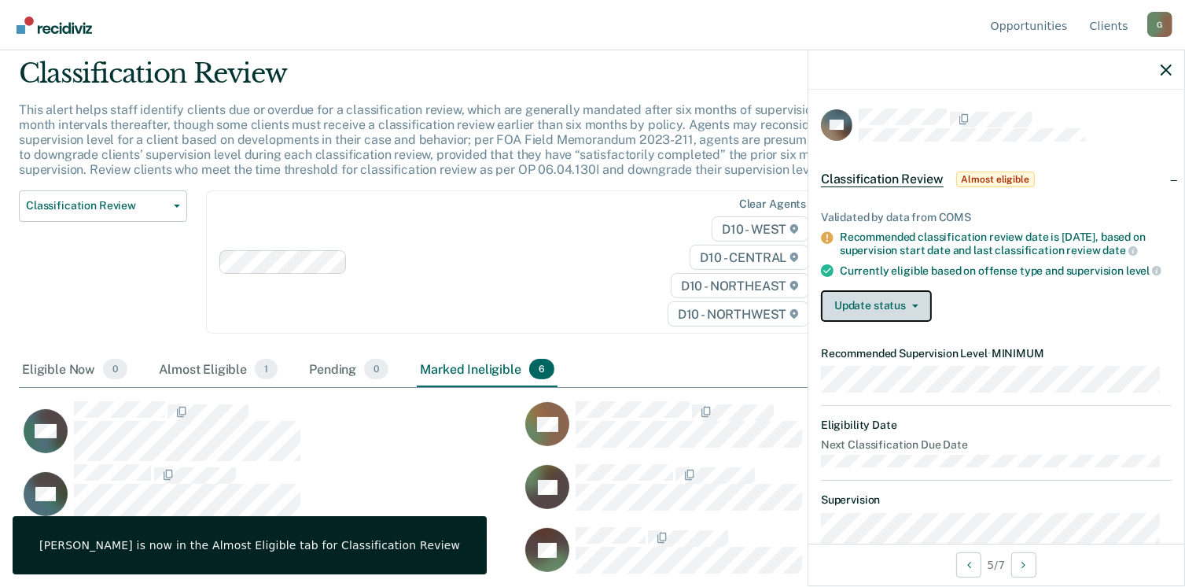
click at [915, 308] on icon "button" at bounding box center [915, 305] width 6 height 3
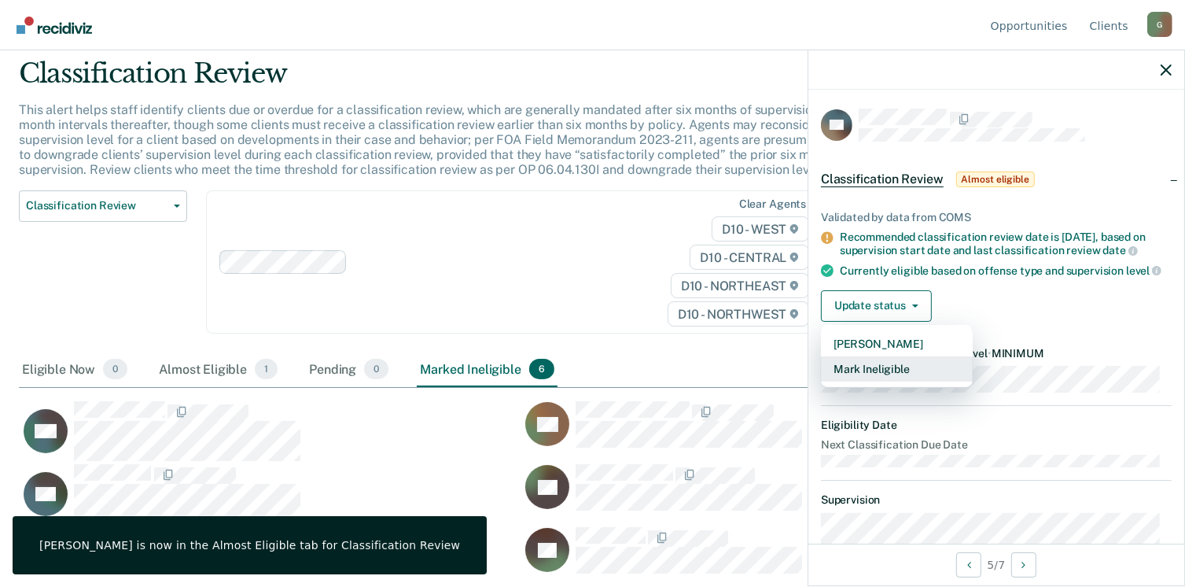
click at [901, 378] on button "Mark Ineligible" at bounding box center [897, 368] width 152 height 25
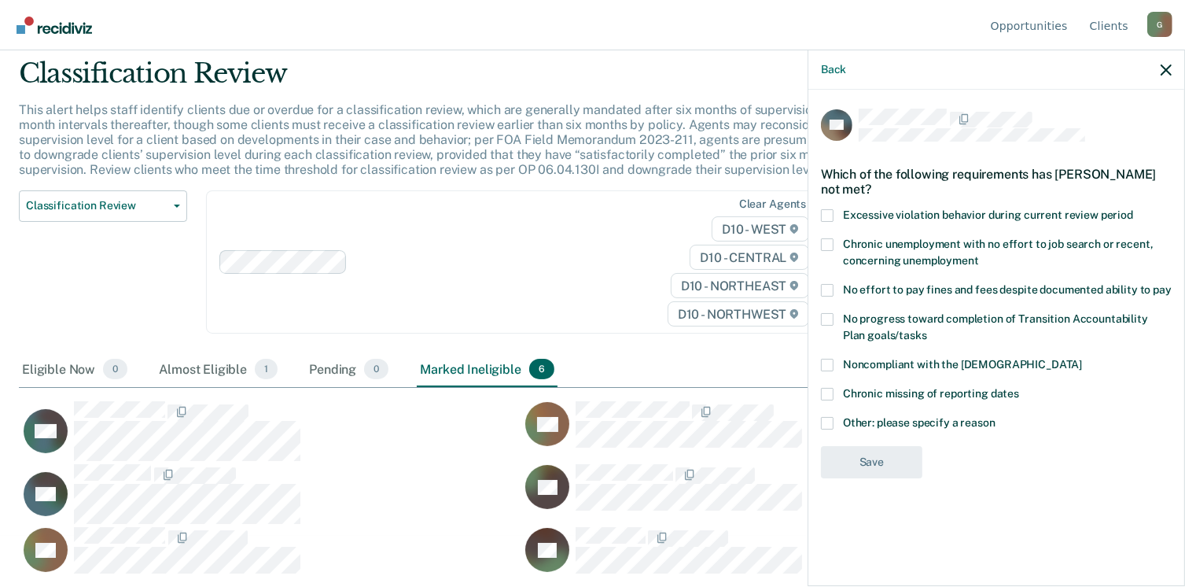
click at [831, 424] on span at bounding box center [827, 423] width 13 height 13
click at [996, 417] on input "Other: please specify a reason" at bounding box center [996, 417] width 0 height 0
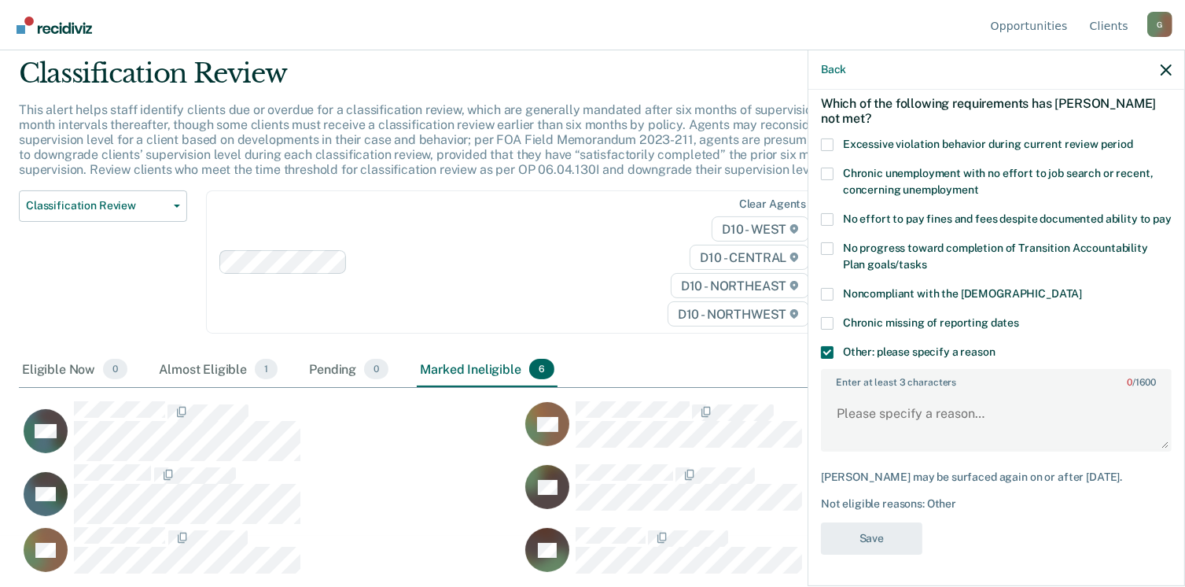
scroll to position [84, 0]
click at [867, 429] on textarea "Enter at least 3 characters 0 / 1600" at bounding box center [997, 421] width 348 height 58
click at [890, 416] on textarea "Sentence on new case" at bounding box center [997, 421] width 348 height 58
type textarea "Sentenced on new case"
click at [887, 532] on button "Save" at bounding box center [871, 538] width 101 height 32
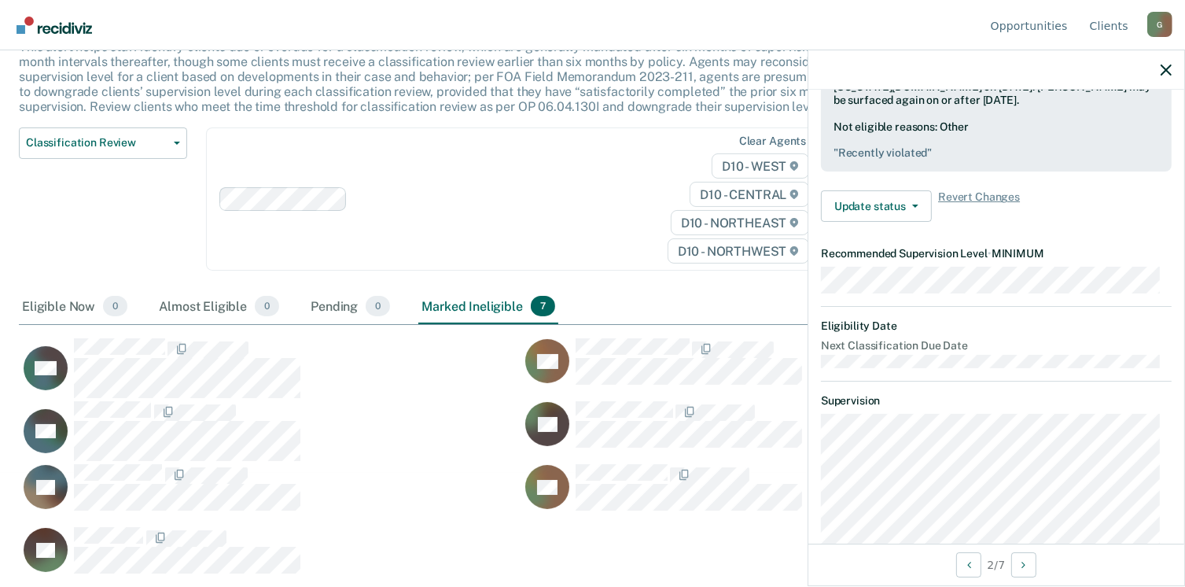
scroll to position [0, 0]
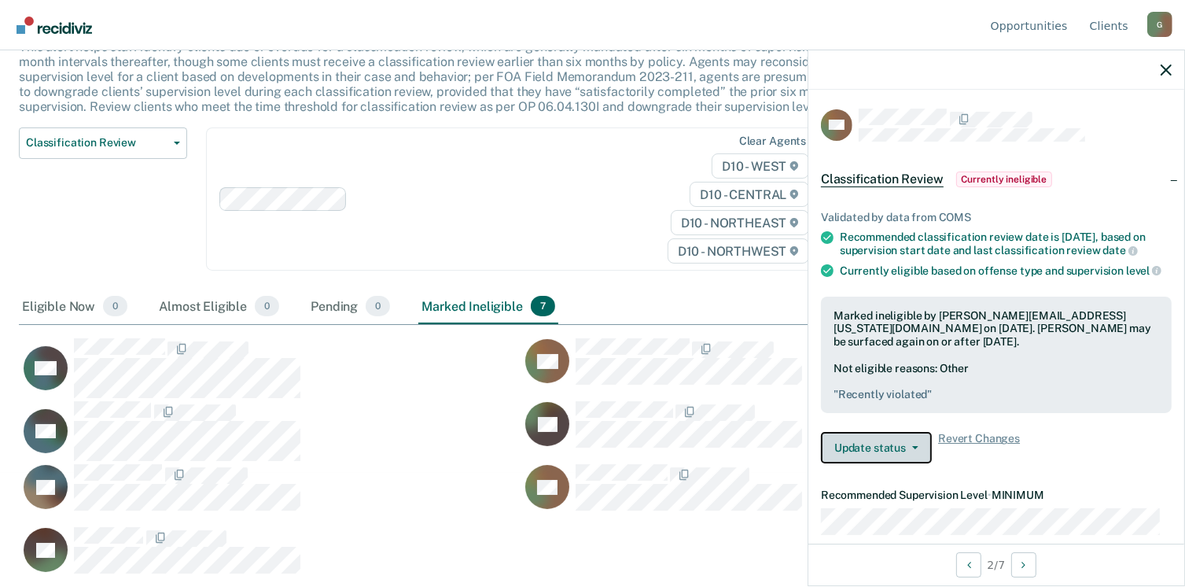
click at [879, 455] on button "Update status" at bounding box center [876, 447] width 111 height 31
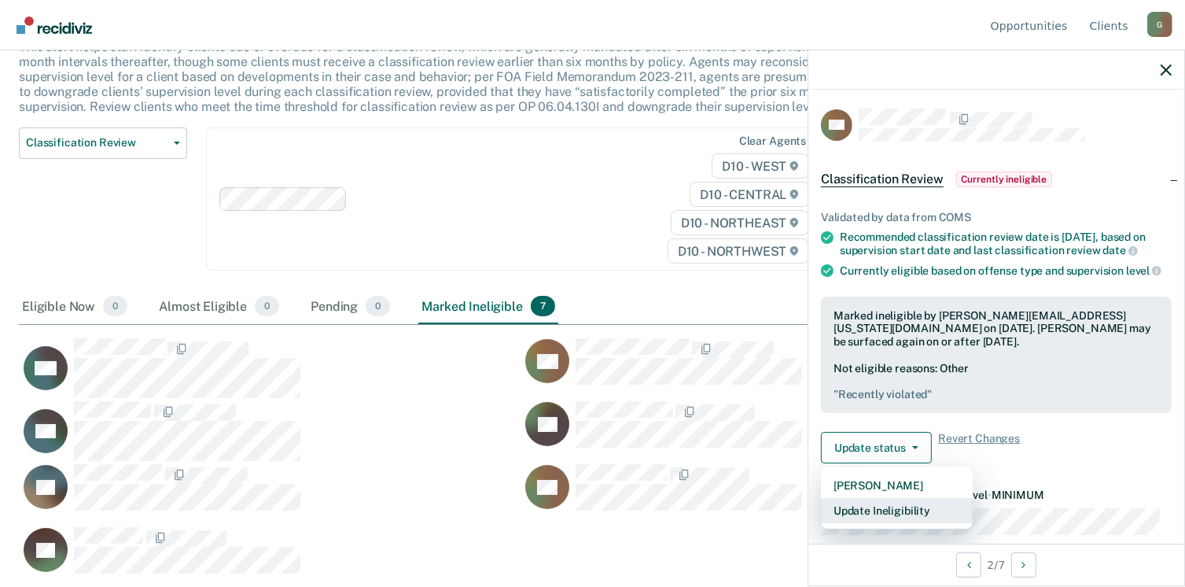
click at [893, 523] on button "Update Ineligibility" at bounding box center [897, 510] width 152 height 25
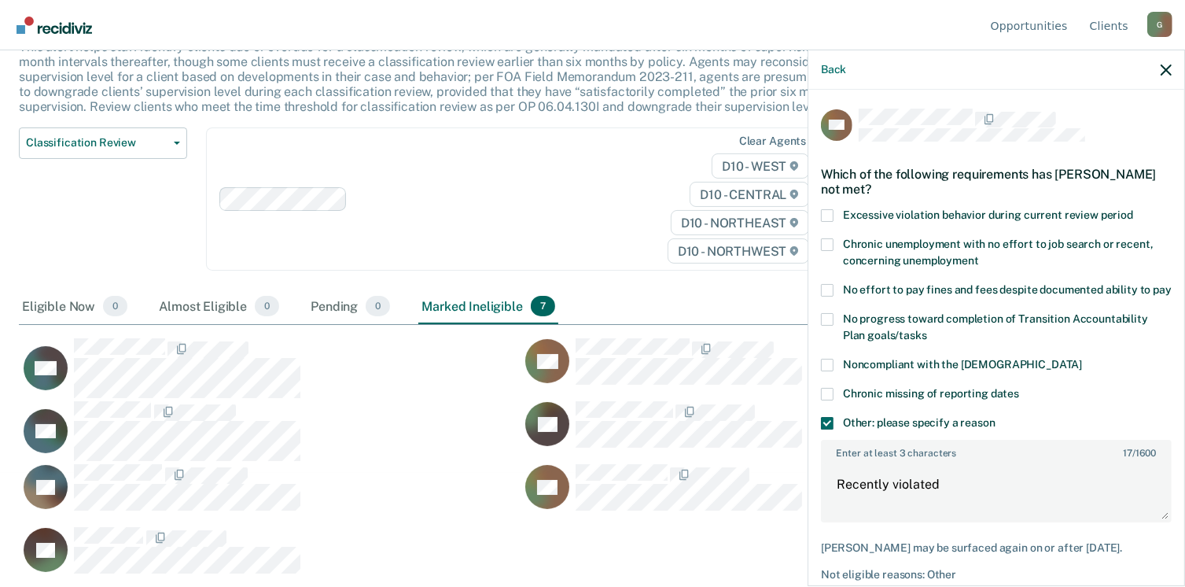
click at [827, 371] on span at bounding box center [827, 365] width 13 height 13
click at [1082, 359] on input "Noncompliant with the [DEMOGRAPHIC_DATA]" at bounding box center [1082, 359] width 0 height 0
click at [829, 429] on span at bounding box center [827, 423] width 13 height 13
click at [996, 417] on input "Other: please specify a reason" at bounding box center [996, 417] width 0 height 0
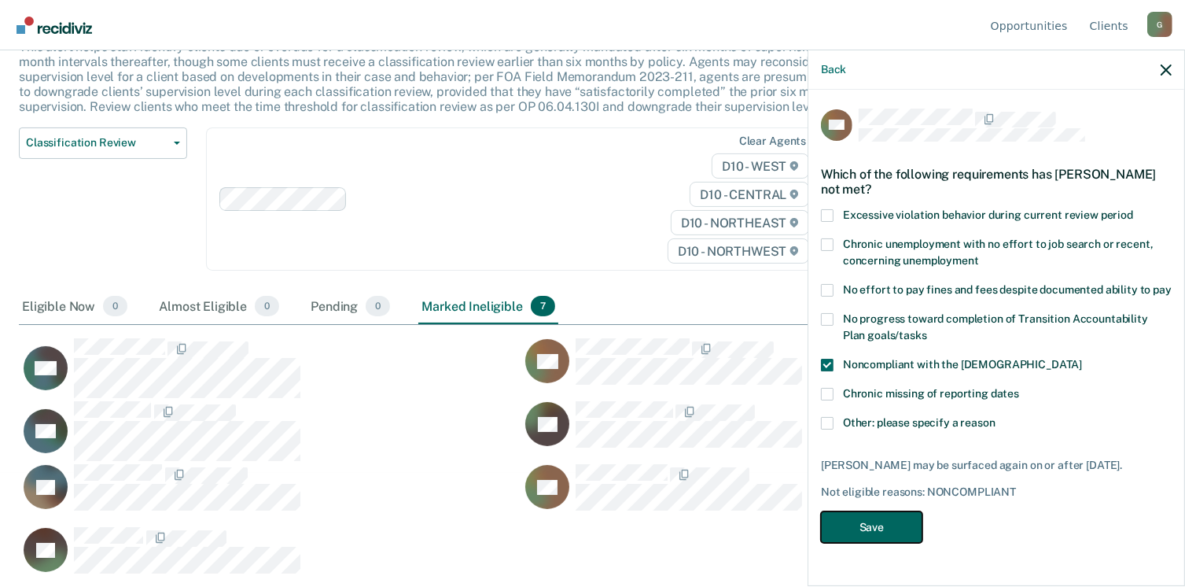
click at [879, 543] on button "Save" at bounding box center [871, 527] width 101 height 32
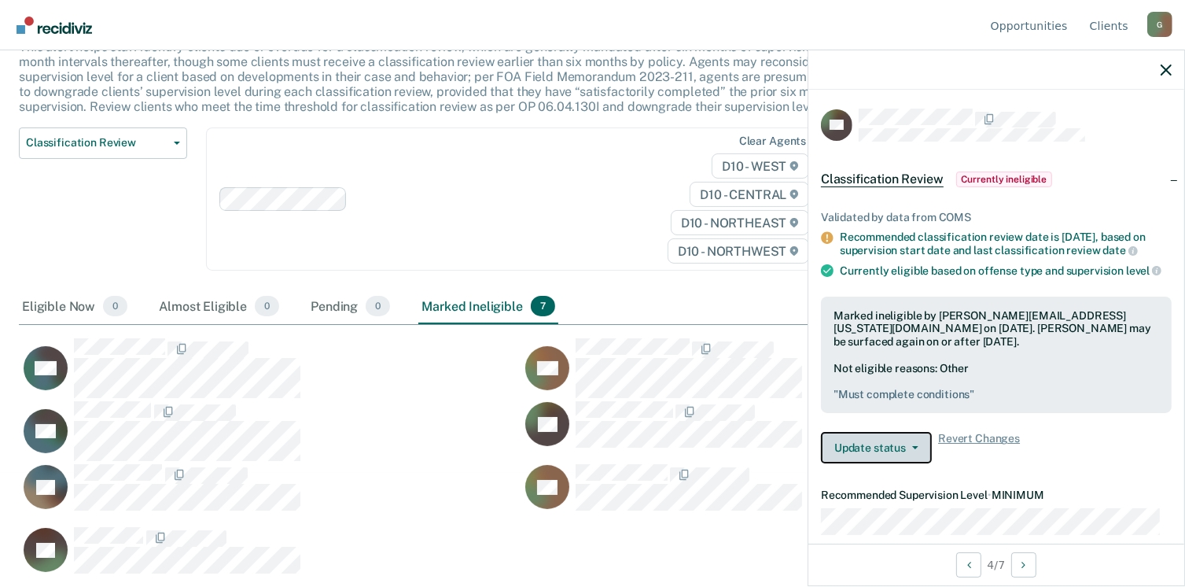
click at [882, 453] on button "Update status" at bounding box center [876, 447] width 111 height 31
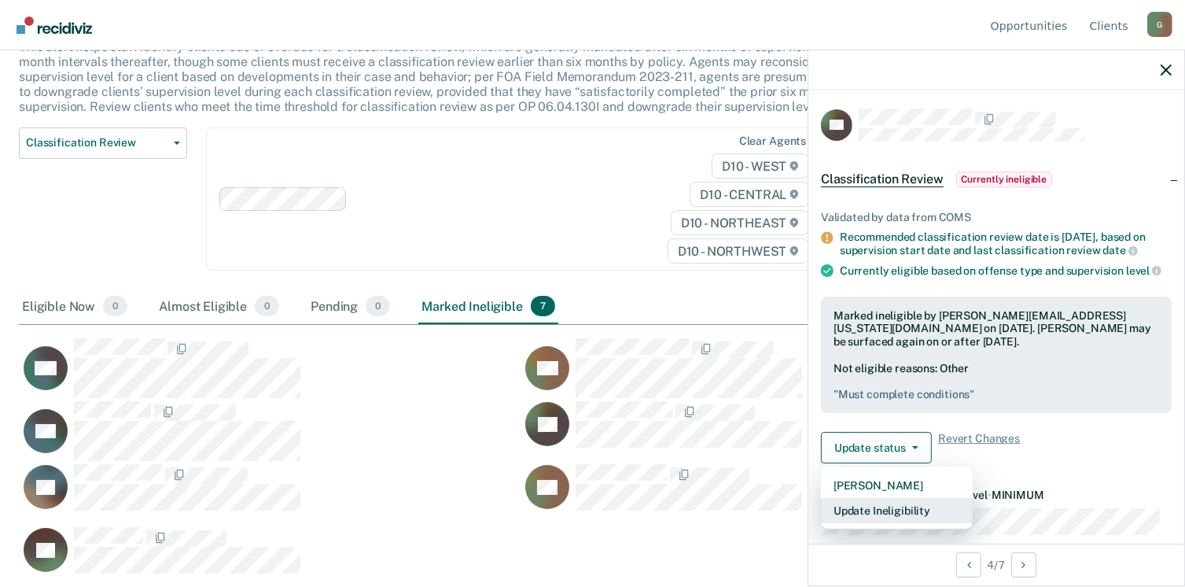
click at [892, 521] on button "Update Ineligibility" at bounding box center [897, 510] width 152 height 25
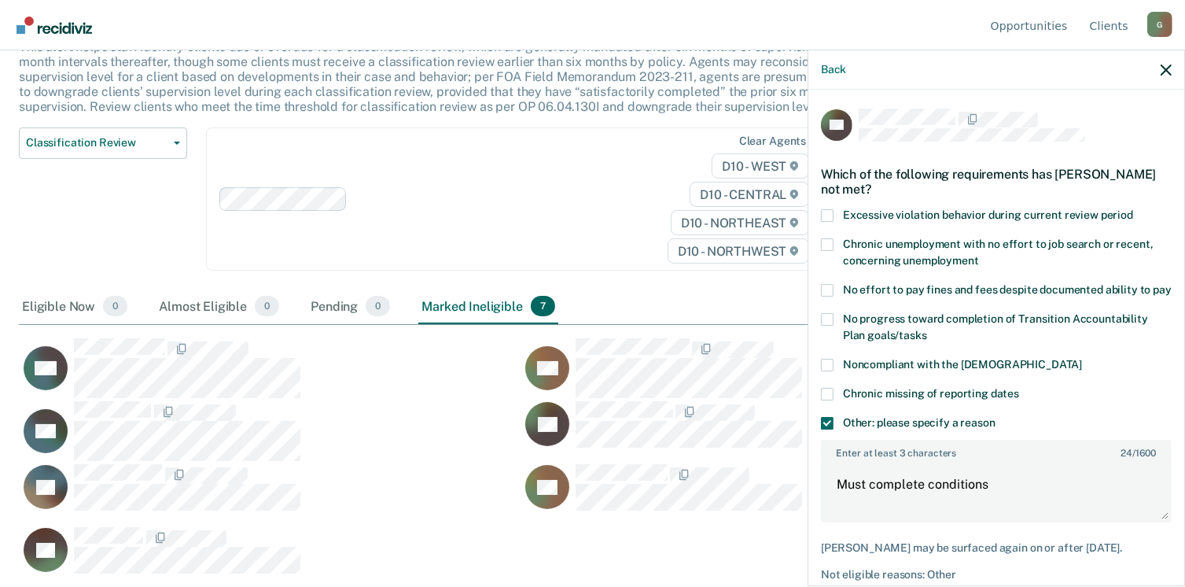
click at [831, 371] on span at bounding box center [827, 365] width 13 height 13
click at [1082, 359] on input "Noncompliant with the [DEMOGRAPHIC_DATA]" at bounding box center [1082, 359] width 0 height 0
click at [830, 429] on span at bounding box center [827, 423] width 13 height 13
click at [996, 417] on input "Other: please specify a reason" at bounding box center [996, 417] width 0 height 0
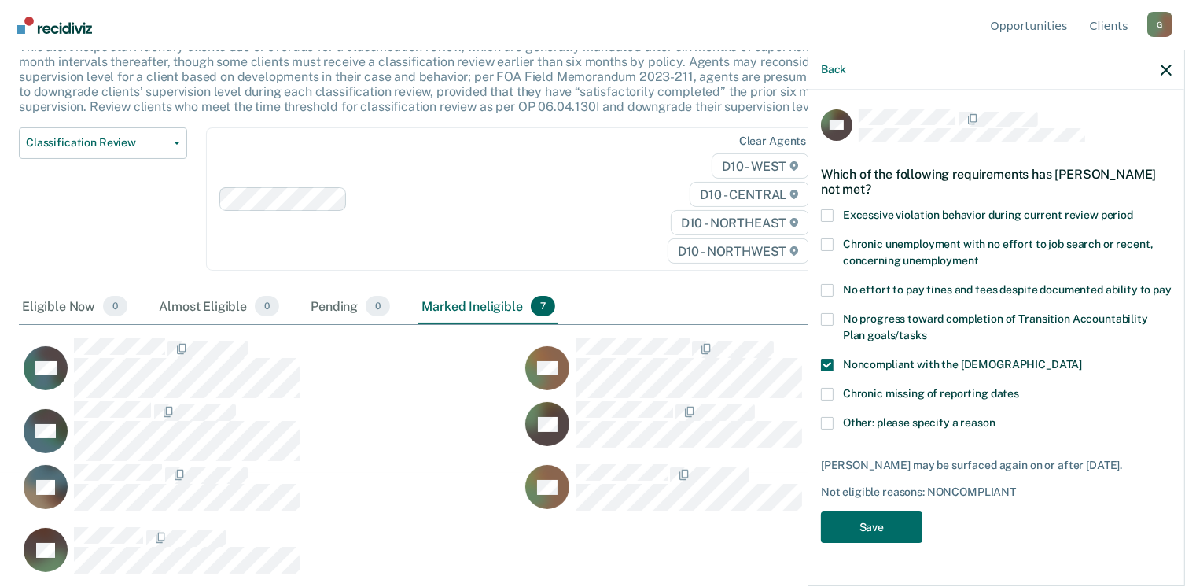
click at [824, 371] on span at bounding box center [827, 365] width 13 height 13
click at [1082, 359] on input "Noncompliant with the [DEMOGRAPHIC_DATA]" at bounding box center [1082, 359] width 0 height 0
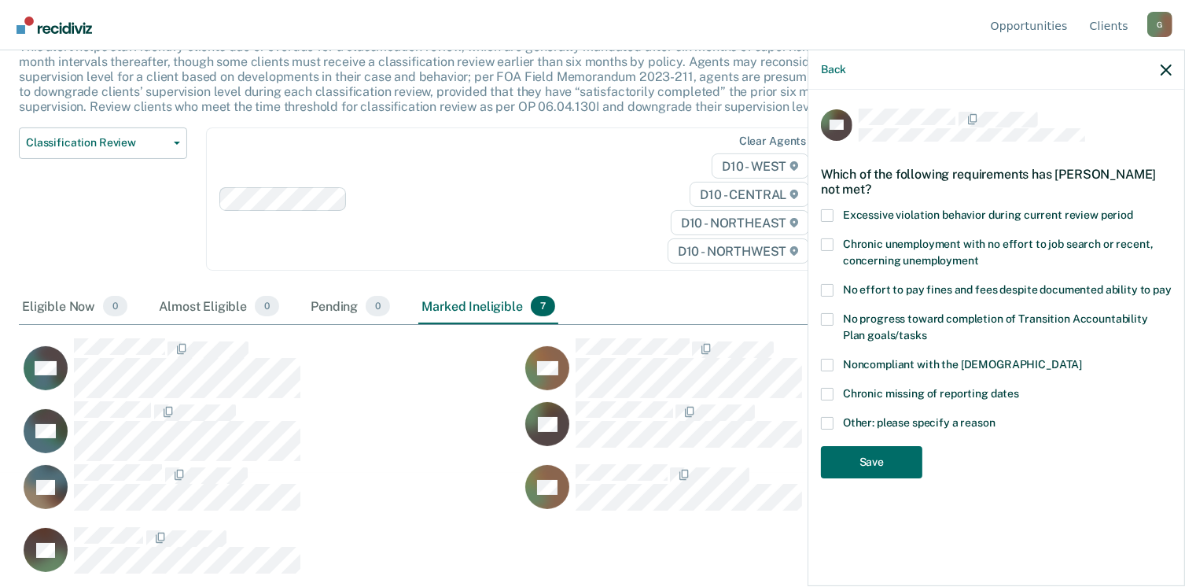
click at [830, 323] on span at bounding box center [827, 319] width 13 height 13
click at [927, 330] on input "No progress toward completion of Transition Accountability Plan goals/tasks" at bounding box center [927, 330] width 0 height 0
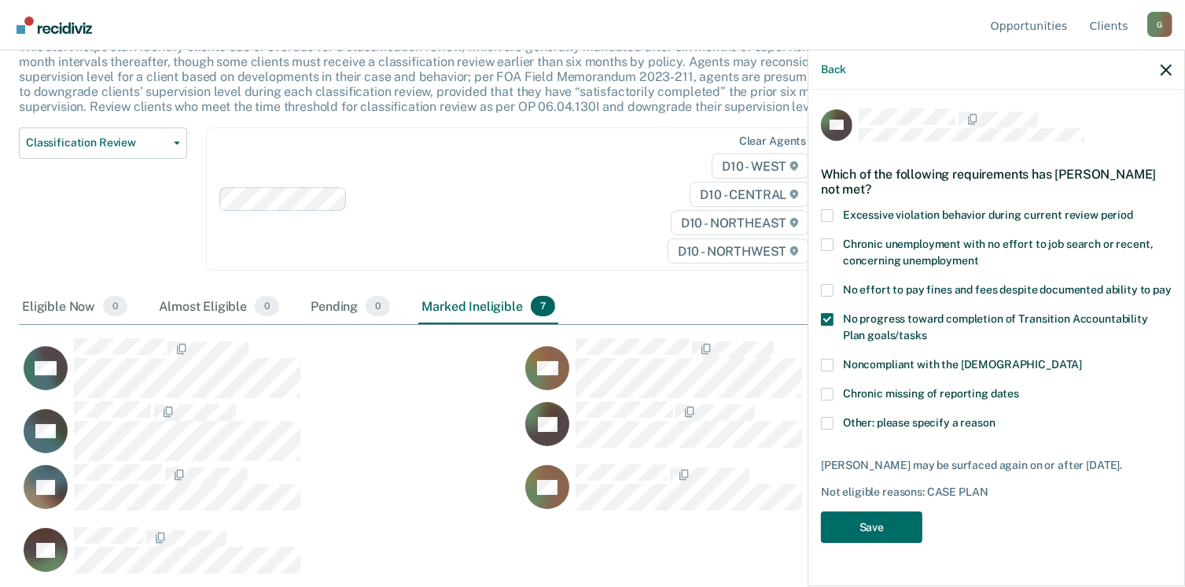
click at [827, 319] on span at bounding box center [827, 319] width 13 height 13
click at [927, 330] on input "No progress toward completion of Transition Accountability Plan goals/tasks" at bounding box center [927, 330] width 0 height 0
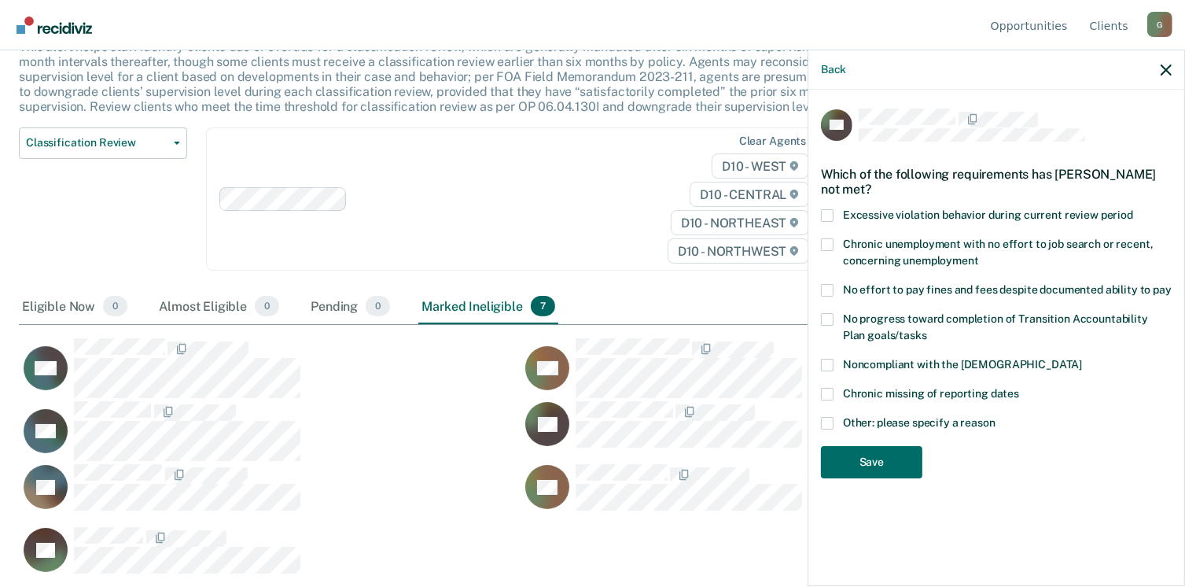
click at [822, 366] on span at bounding box center [827, 365] width 13 height 13
click at [1082, 359] on input "Noncompliant with the [DEMOGRAPHIC_DATA]" at bounding box center [1082, 359] width 0 height 0
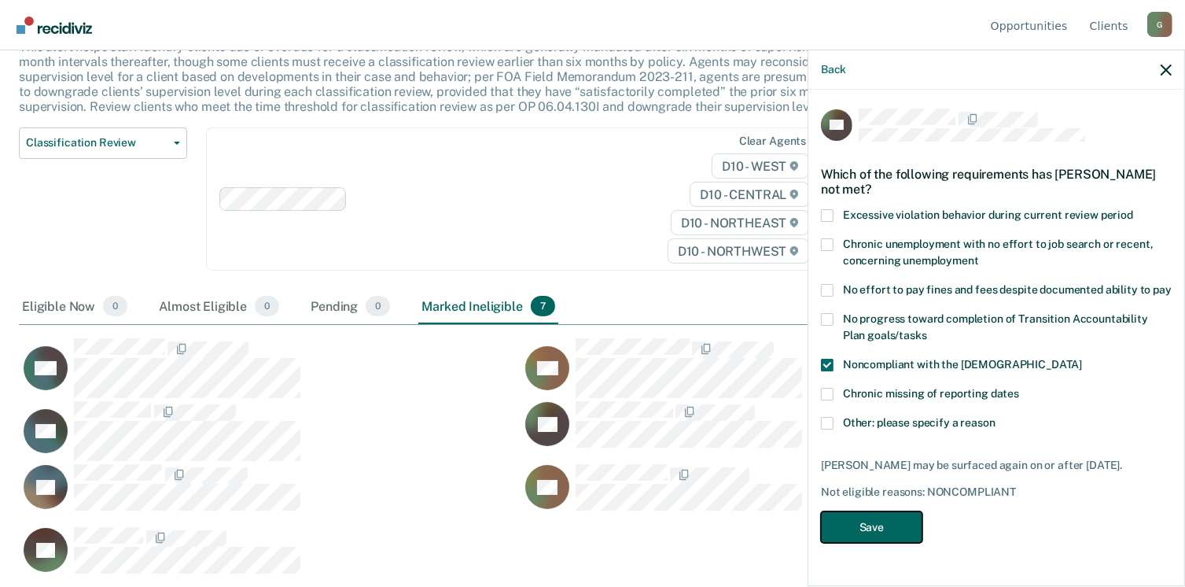
click at [863, 523] on button "Save" at bounding box center [871, 527] width 101 height 32
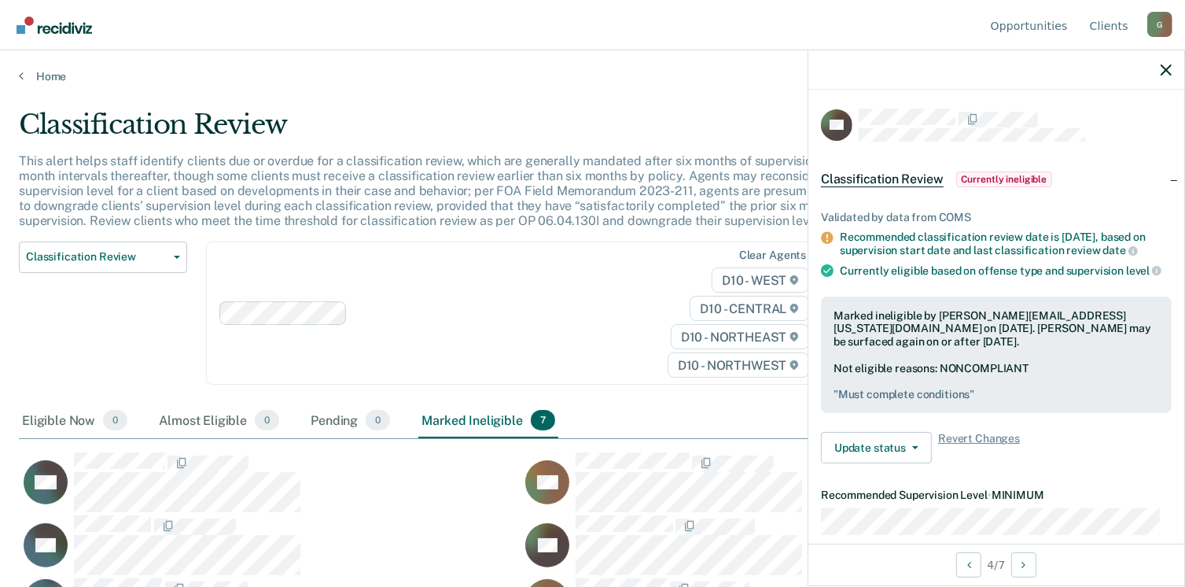
click at [17, 71] on div "Home" at bounding box center [592, 66] width 1185 height 33
click at [19, 77] on icon at bounding box center [21, 75] width 5 height 13
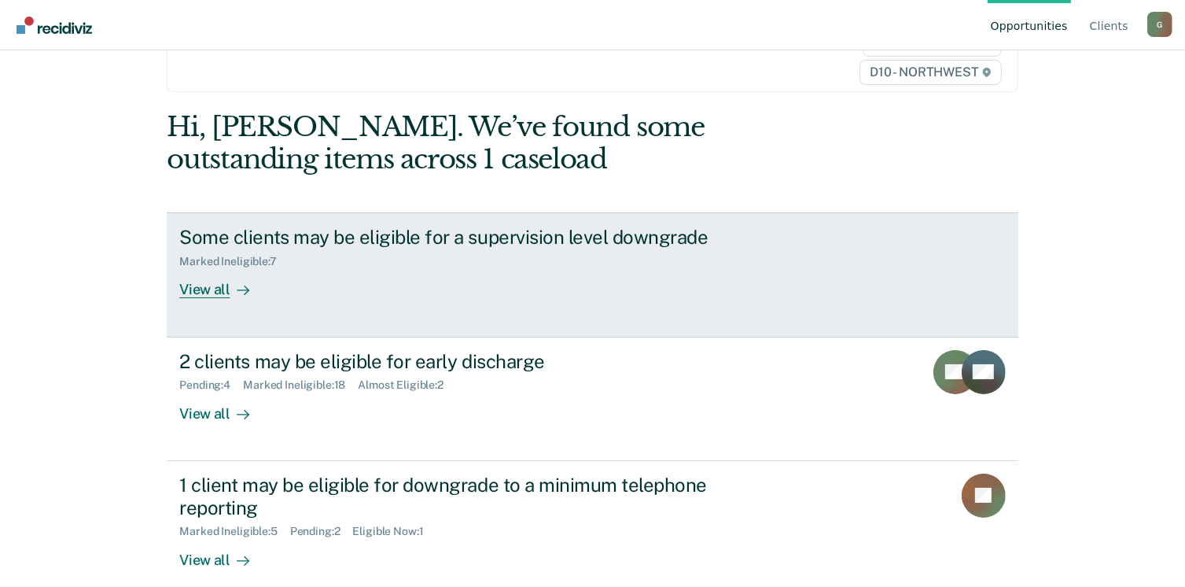
scroll to position [118, 0]
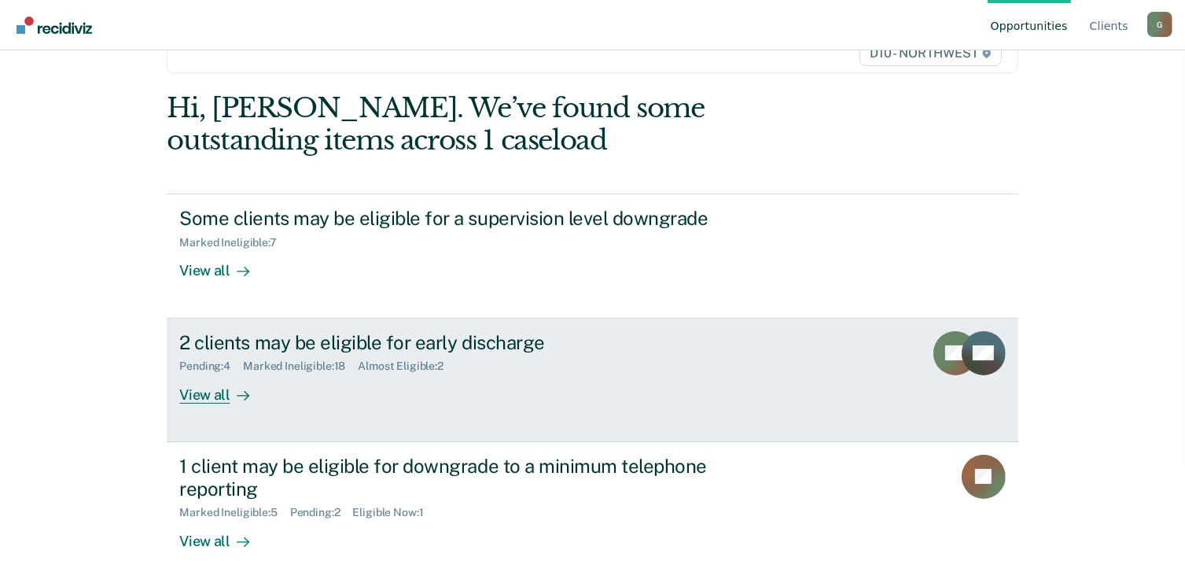
click at [214, 397] on div "View all" at bounding box center [223, 388] width 88 height 31
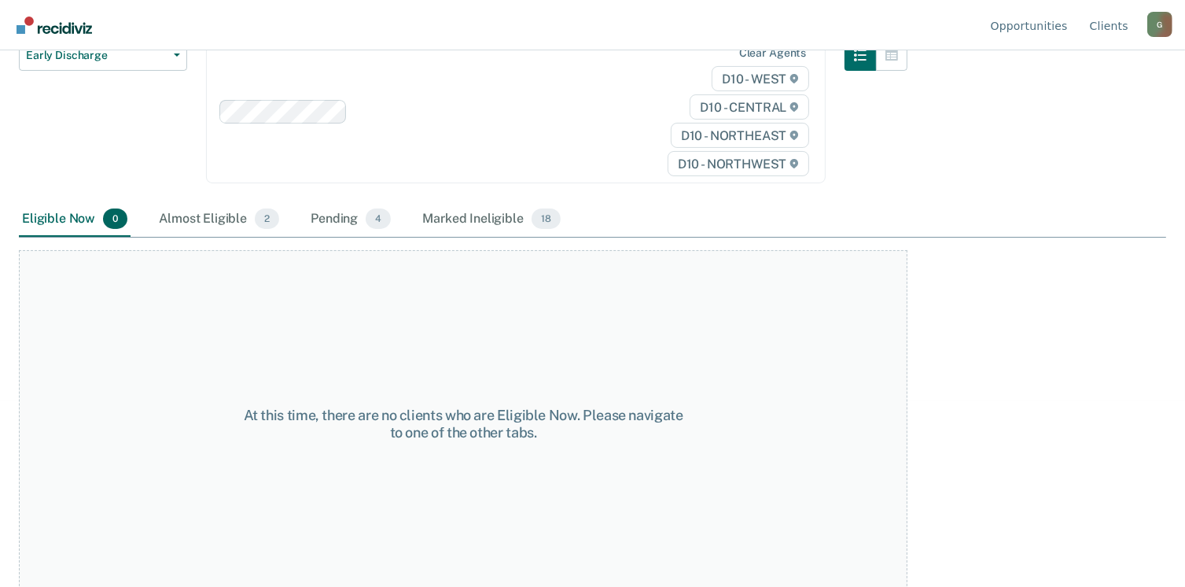
scroll to position [195, 0]
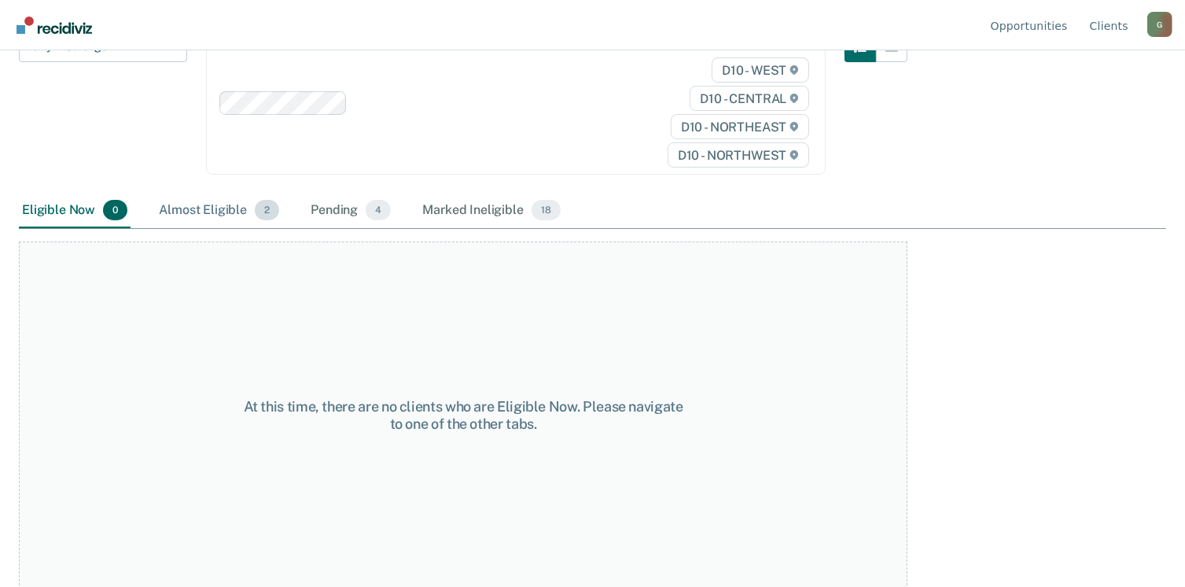
click at [193, 208] on div "Almost Eligible 2" at bounding box center [219, 210] width 127 height 35
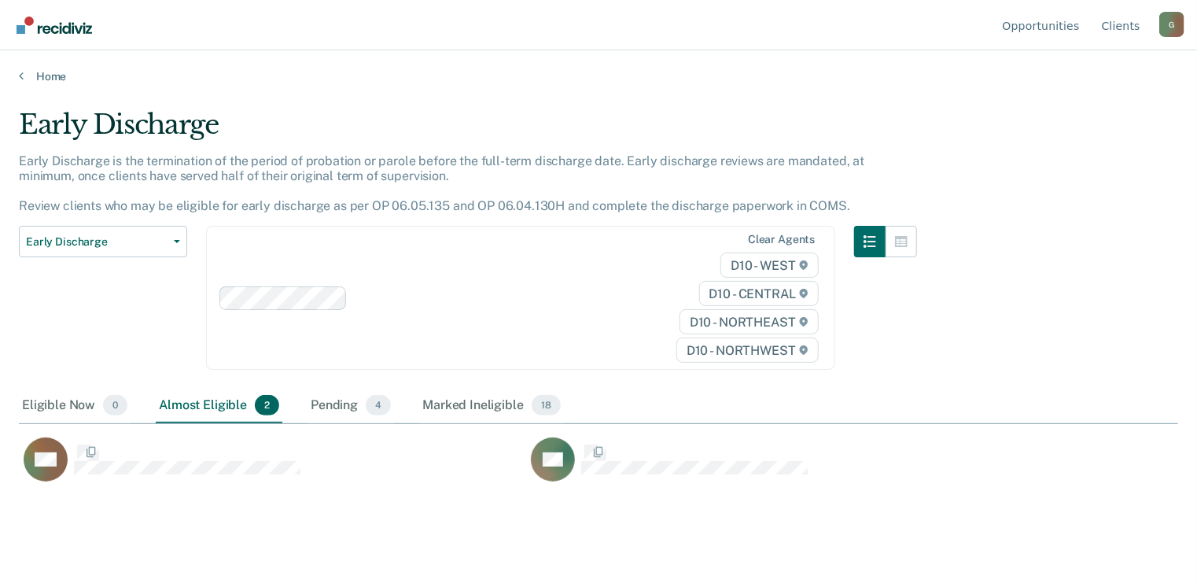
scroll to position [348, 1147]
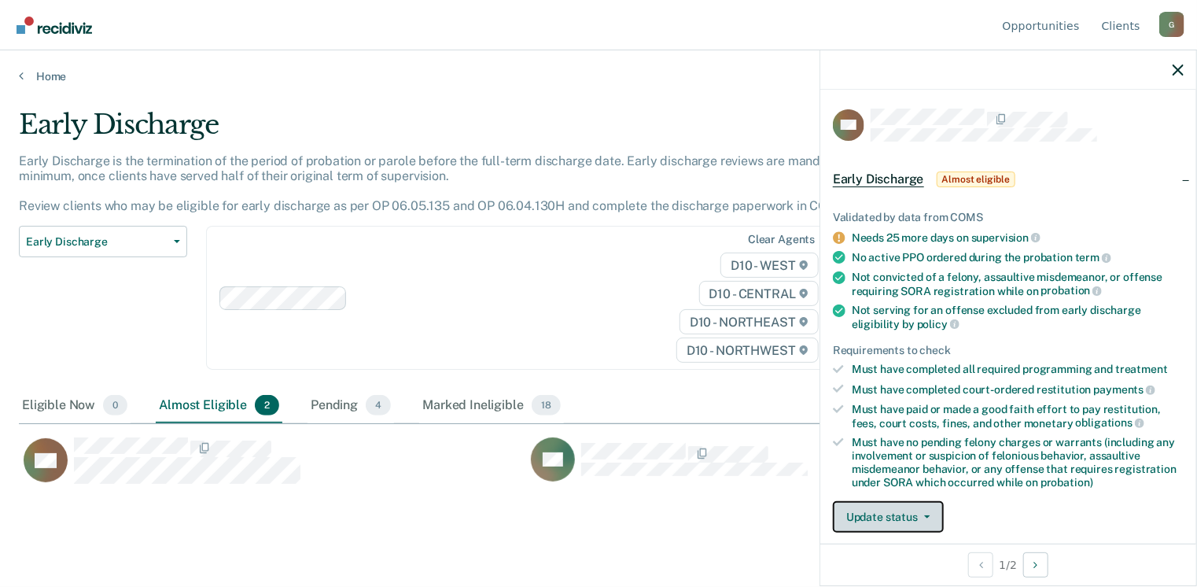
click at [920, 514] on button "Update status" at bounding box center [888, 516] width 111 height 31
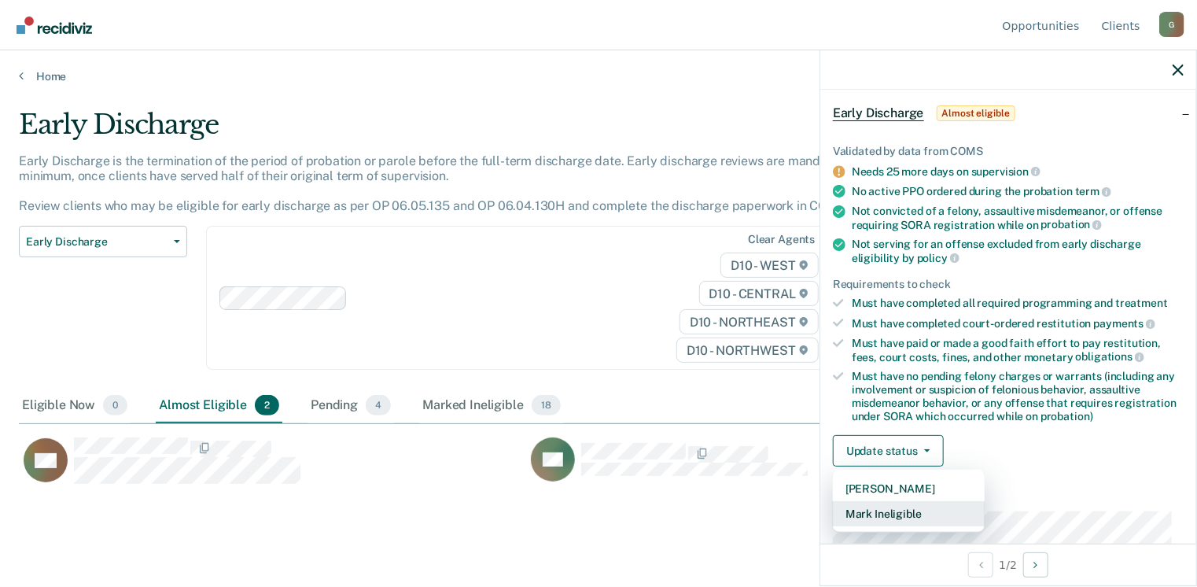
scroll to position [160, 0]
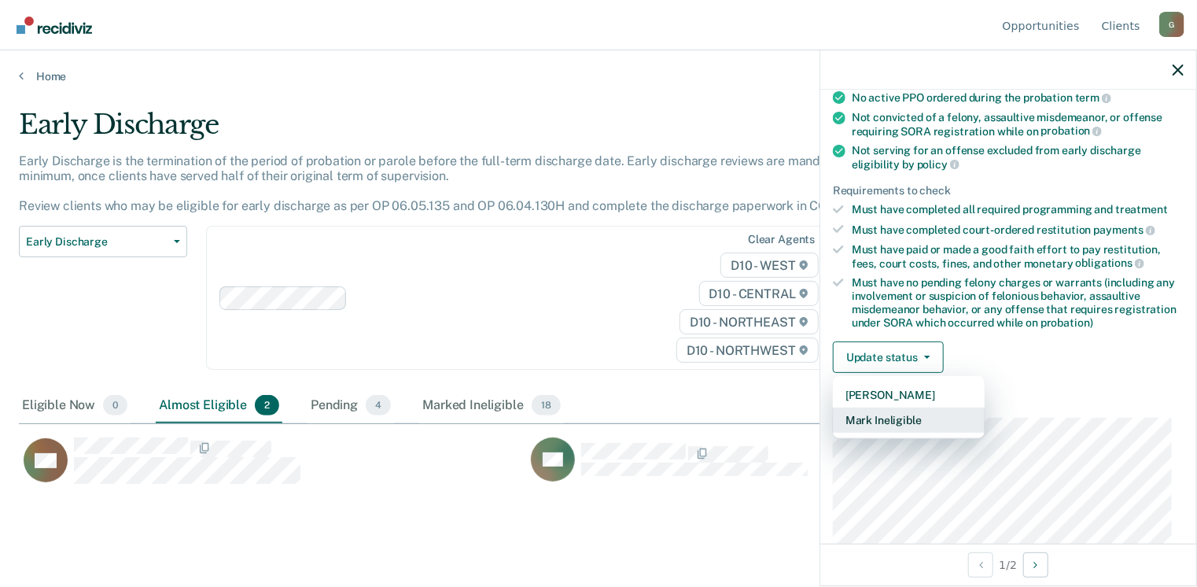
click at [896, 413] on button "Mark Ineligible" at bounding box center [909, 419] width 152 height 25
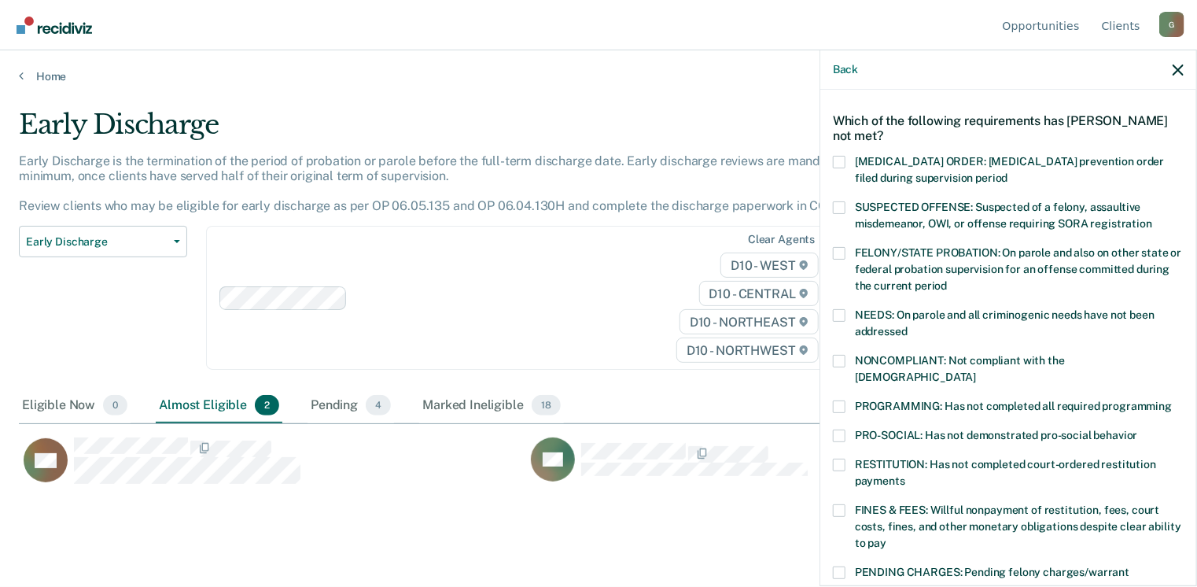
scroll to position [81, 0]
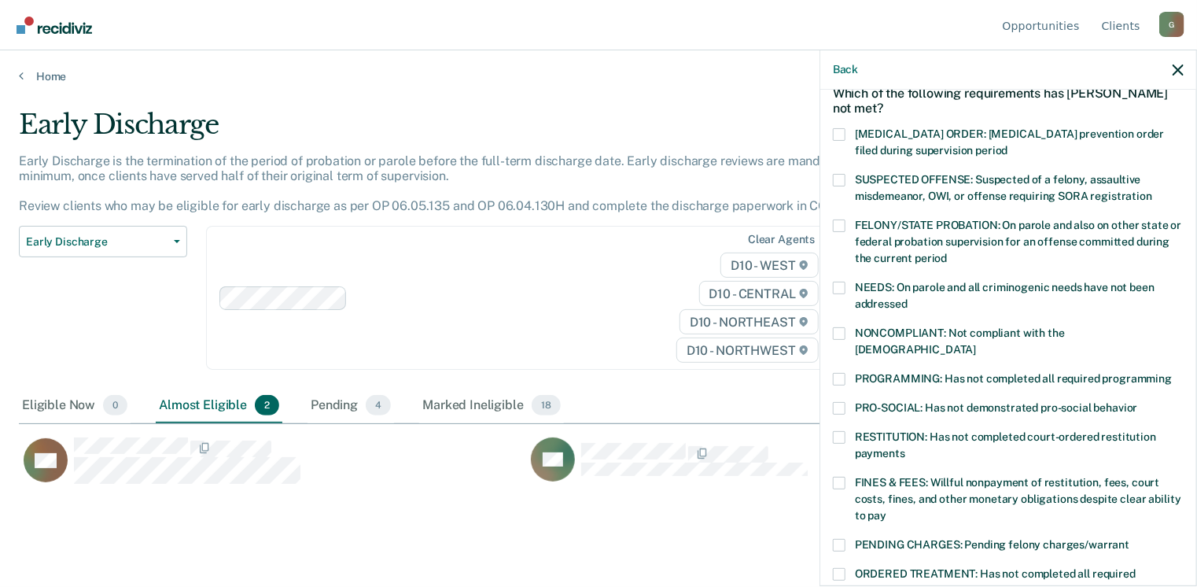
click at [843, 373] on span at bounding box center [839, 379] width 13 height 13
click at [1172, 373] on input "PROGRAMMING: Has not completed all required programming" at bounding box center [1172, 373] width 0 height 0
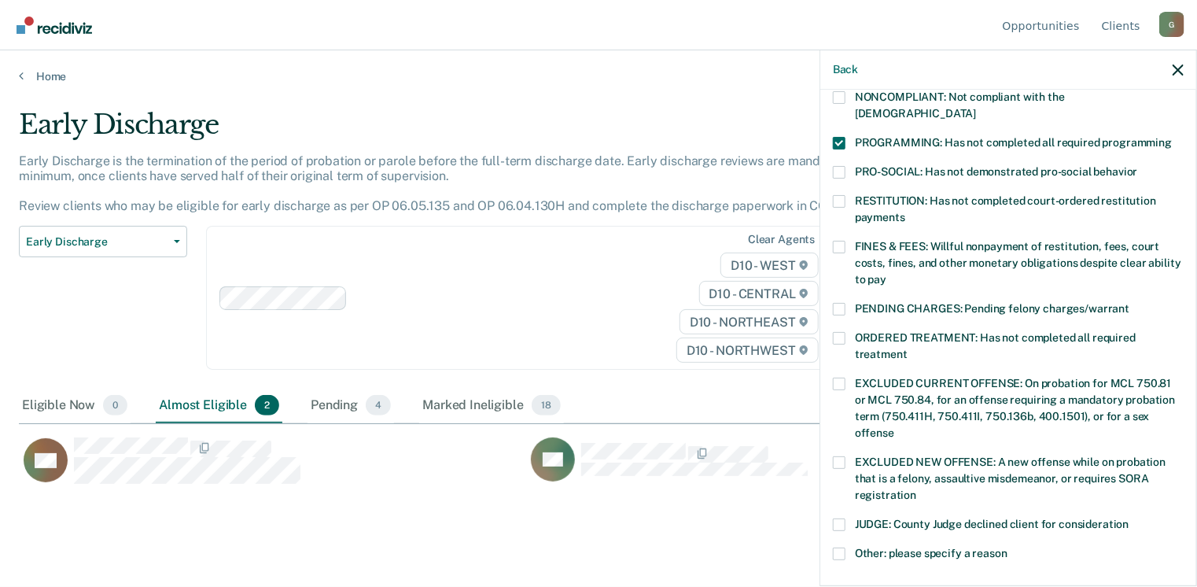
scroll to position [525, 0]
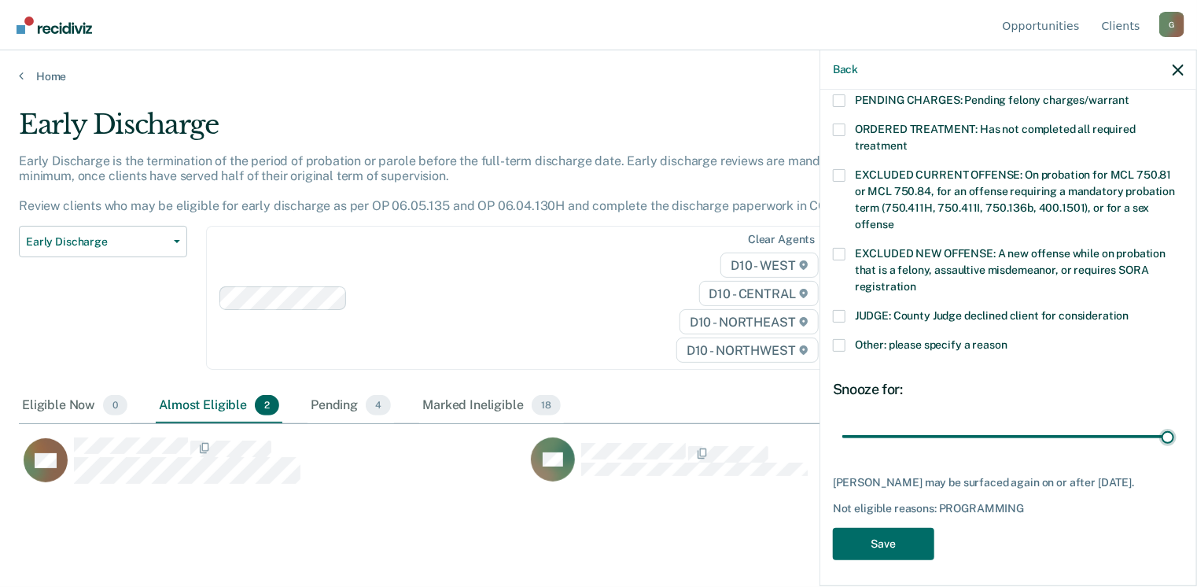
drag, startPoint x: 948, startPoint y: 420, endPoint x: 1107, endPoint y: 482, distance: 171.3
type input "90"
click at [1168, 440] on input "range" at bounding box center [1008, 437] width 332 height 28
click at [914, 546] on button "Save" at bounding box center [883, 544] width 101 height 32
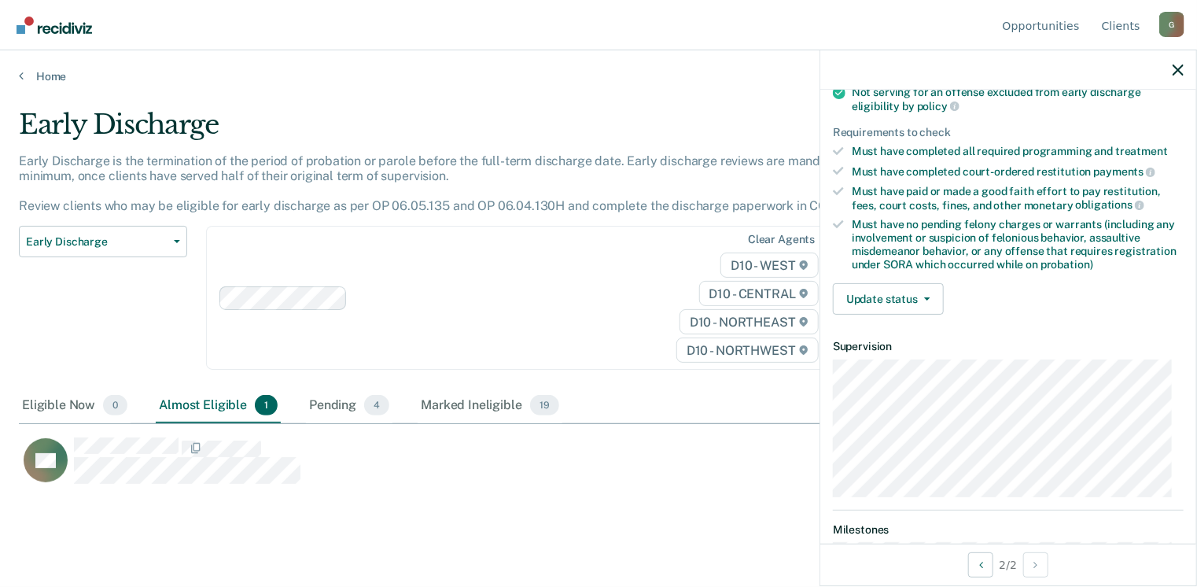
scroll to position [189, 0]
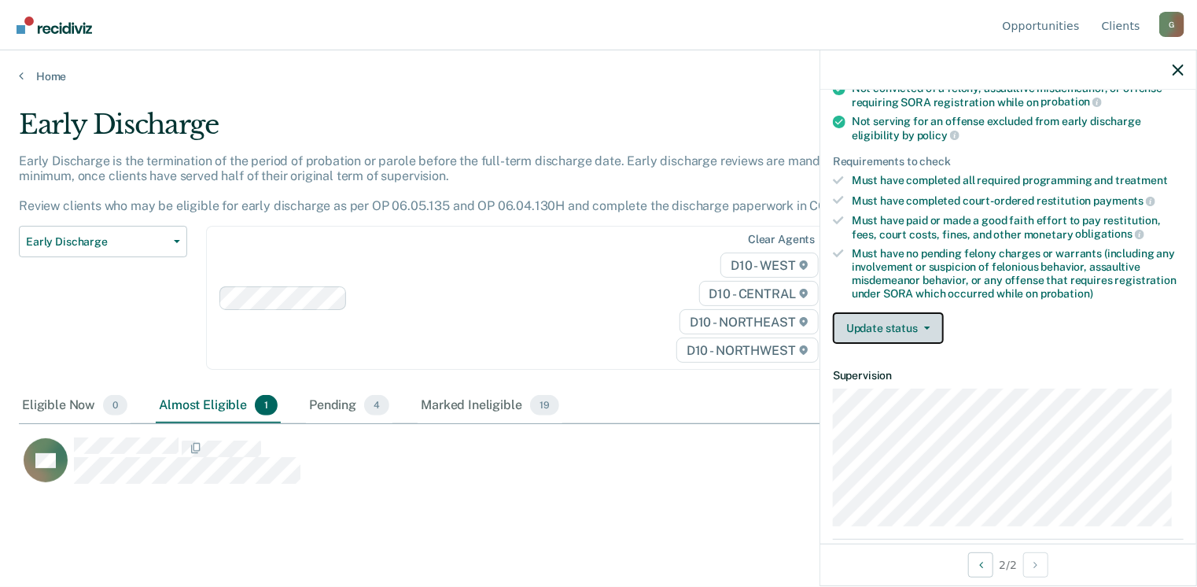
click at [900, 319] on button "Update status" at bounding box center [888, 327] width 111 height 31
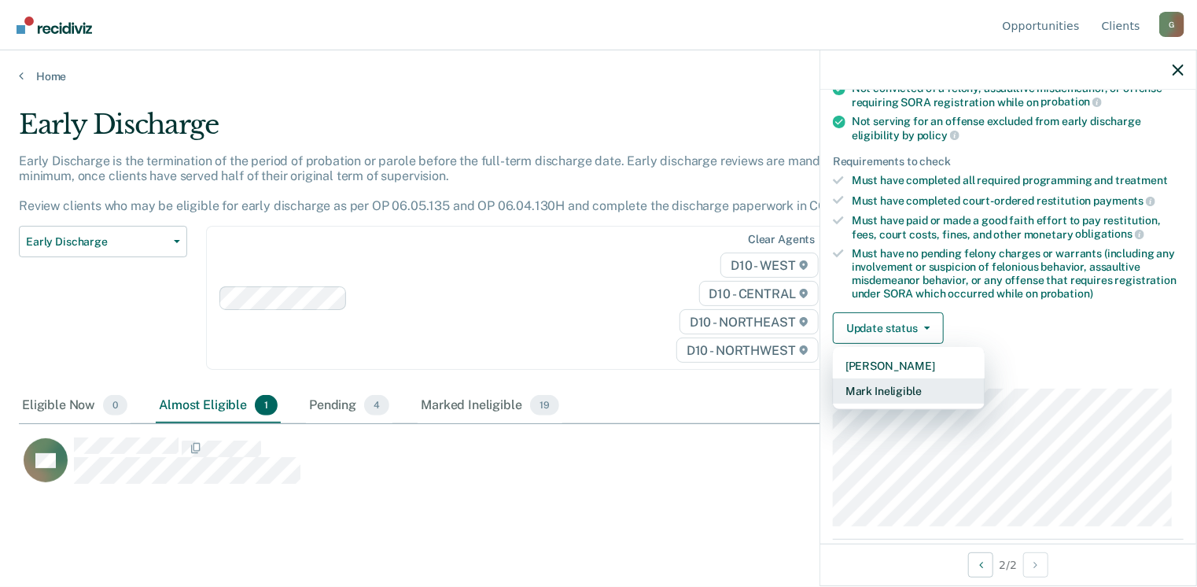
click at [912, 385] on button "Mark Ineligible" at bounding box center [909, 390] width 152 height 25
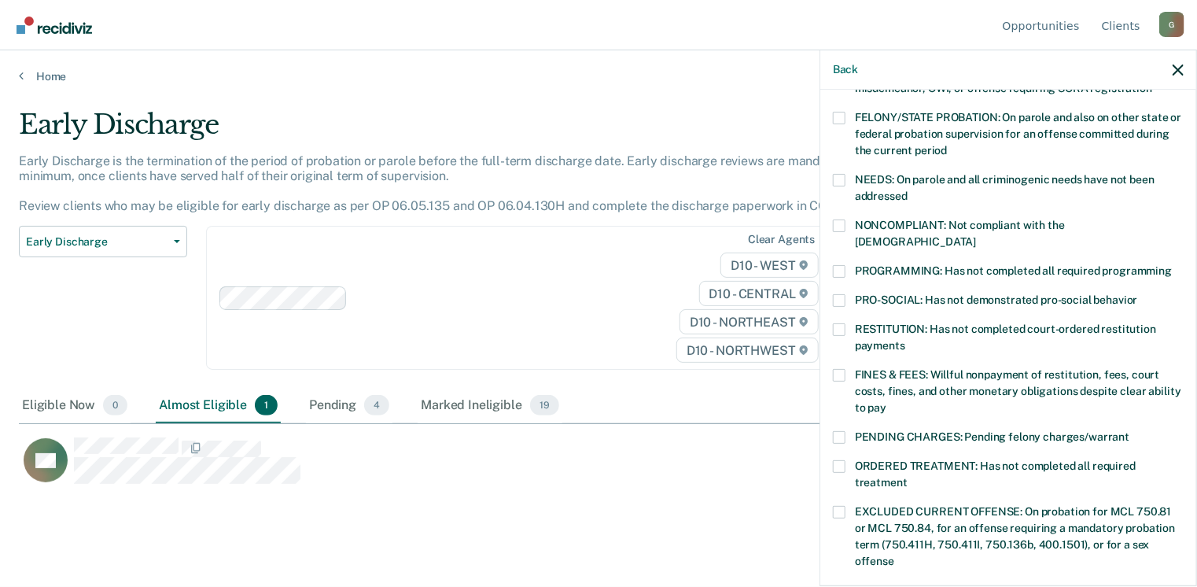
click at [843, 265] on span at bounding box center [839, 271] width 13 height 13
click at [1172, 265] on input "PROGRAMMING: Has not completed all required programming" at bounding box center [1172, 265] width 0 height 0
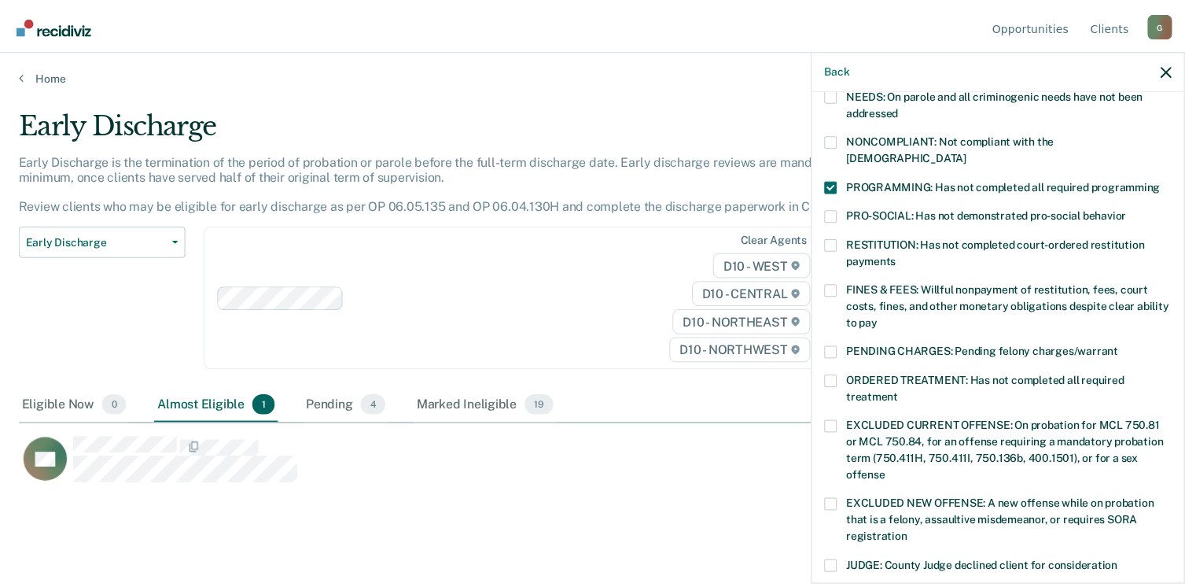
scroll to position [503, 0]
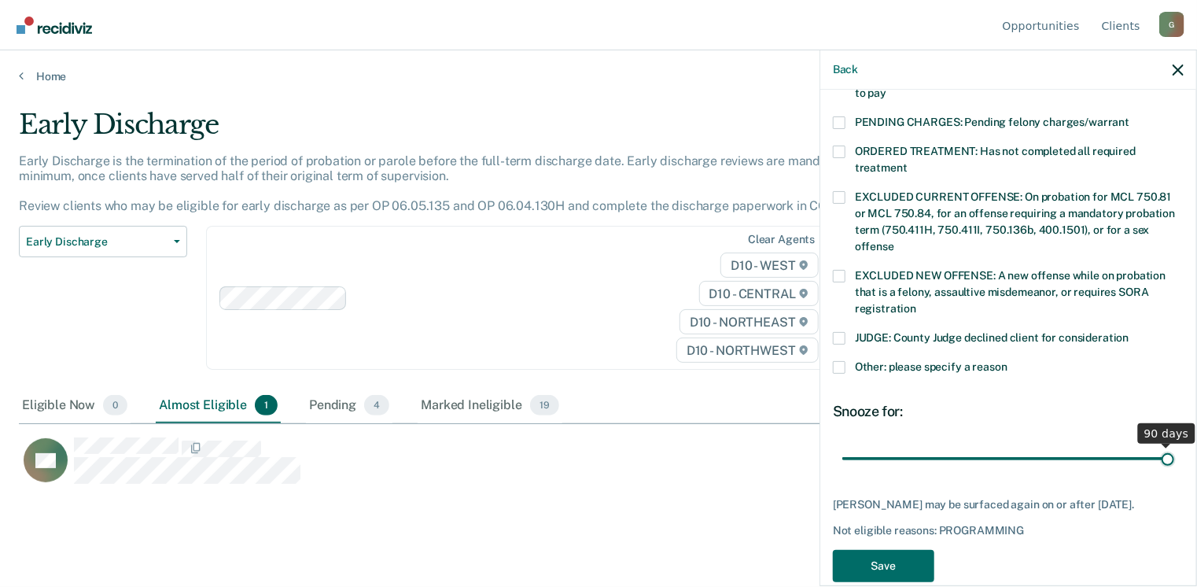
drag, startPoint x: 950, startPoint y: 438, endPoint x: 1183, endPoint y: 448, distance: 233.0
type input "90"
click at [1174, 448] on input "range" at bounding box center [1008, 459] width 332 height 28
click at [892, 550] on button "Save" at bounding box center [883, 566] width 101 height 32
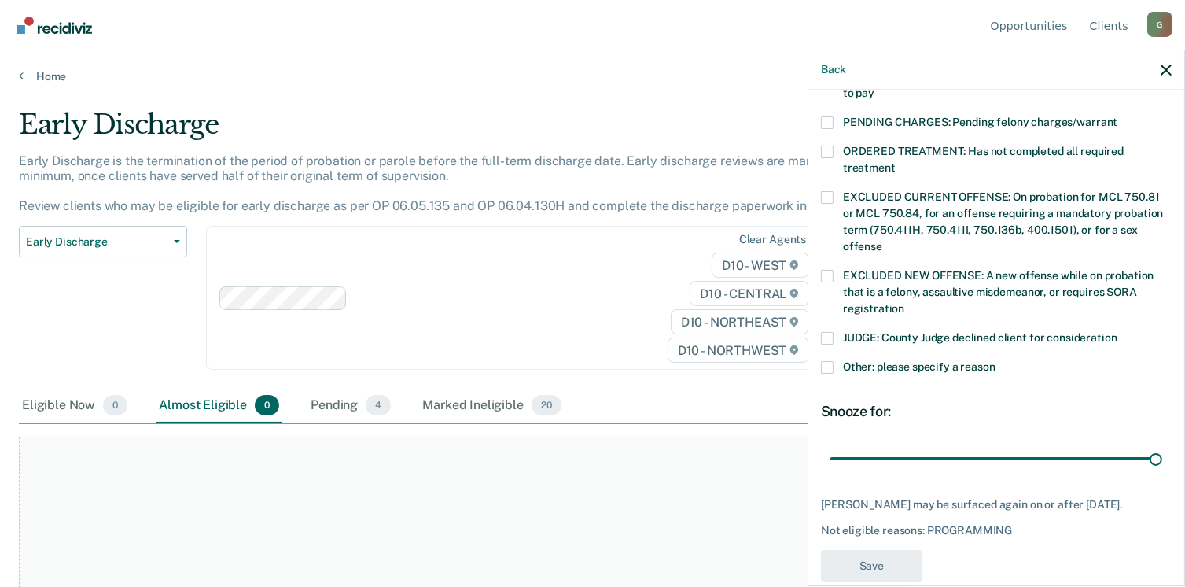
scroll to position [462, 0]
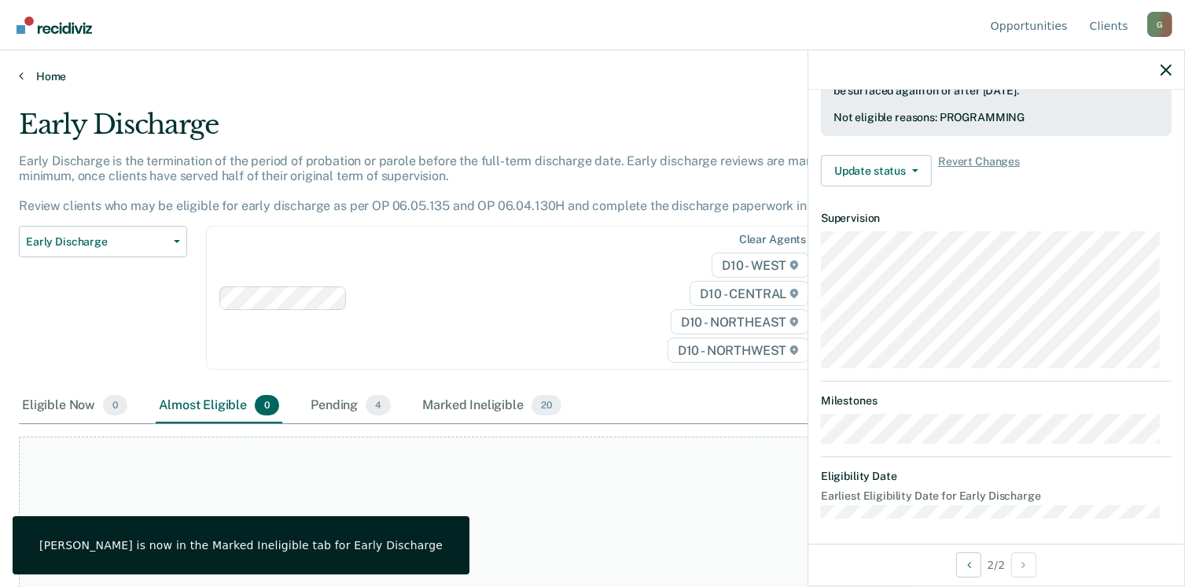
click at [25, 69] on link "Home" at bounding box center [592, 76] width 1147 height 14
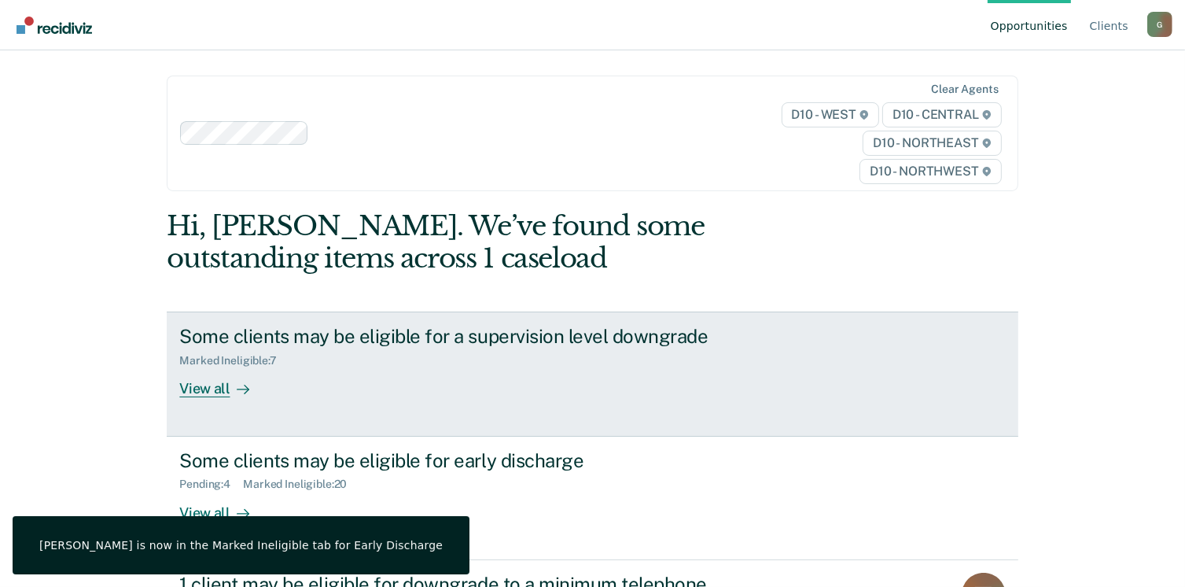
scroll to position [118, 0]
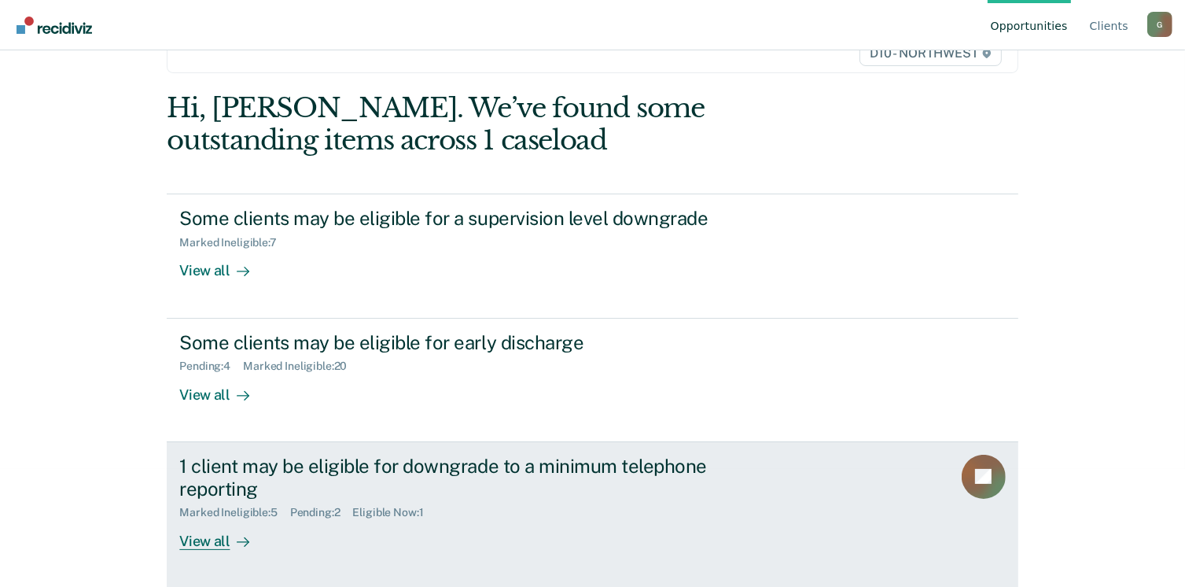
click at [217, 538] on div "View all" at bounding box center [223, 534] width 88 height 31
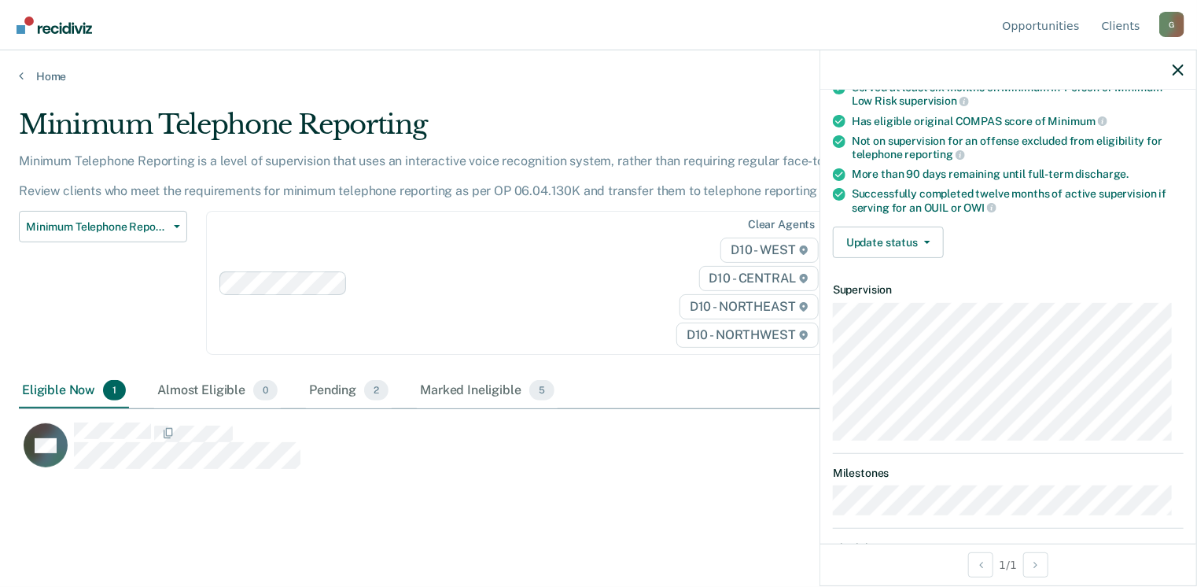
scroll to position [157, 0]
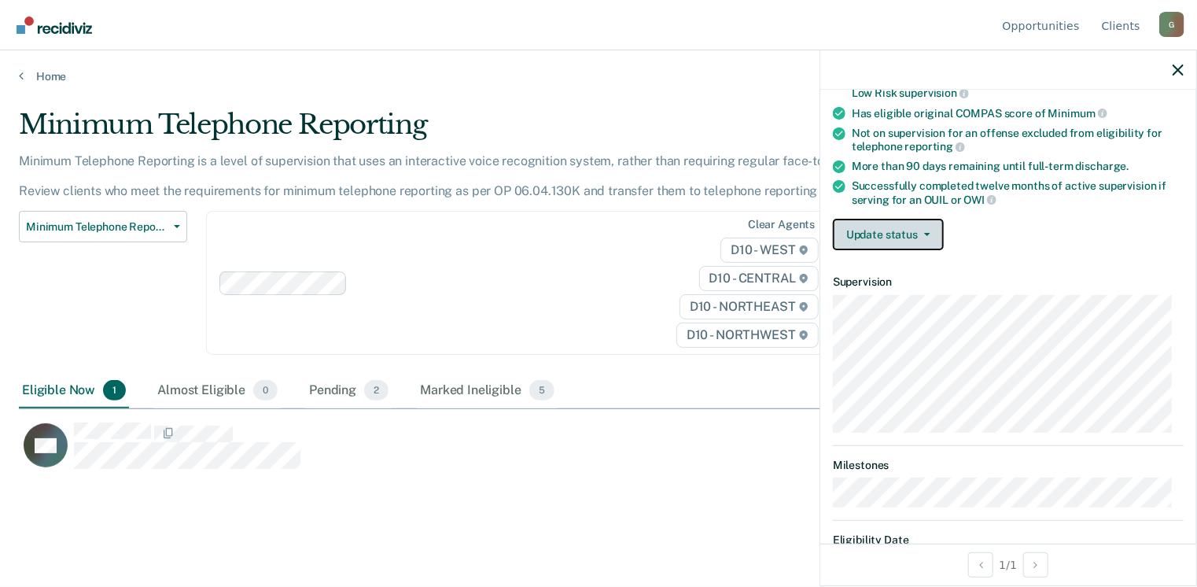
click at [896, 229] on button "Update status" at bounding box center [888, 234] width 111 height 31
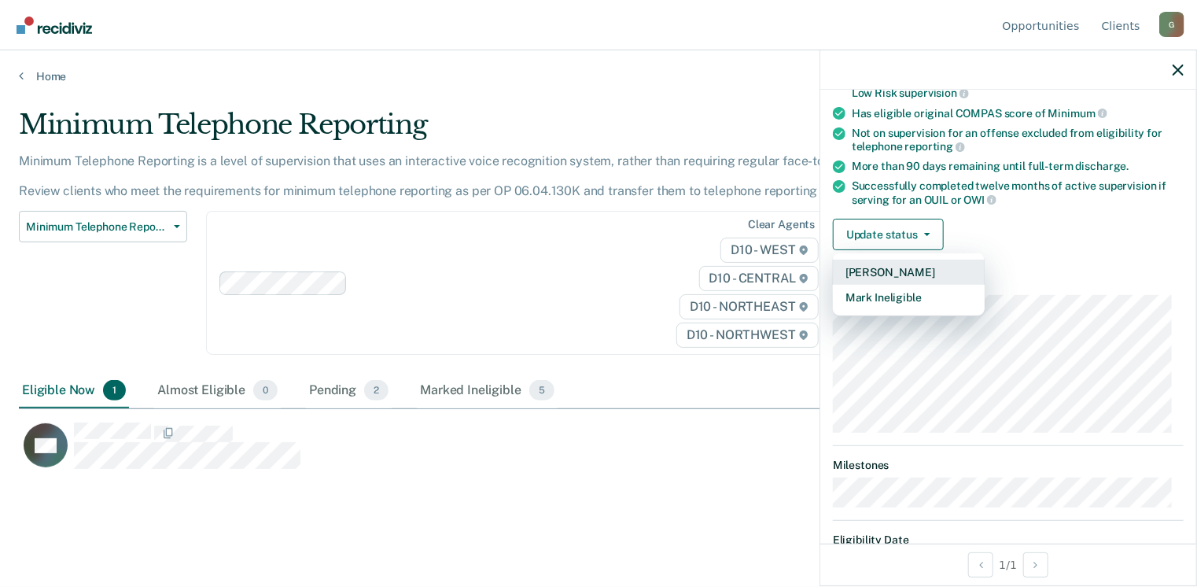
click at [897, 266] on button "[PERSON_NAME]" at bounding box center [909, 272] width 152 height 25
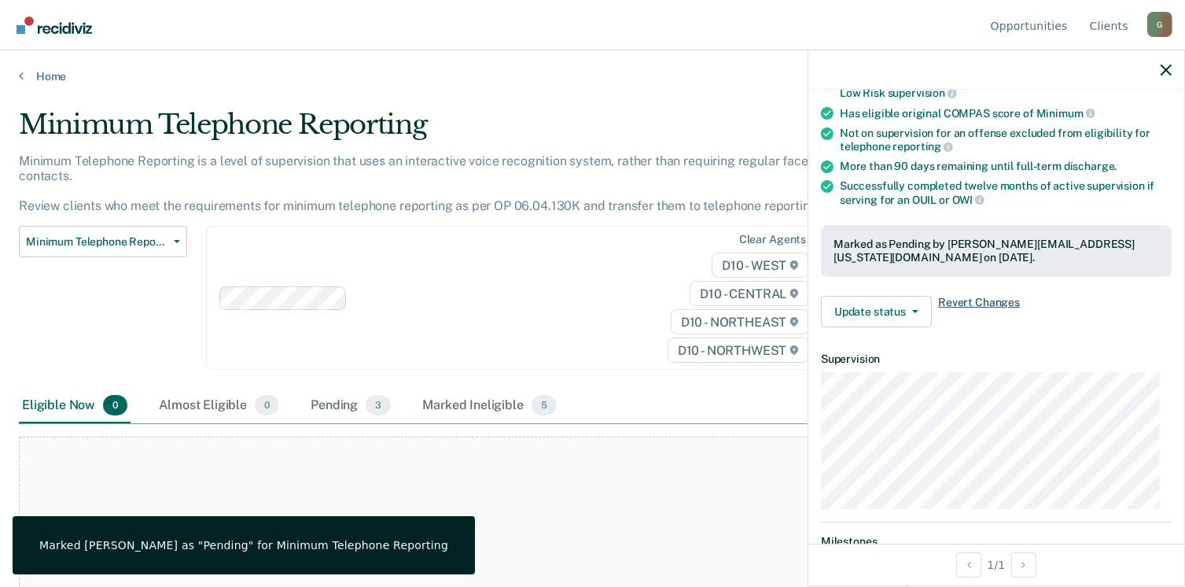
click at [941, 302] on span "Revert Changes" at bounding box center [979, 311] width 82 height 31
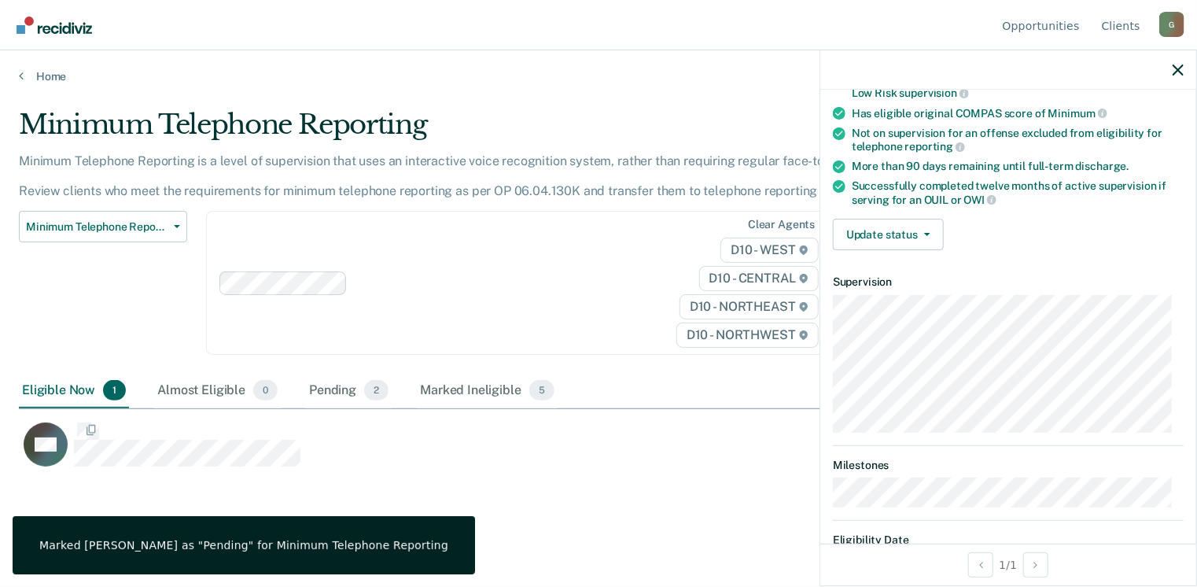
scroll to position [348, 1147]
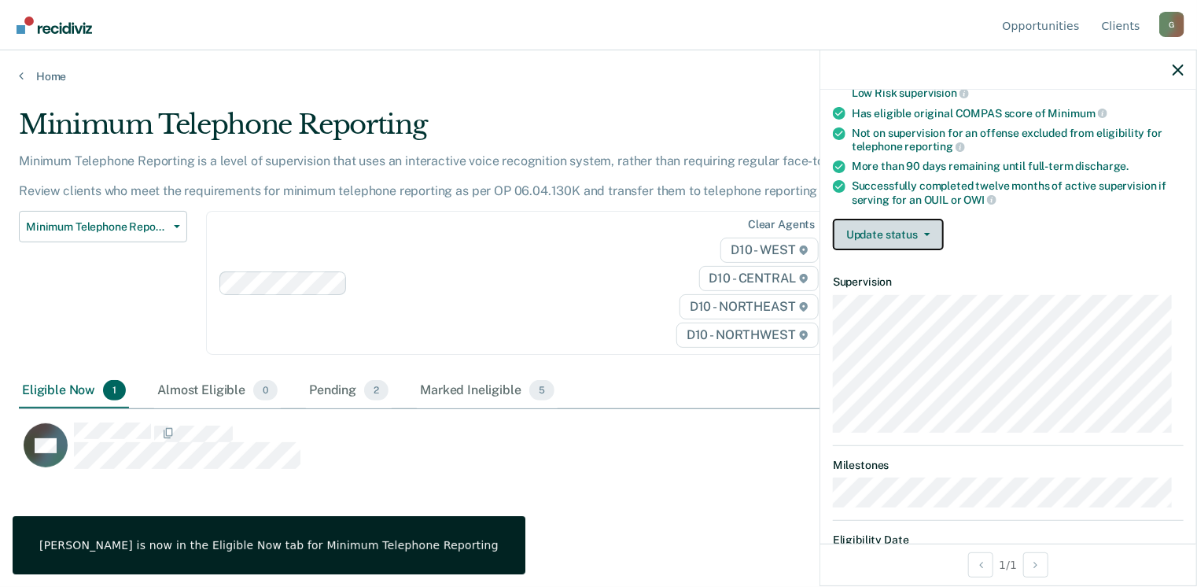
click at [886, 222] on button "Update status" at bounding box center [888, 234] width 111 height 31
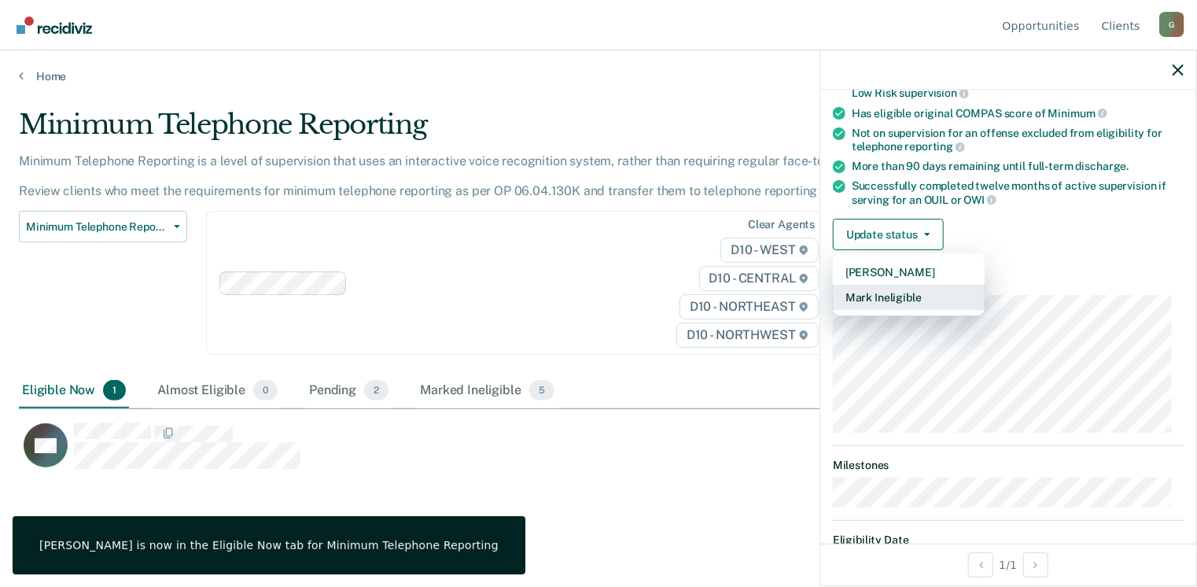
click at [897, 285] on button "Mark Ineligible" at bounding box center [909, 297] width 152 height 25
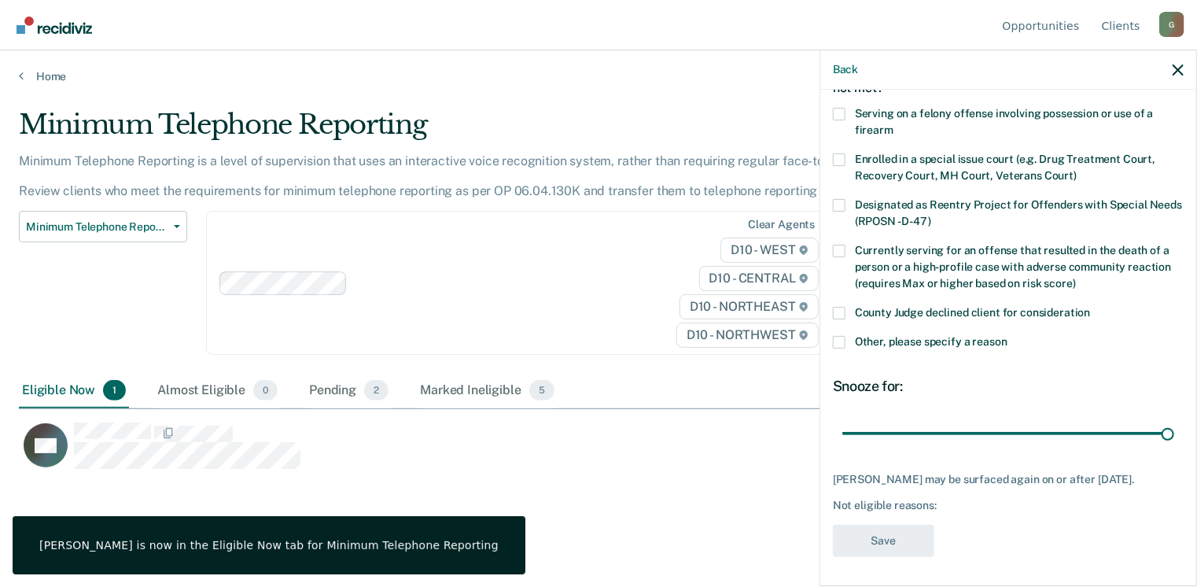
drag, startPoint x: 941, startPoint y: 429, endPoint x: 1140, endPoint y: 369, distance: 207.8
type input "90"
click at [1174, 420] on input "range" at bounding box center [1008, 434] width 332 height 28
click at [840, 340] on span at bounding box center [839, 342] width 13 height 13
click at [1007, 336] on input "Other, please specify a reason" at bounding box center [1007, 336] width 0 height 0
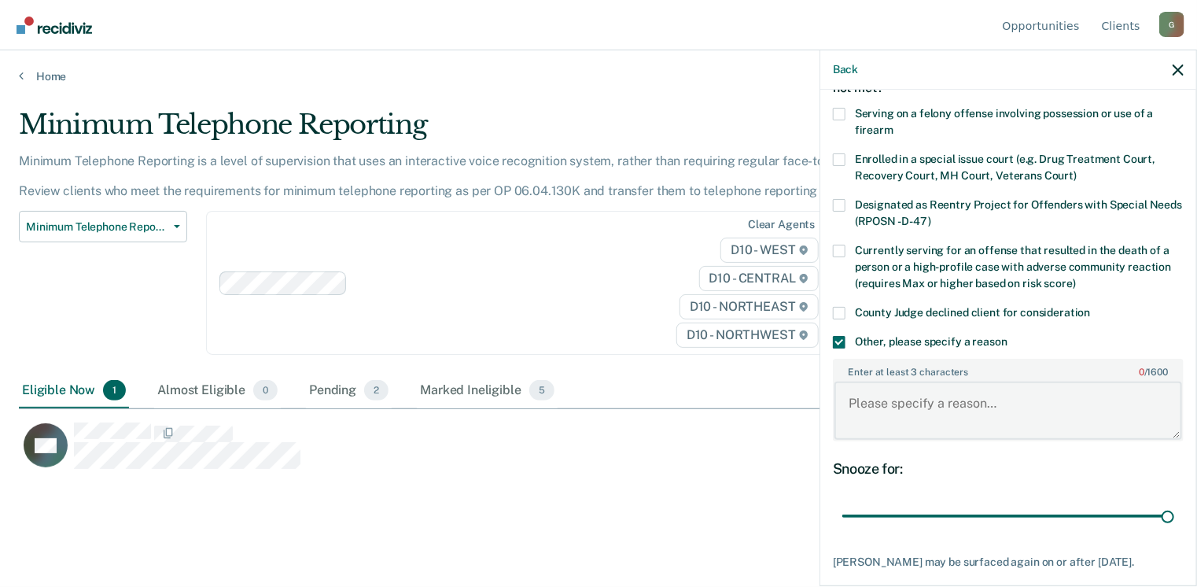
click at [886, 406] on textarea "Enter at least 3 characters 0 / 1600" at bounding box center [1008, 410] width 348 height 58
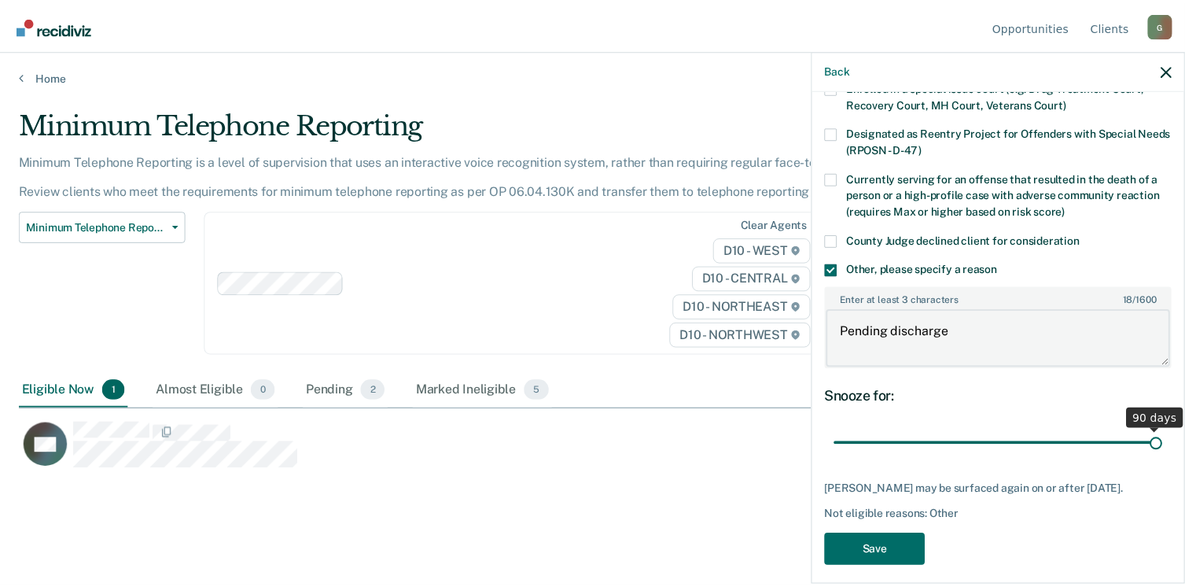
scroll to position [182, 0]
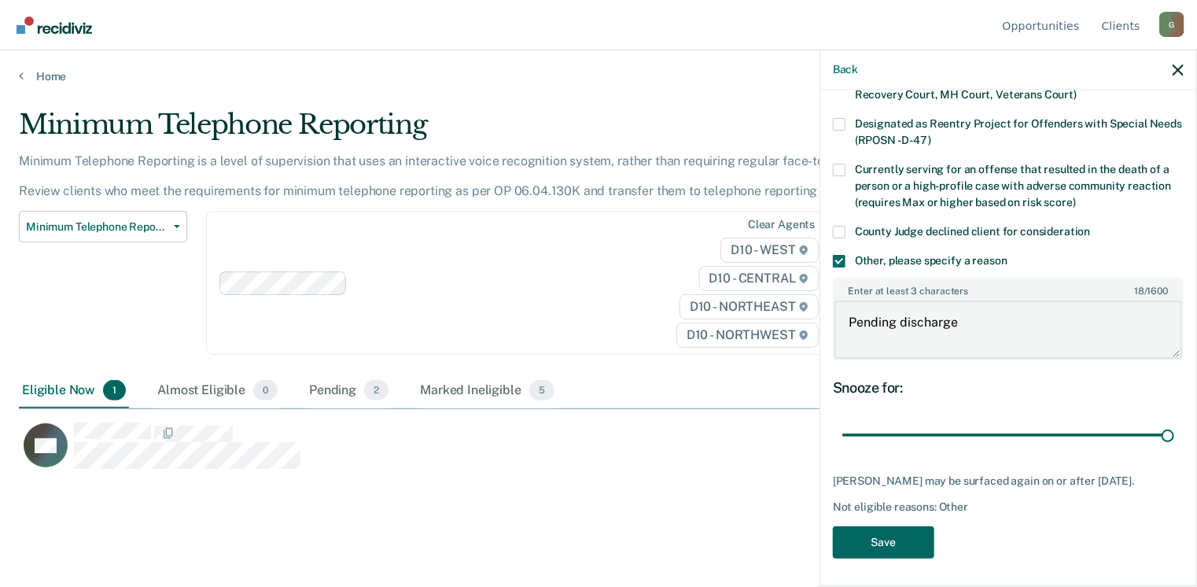
type textarea "Pending discharge"
click at [907, 543] on button "Save" at bounding box center [883, 542] width 101 height 32
